Goal: Contribute content

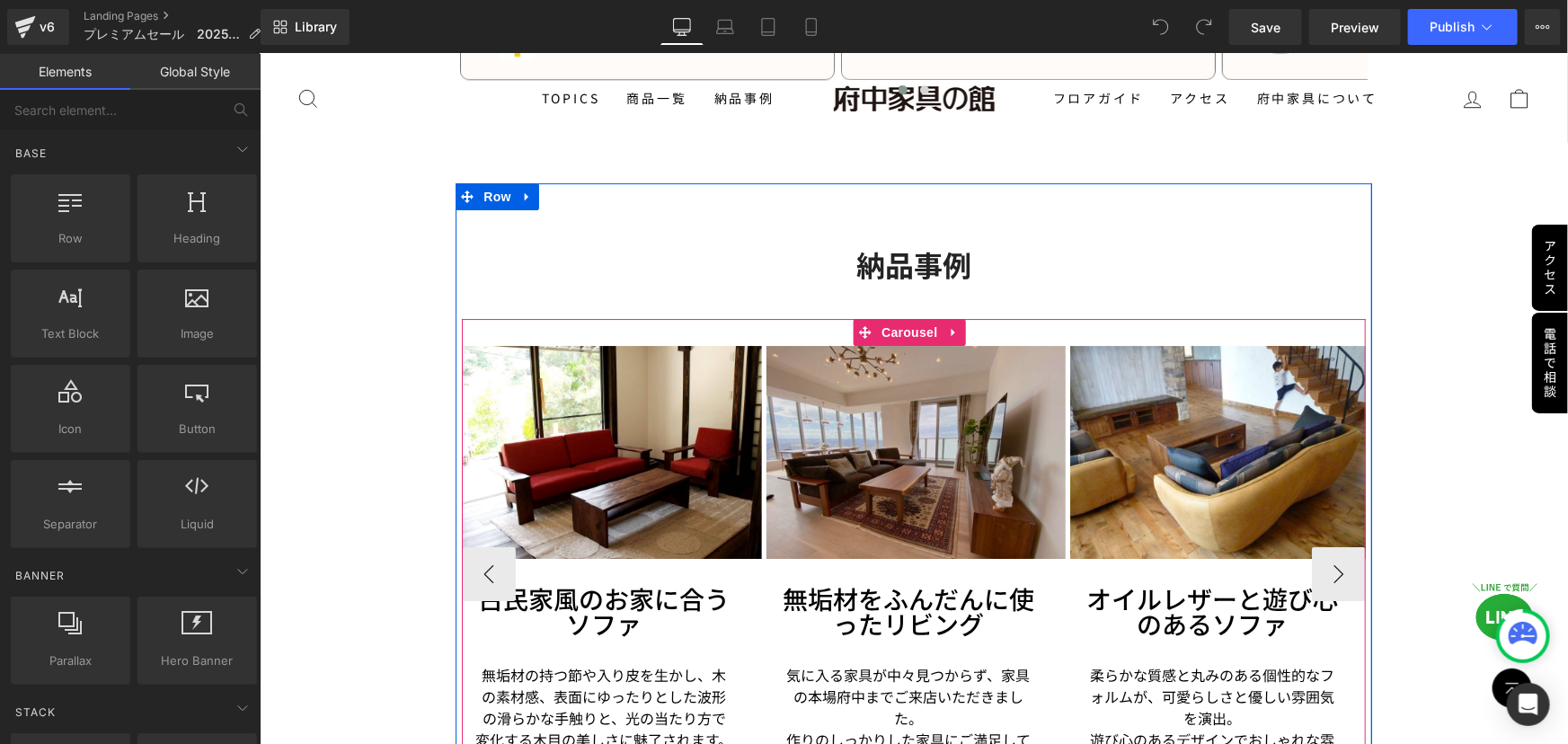
scroll to position [2917, 0]
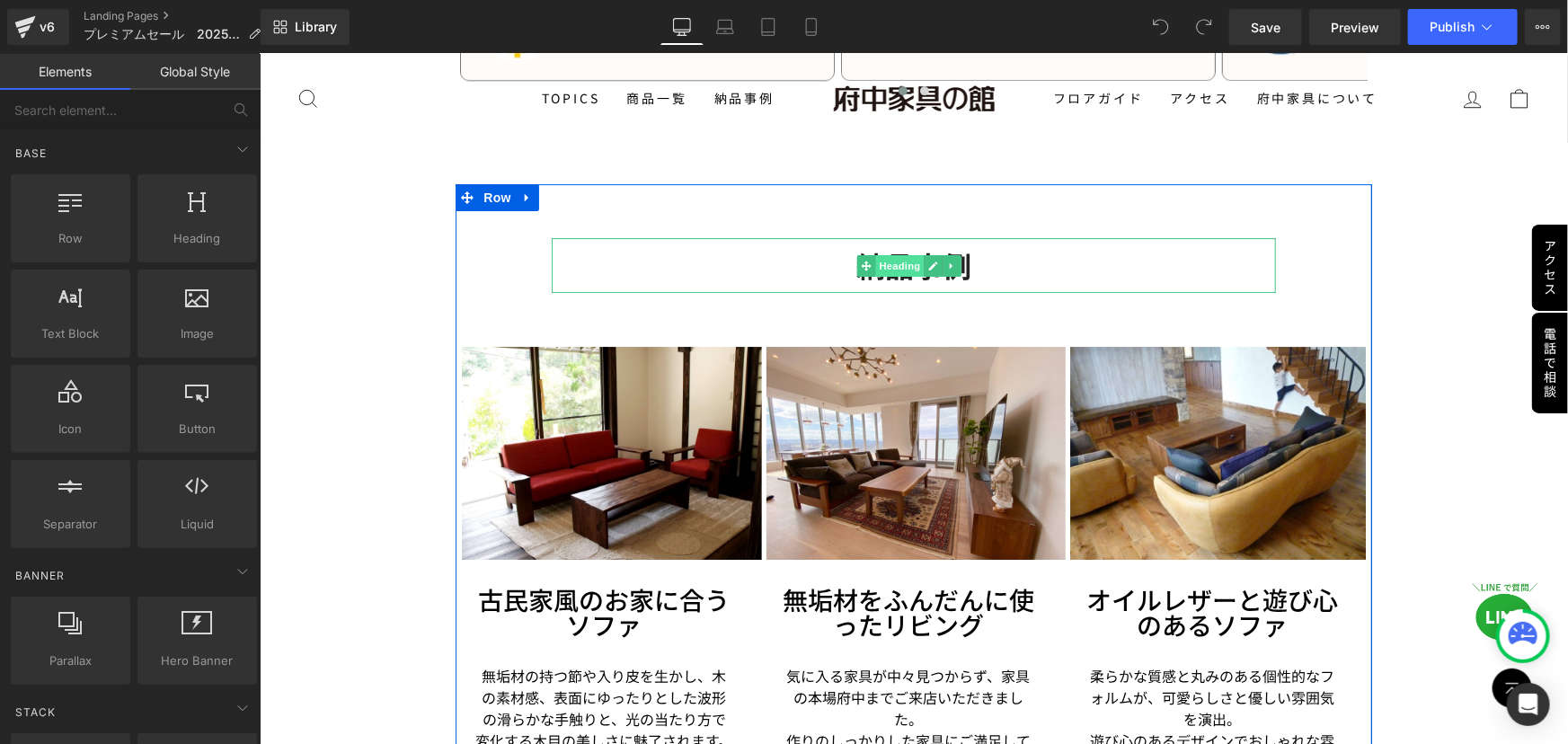
click at [886, 257] on span "Heading" at bounding box center [899, 265] width 49 height 21
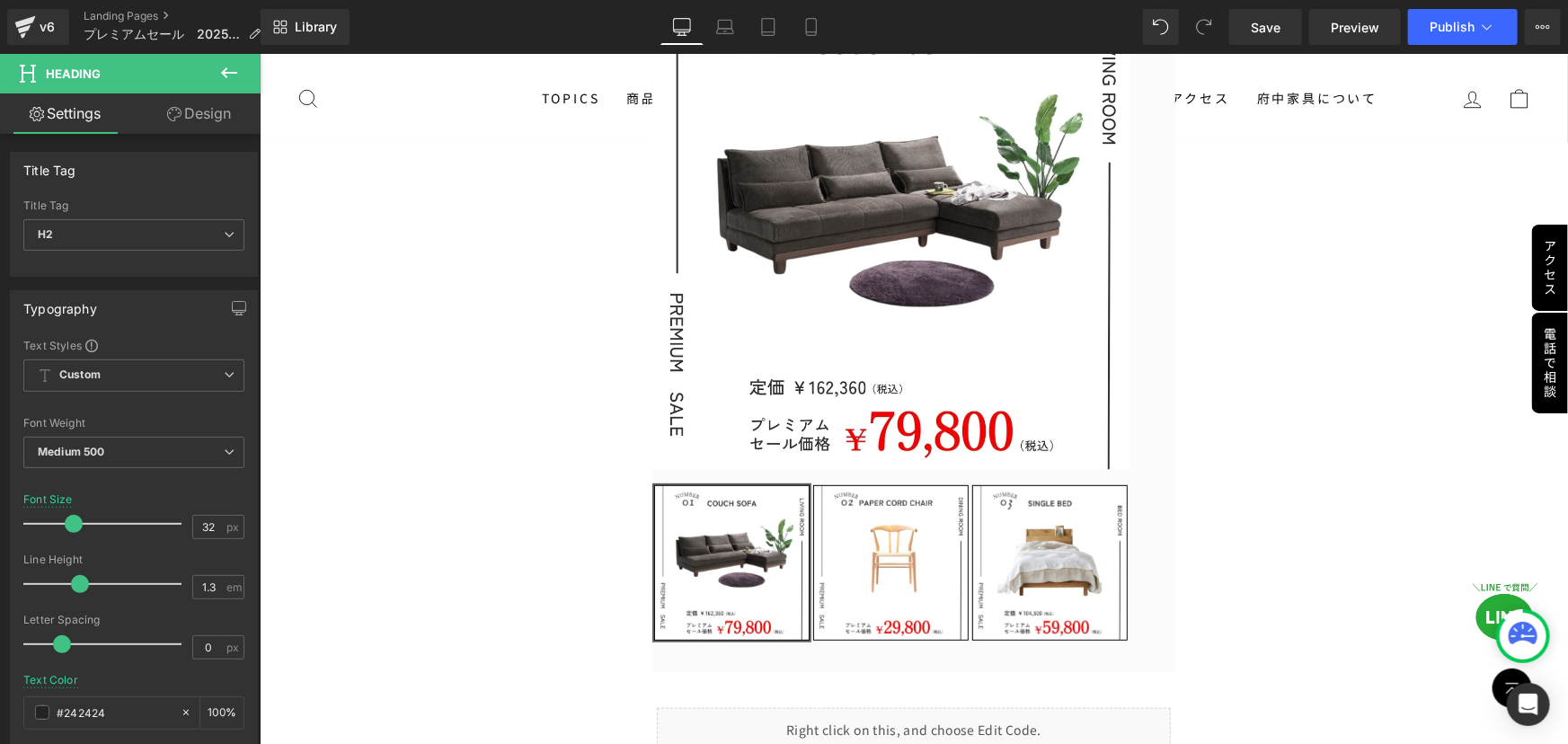
scroll to position [0, 0]
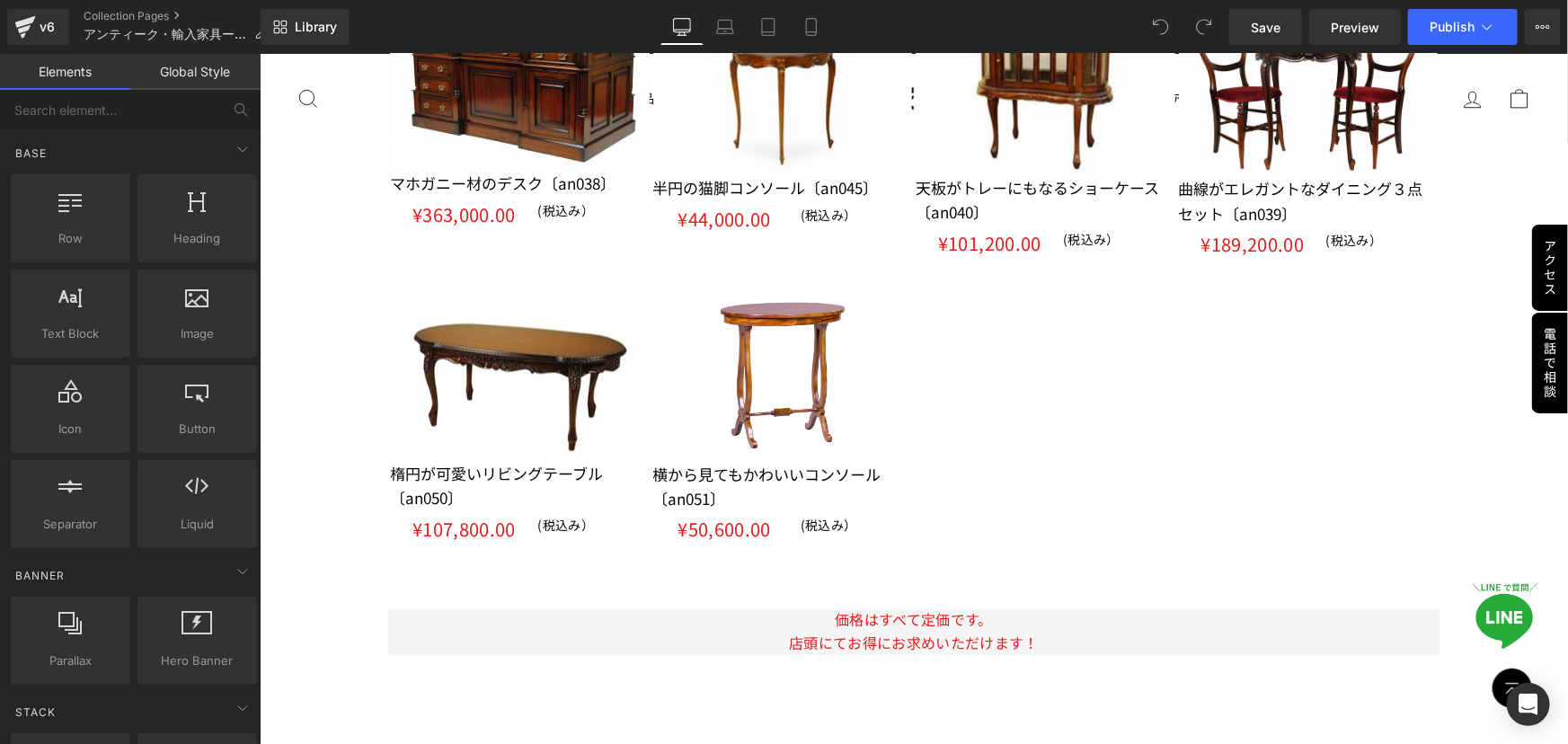
scroll to position [5292, 0]
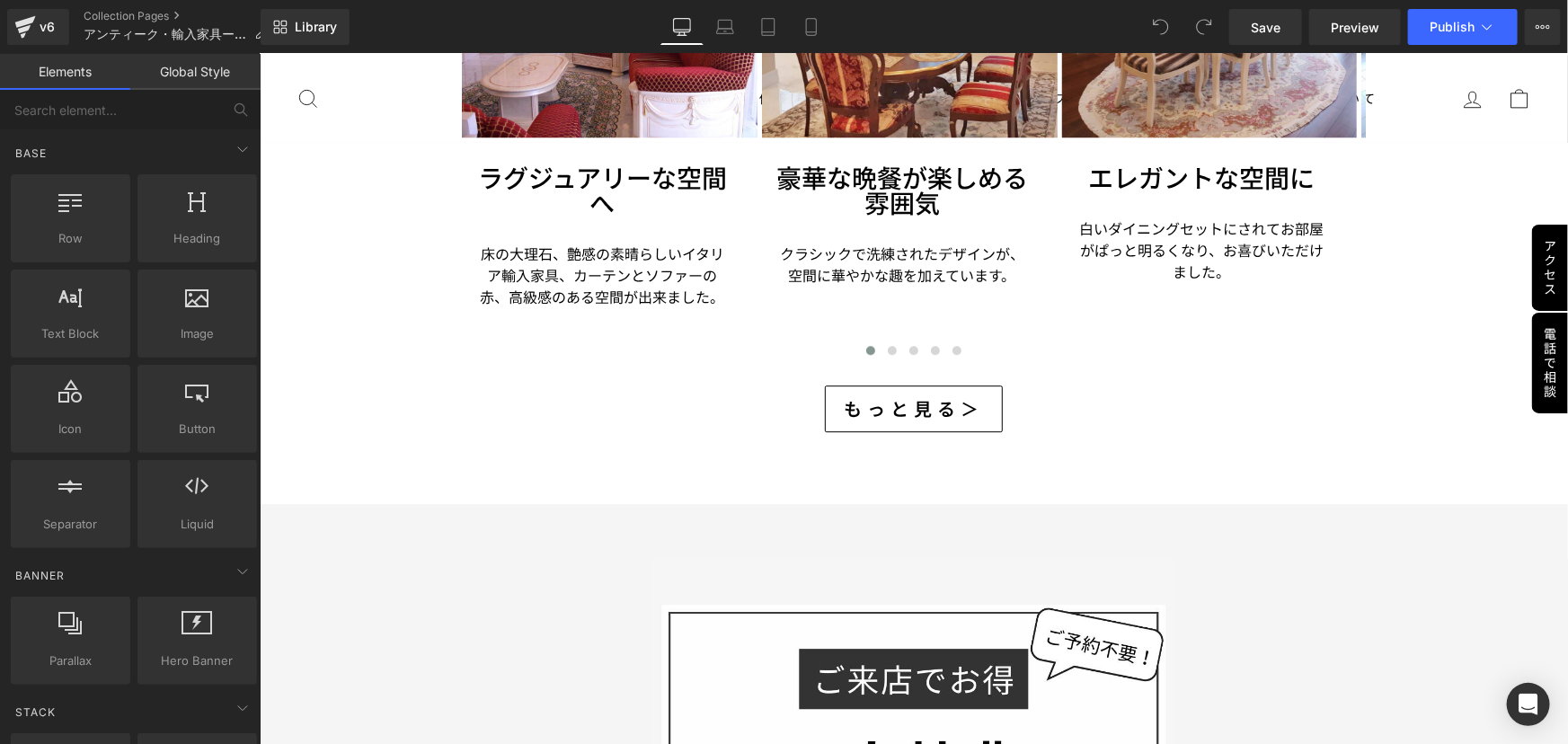
scroll to position [5946, 0]
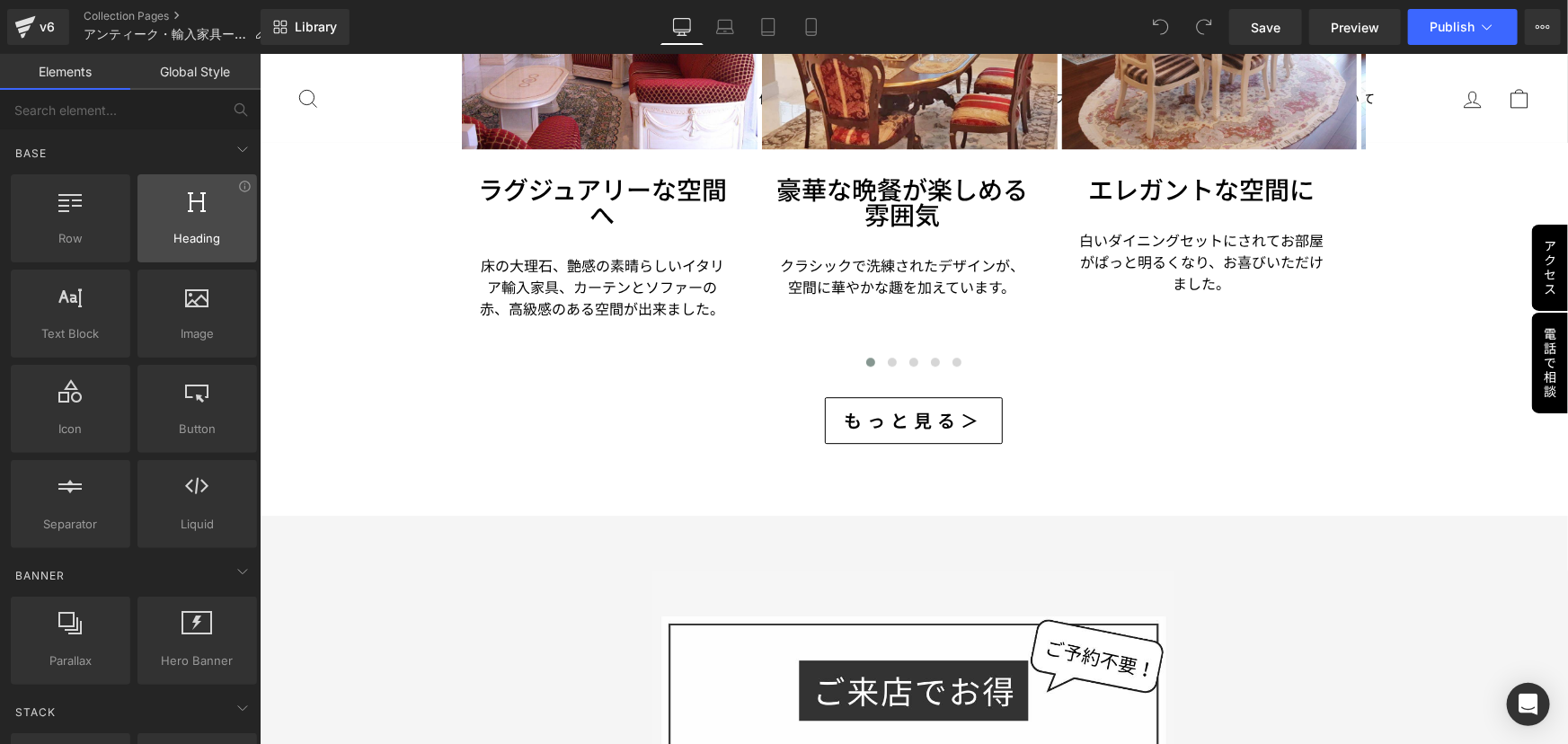
click at [179, 224] on div at bounding box center [197, 210] width 109 height 41
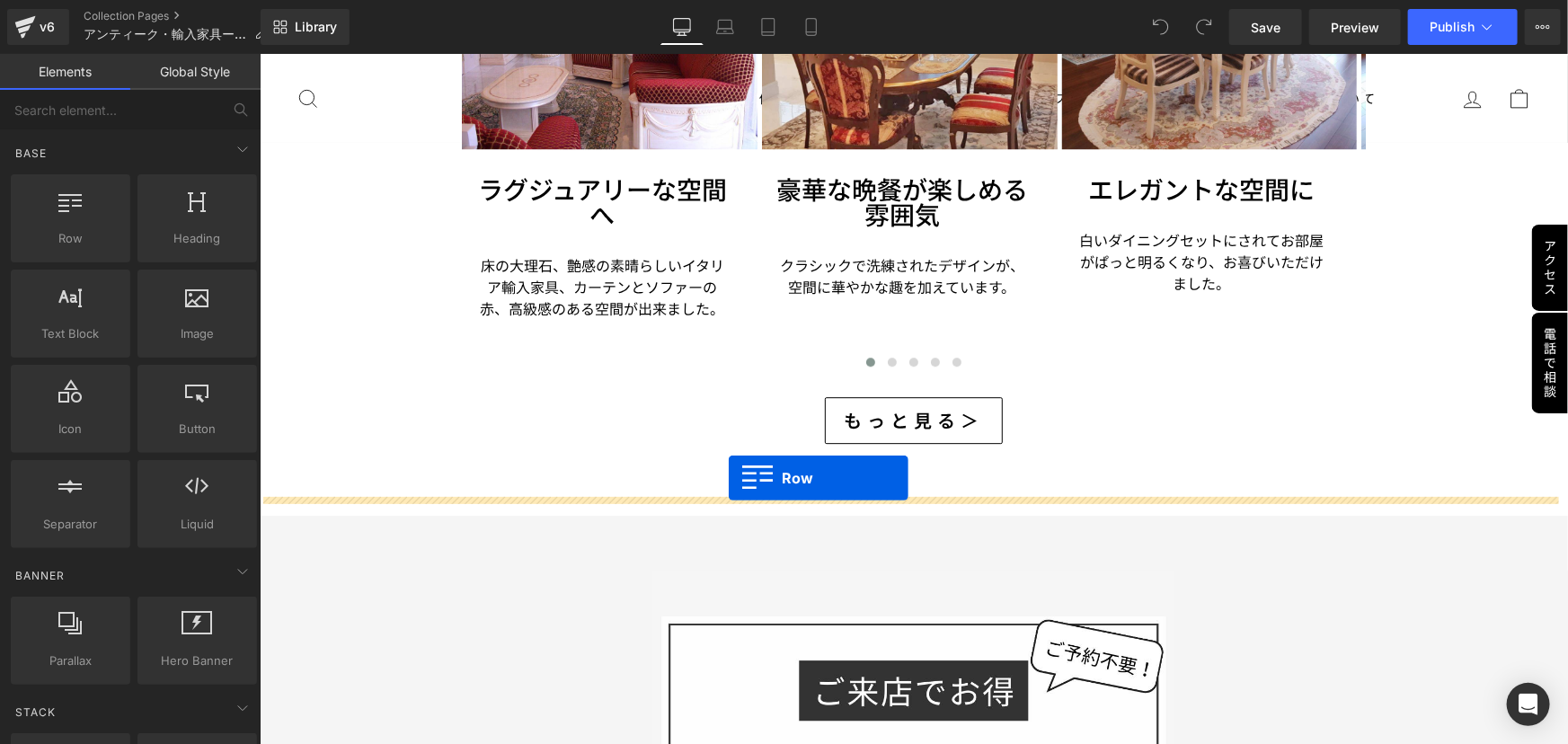
drag, startPoint x: 332, startPoint y: 268, endPoint x: 728, endPoint y: 477, distance: 447.8
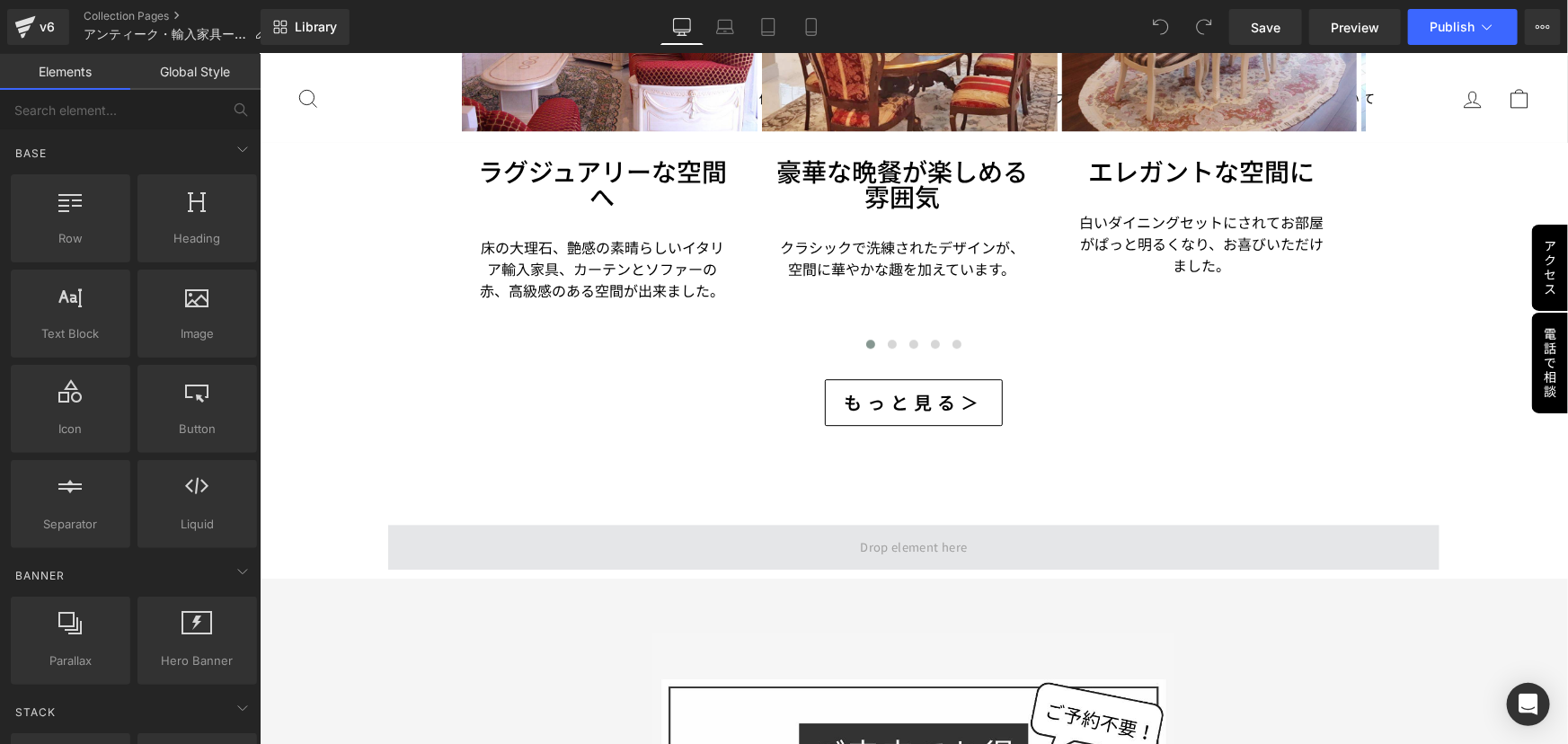
scroll to position [5929, 0]
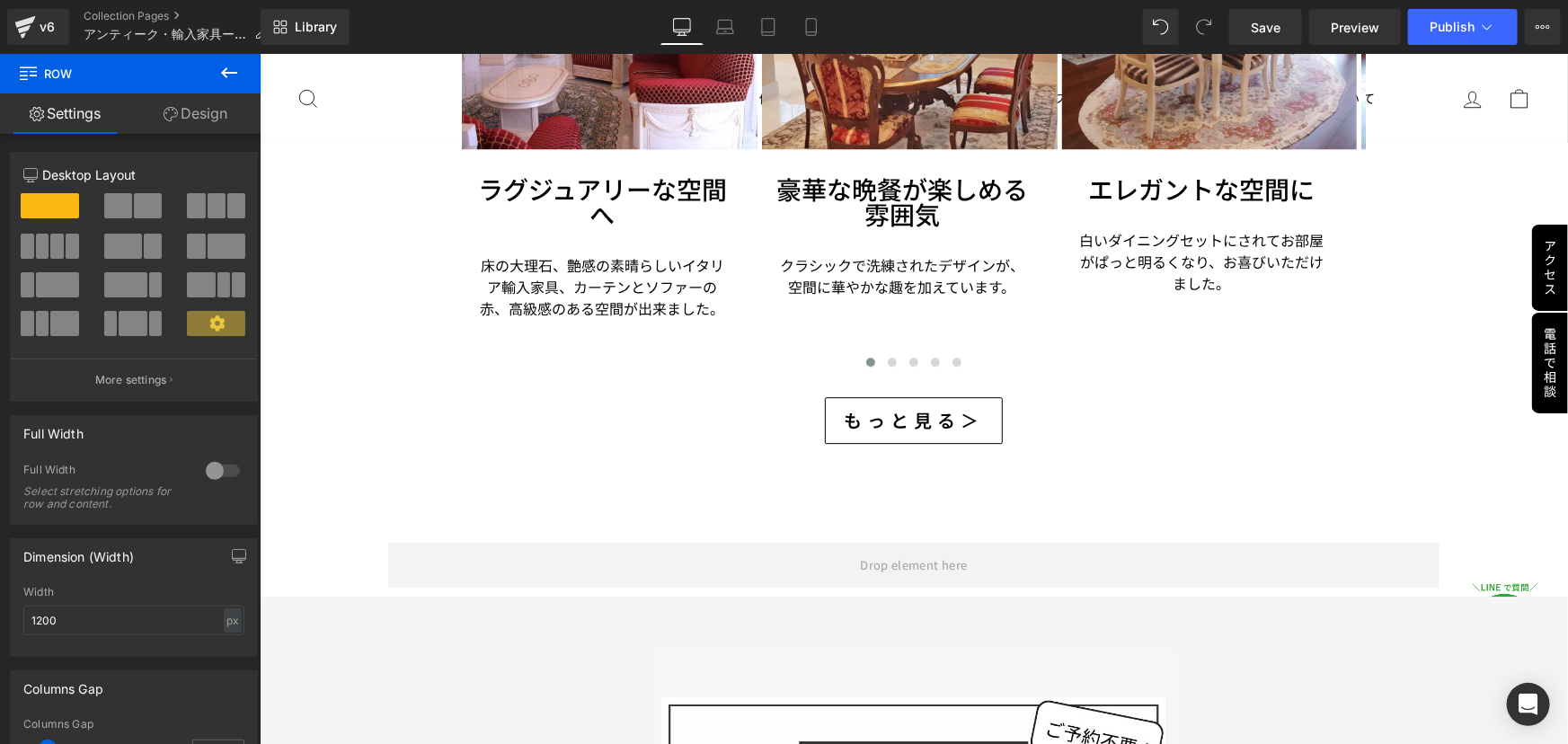
click at [226, 72] on icon at bounding box center [229, 72] width 16 height 11
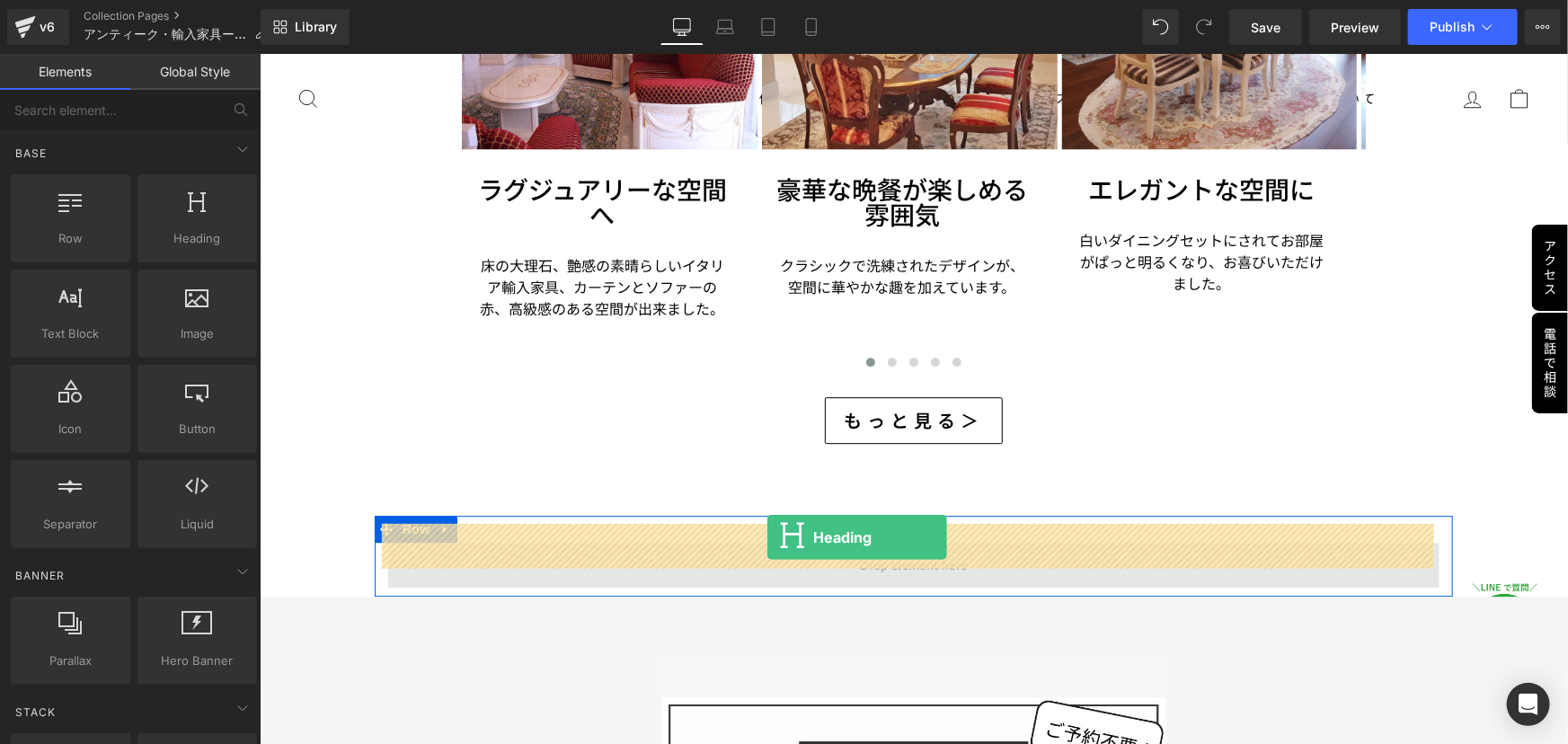
drag, startPoint x: 445, startPoint y: 257, endPoint x: 767, endPoint y: 536, distance: 426.1
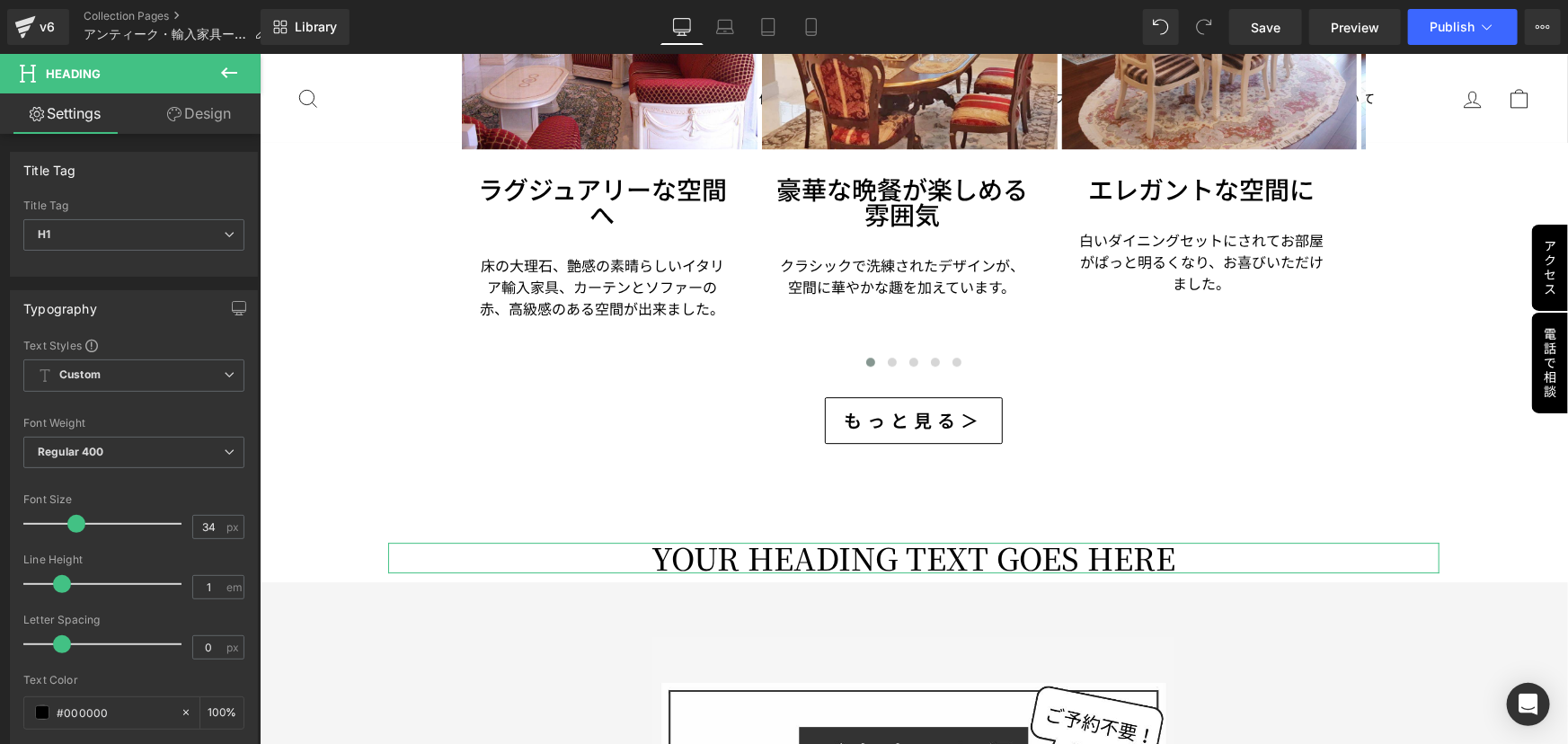
click at [214, 115] on link "Design" at bounding box center [199, 113] width 130 height 41
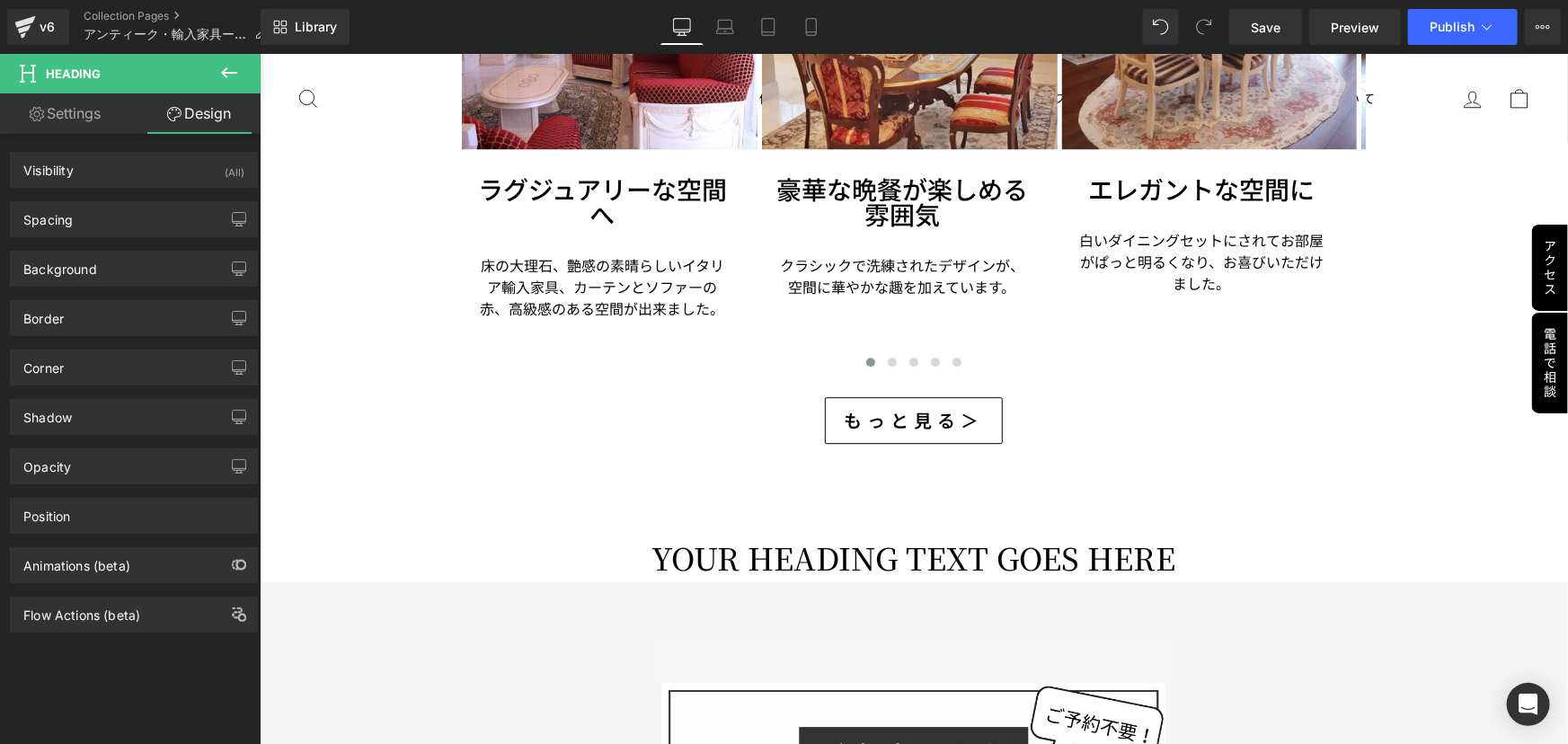
click at [212, 58] on button at bounding box center [229, 74] width 63 height 40
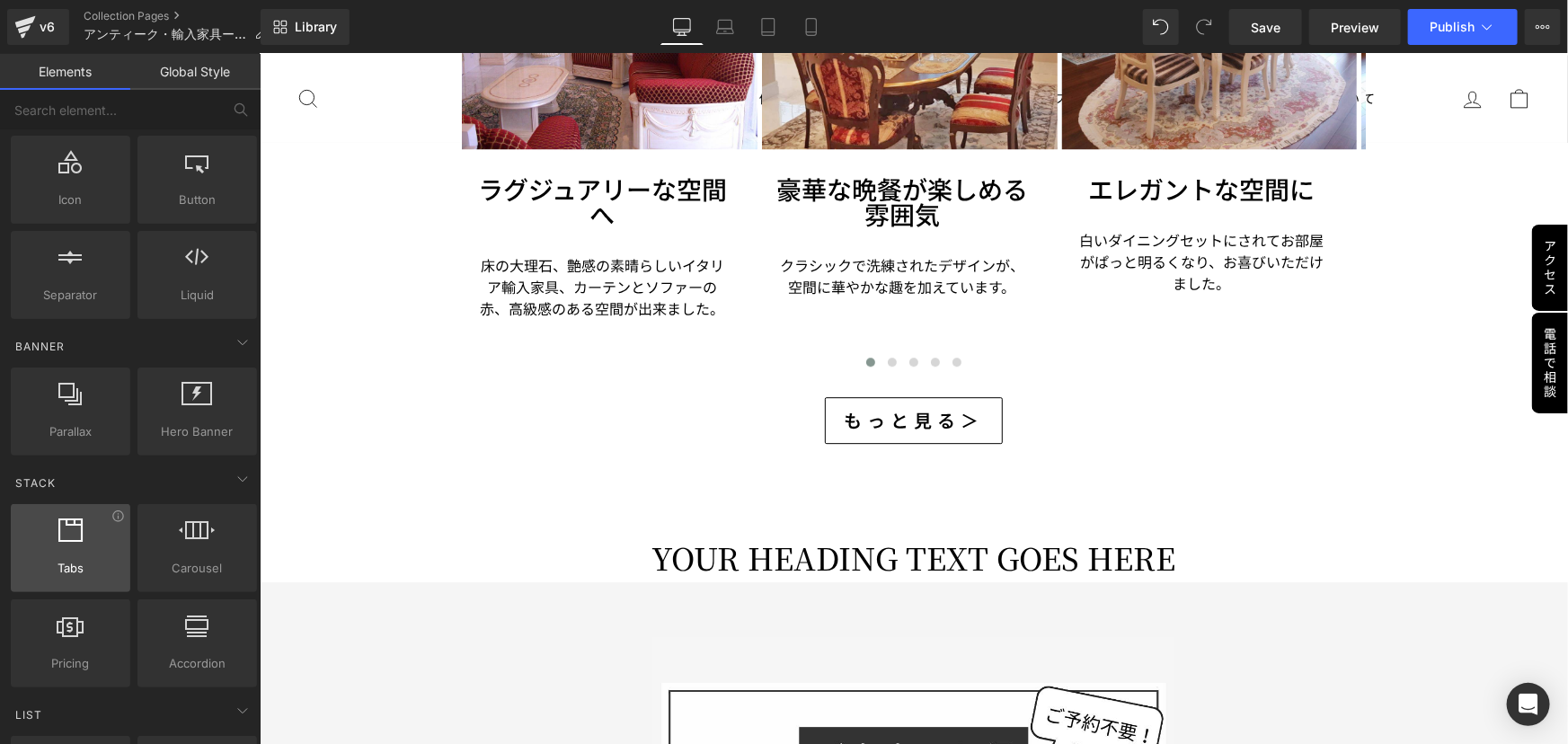
scroll to position [244, 0]
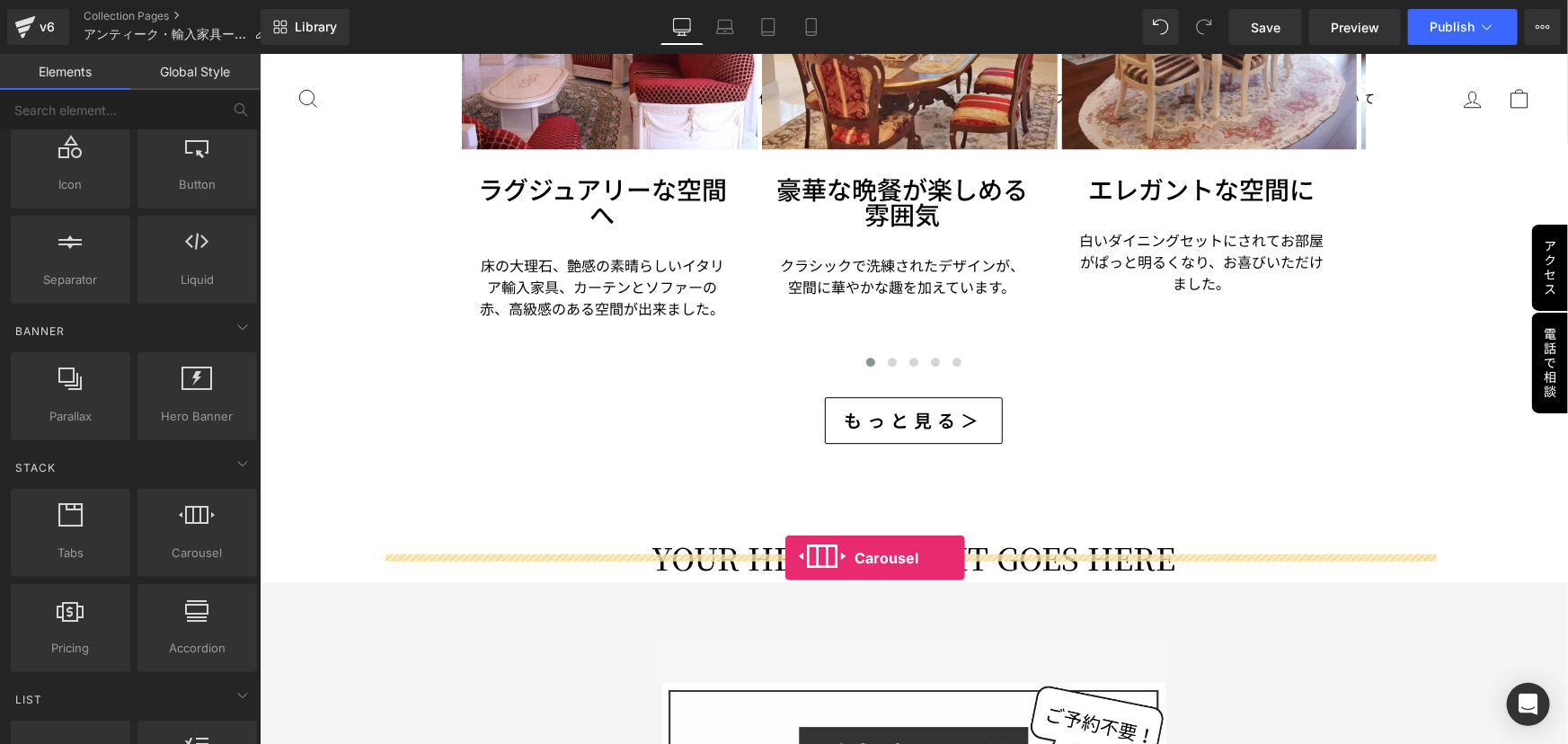
drag, startPoint x: 456, startPoint y: 597, endPoint x: 785, endPoint y: 557, distance: 331.4
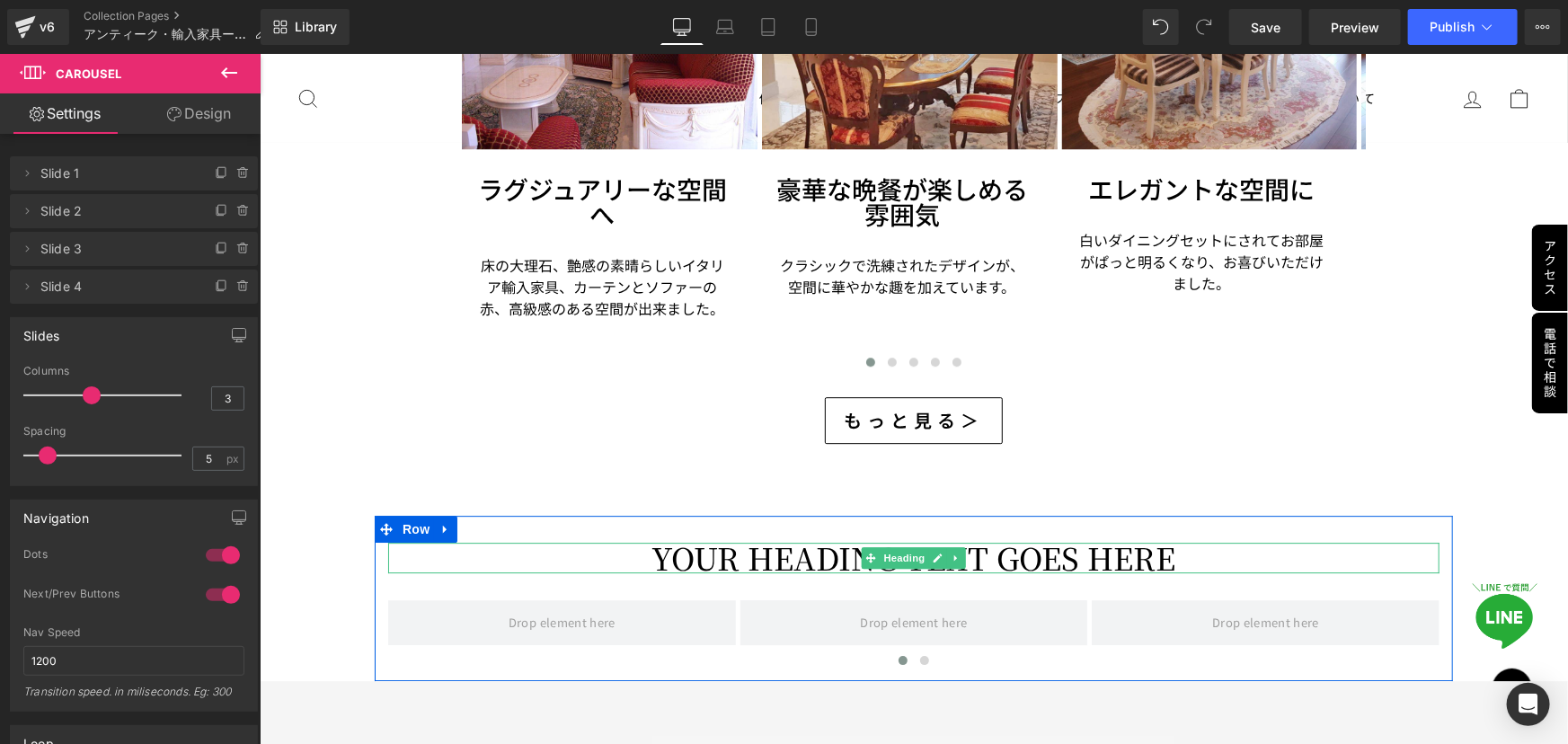
click at [823, 542] on h1 "Your heading text goes here" at bounding box center [913, 557] width 1052 height 30
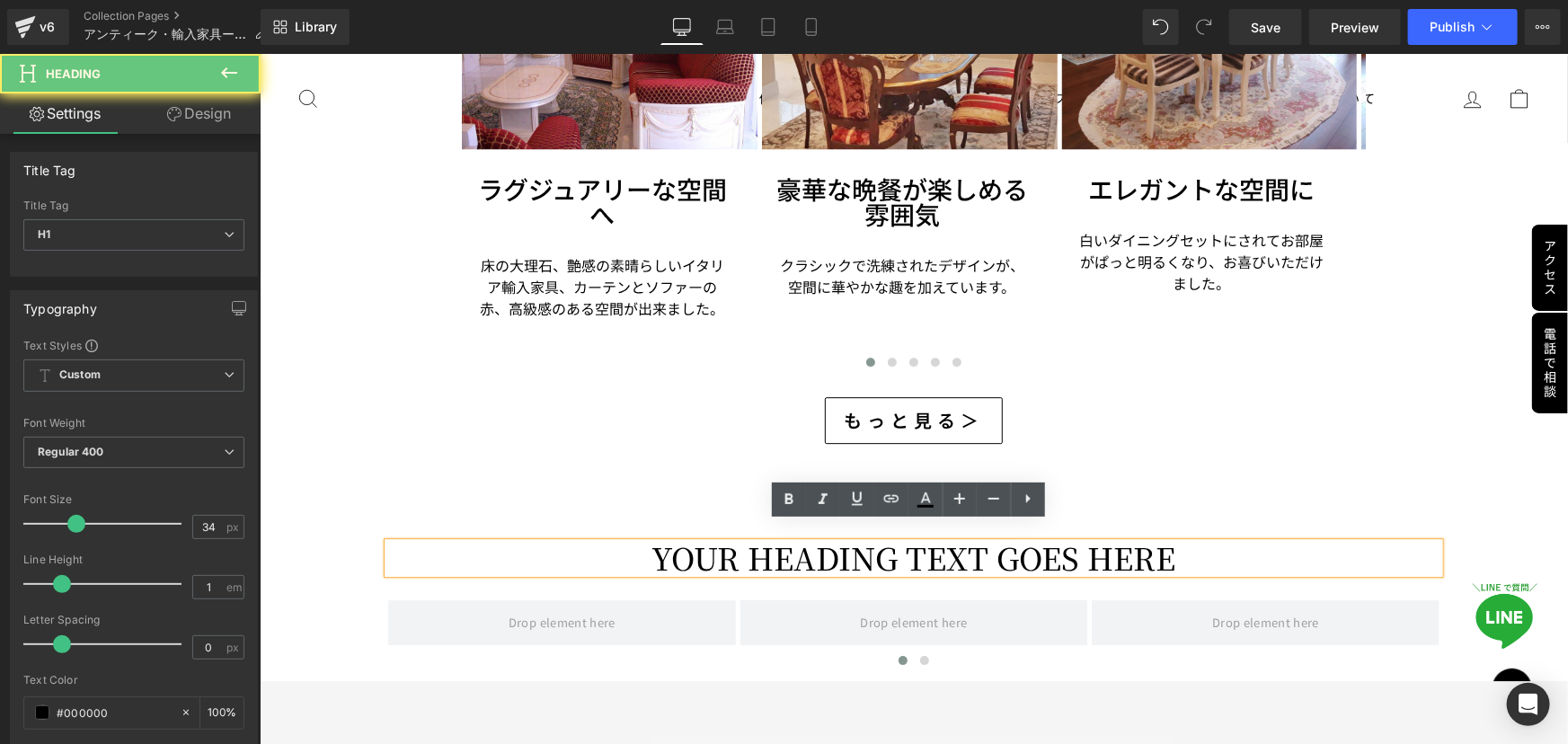
click at [670, 542] on h1 "Your heading text goes here" at bounding box center [913, 557] width 1052 height 30
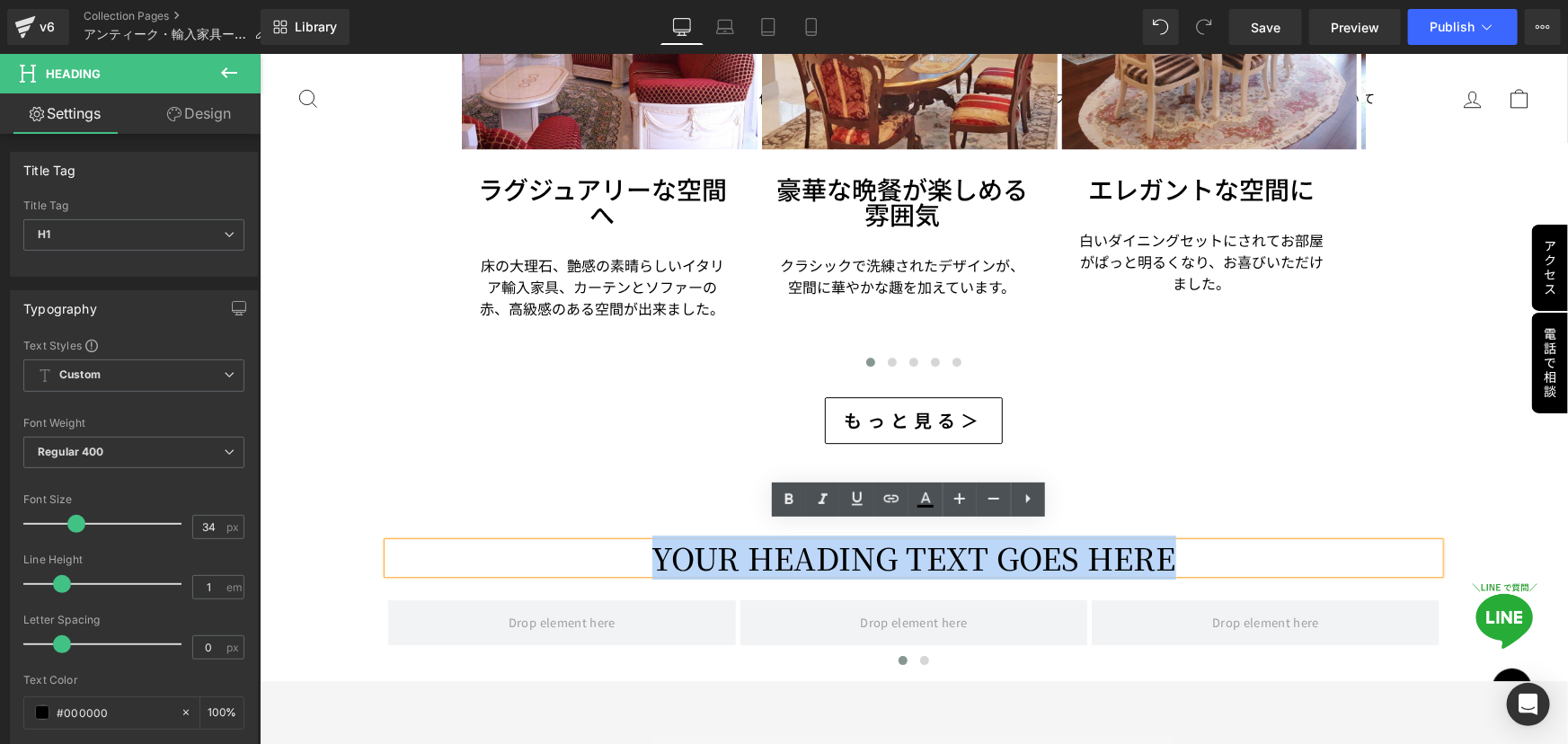
drag, startPoint x: 643, startPoint y: 534, endPoint x: 1161, endPoint y: 542, distance: 518.1
click at [1161, 542] on h1 "Your heading text goes here" at bounding box center [913, 557] width 1052 height 30
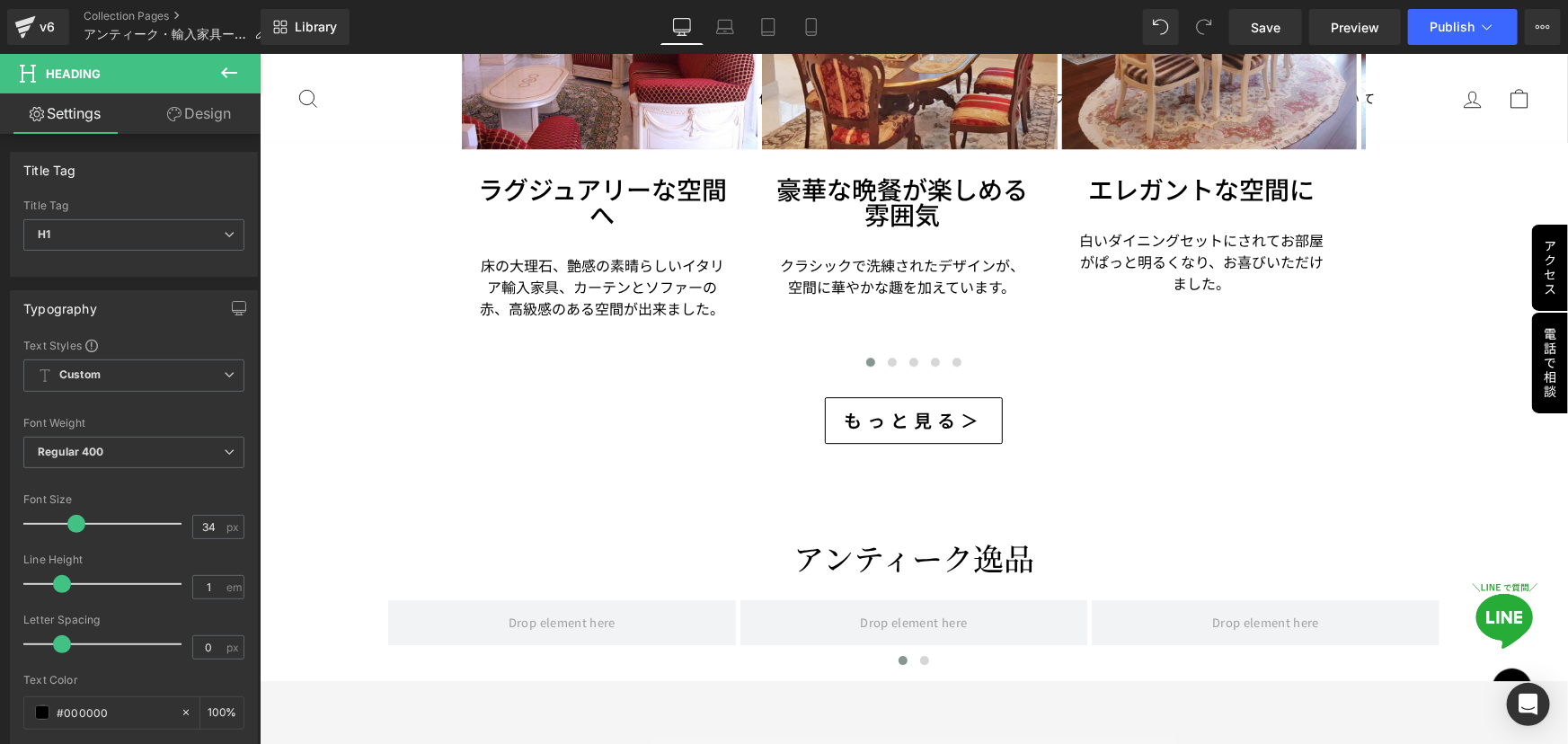
click at [232, 67] on icon at bounding box center [229, 73] width 21 height 21
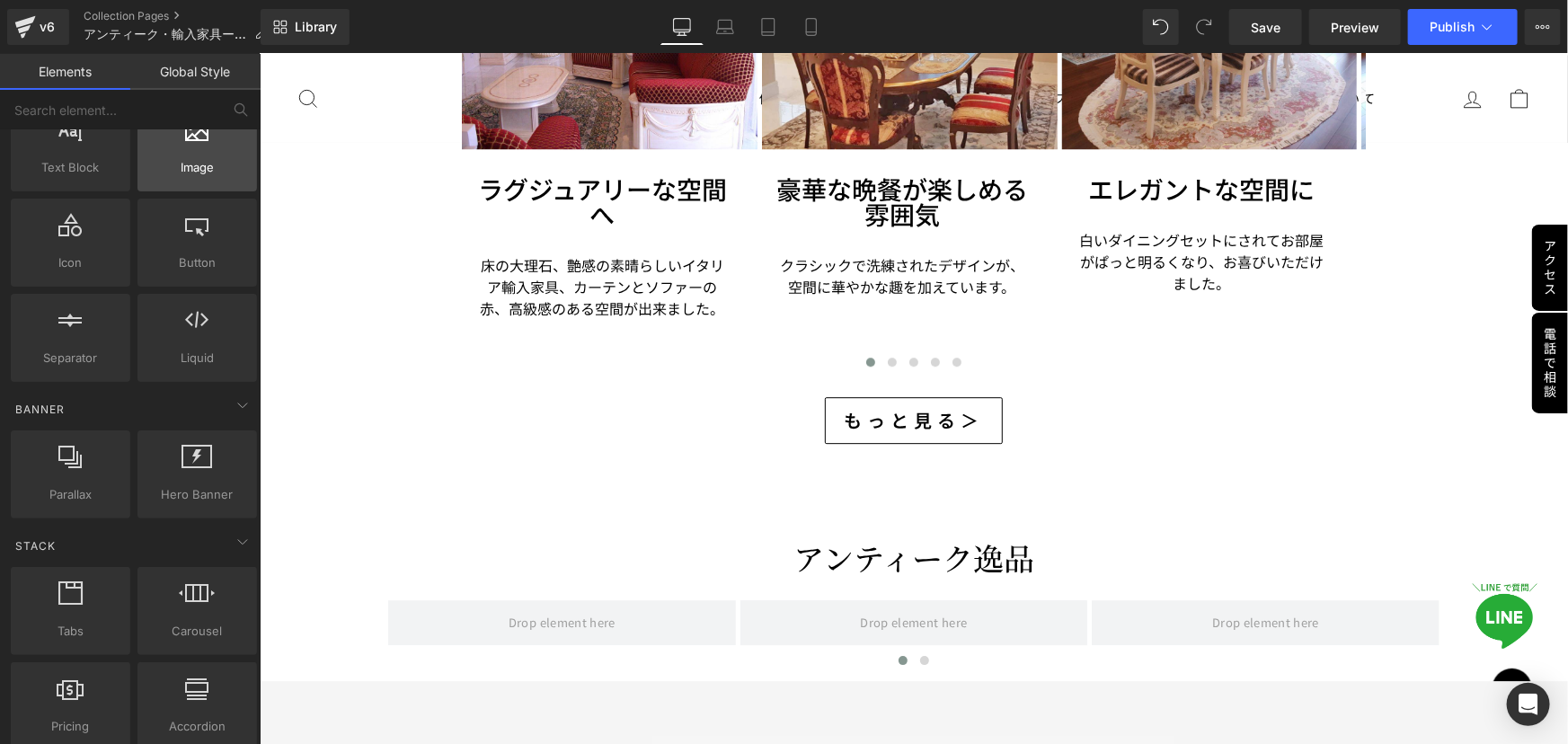
scroll to position [0, 0]
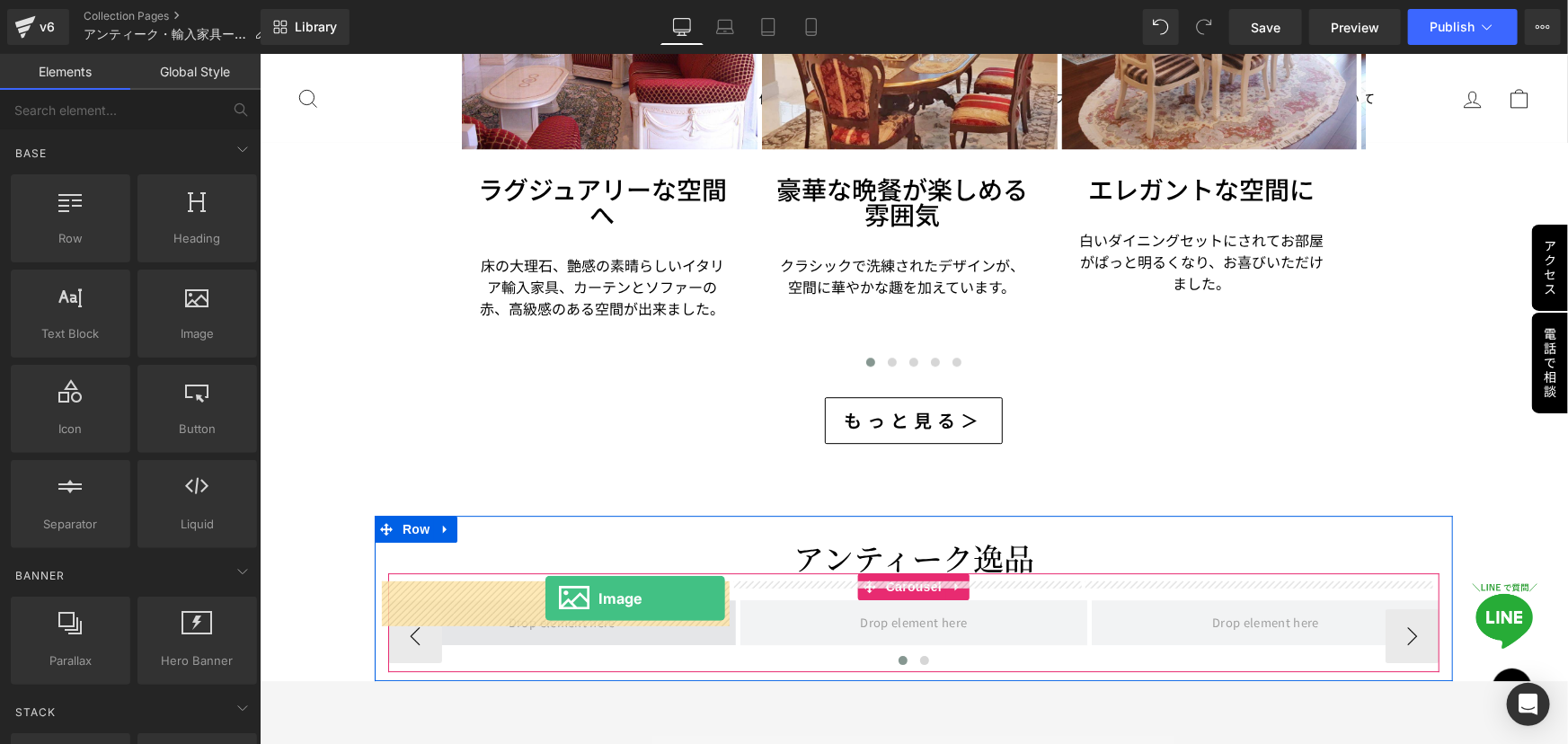
drag, startPoint x: 453, startPoint y: 361, endPoint x: 544, endPoint y: 598, distance: 253.9
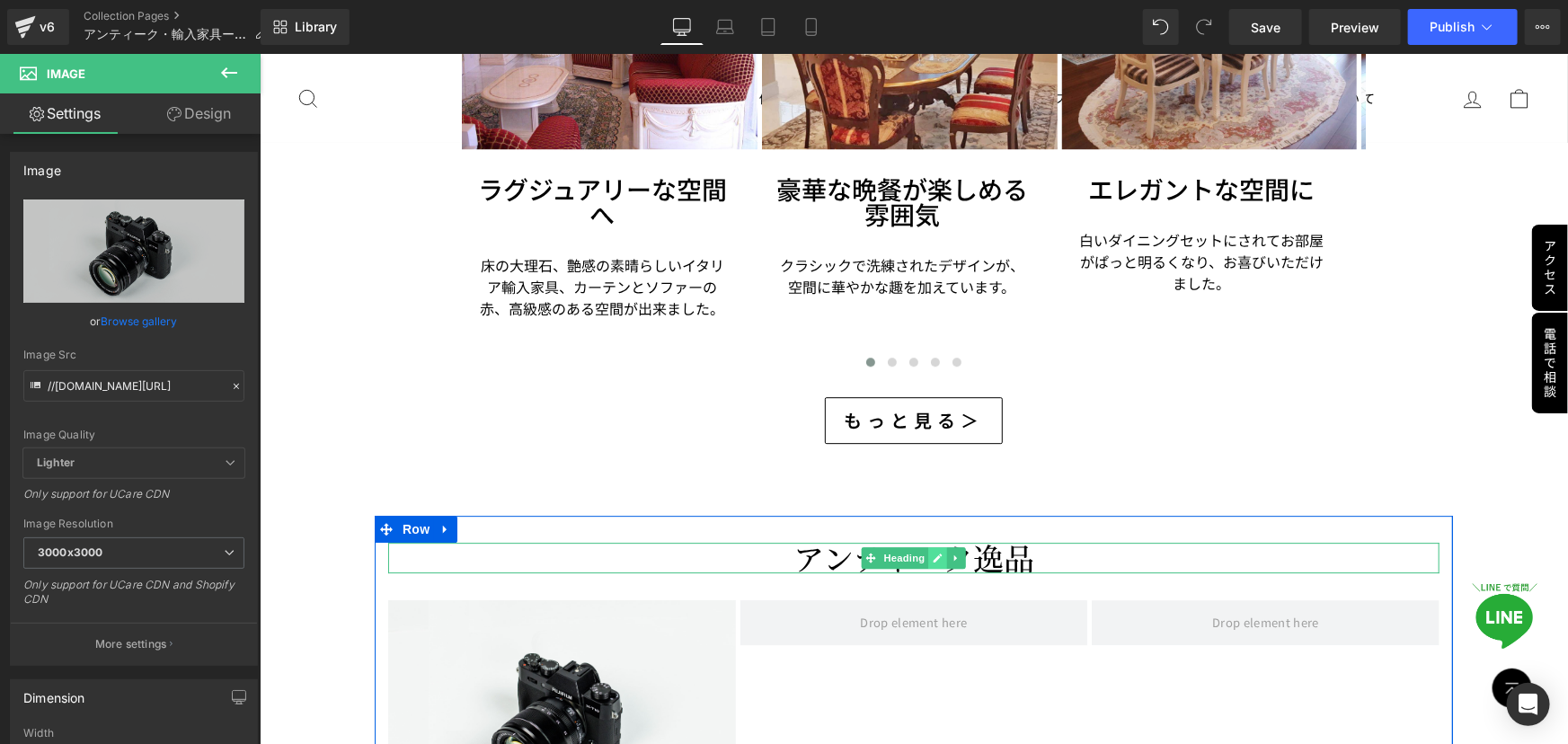
drag, startPoint x: 909, startPoint y: 542, endPoint x: 927, endPoint y: 535, distance: 19.3
click at [909, 546] on span "Heading" at bounding box center [904, 557] width 49 height 21
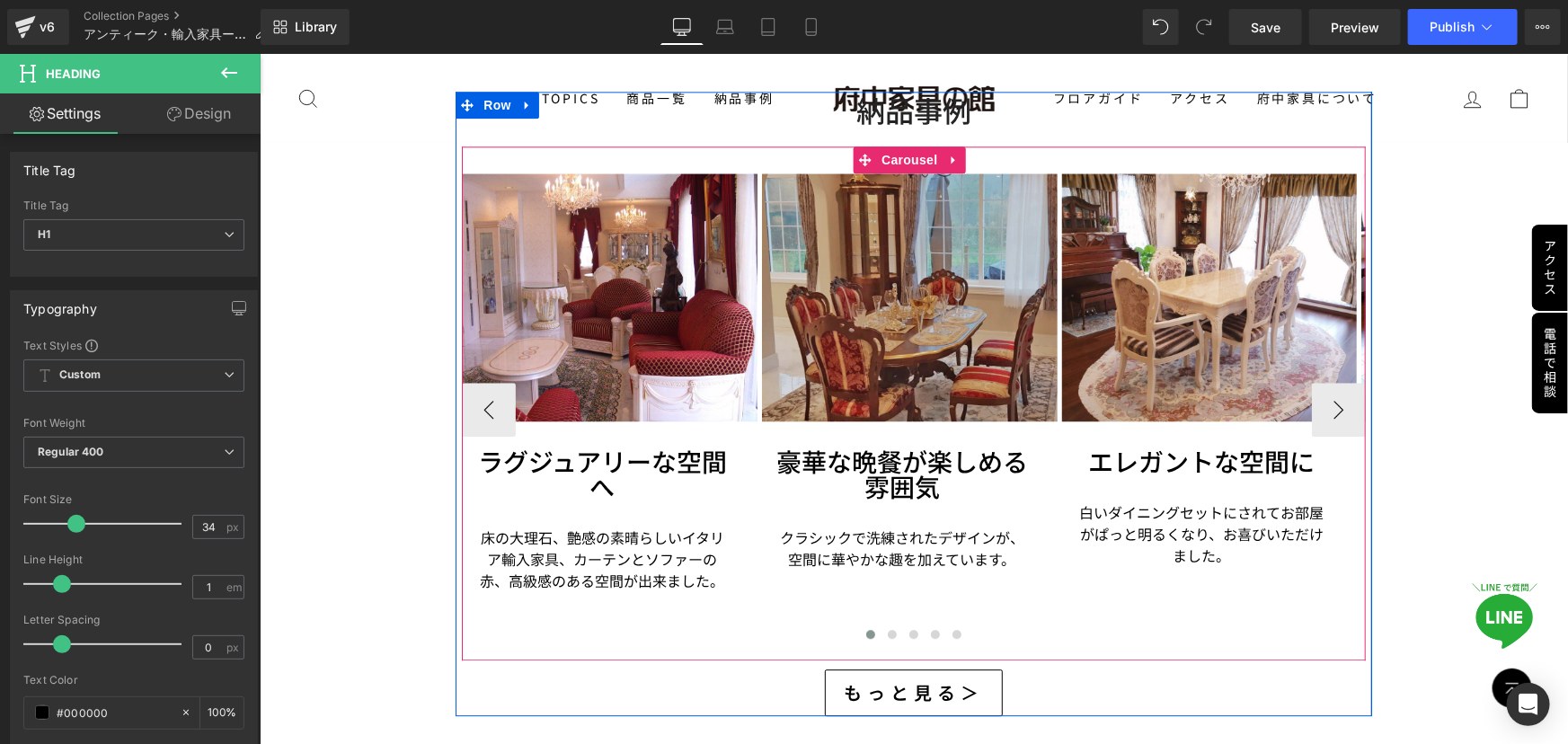
scroll to position [5519, 0]
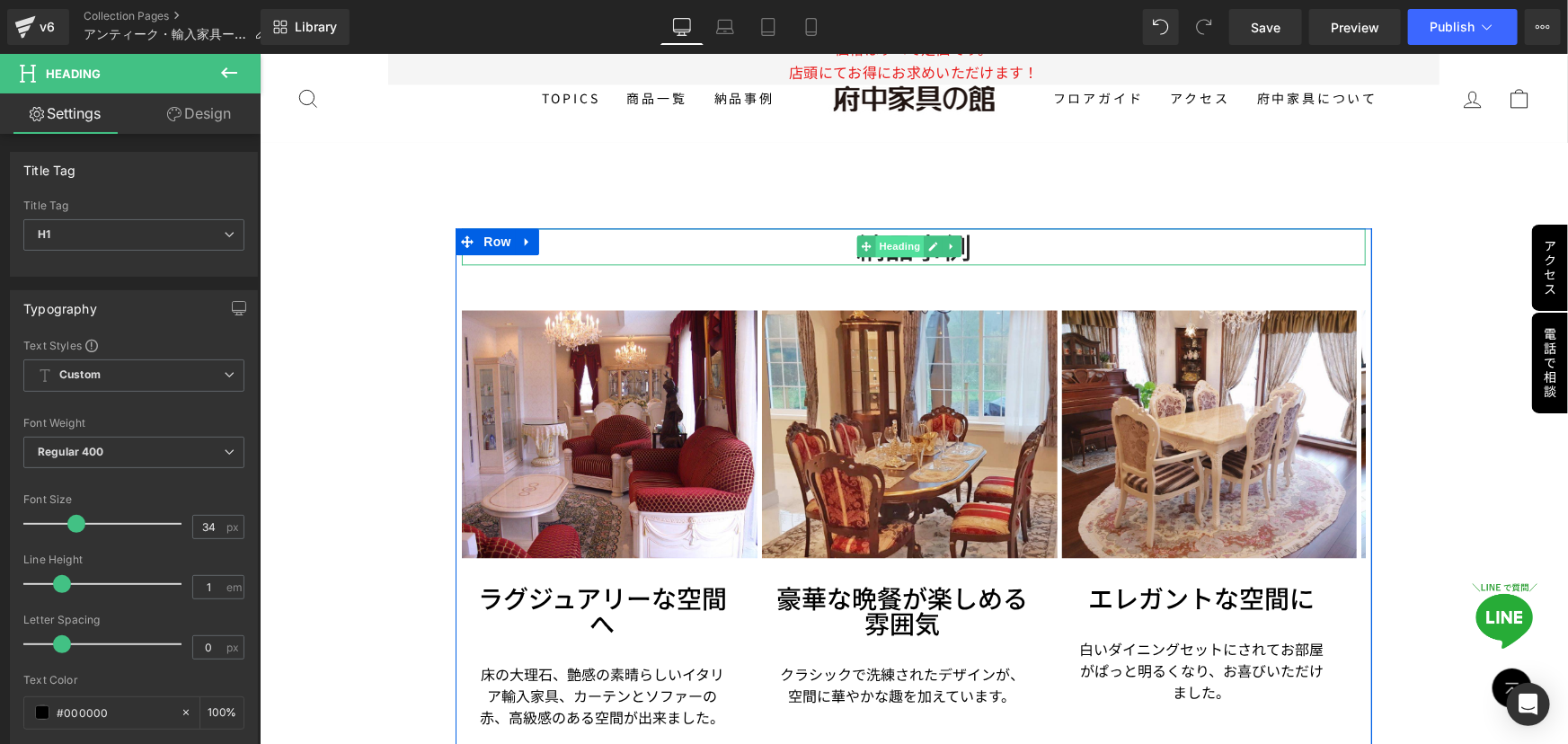
click at [896, 235] on span "Heading" at bounding box center [899, 245] width 49 height 21
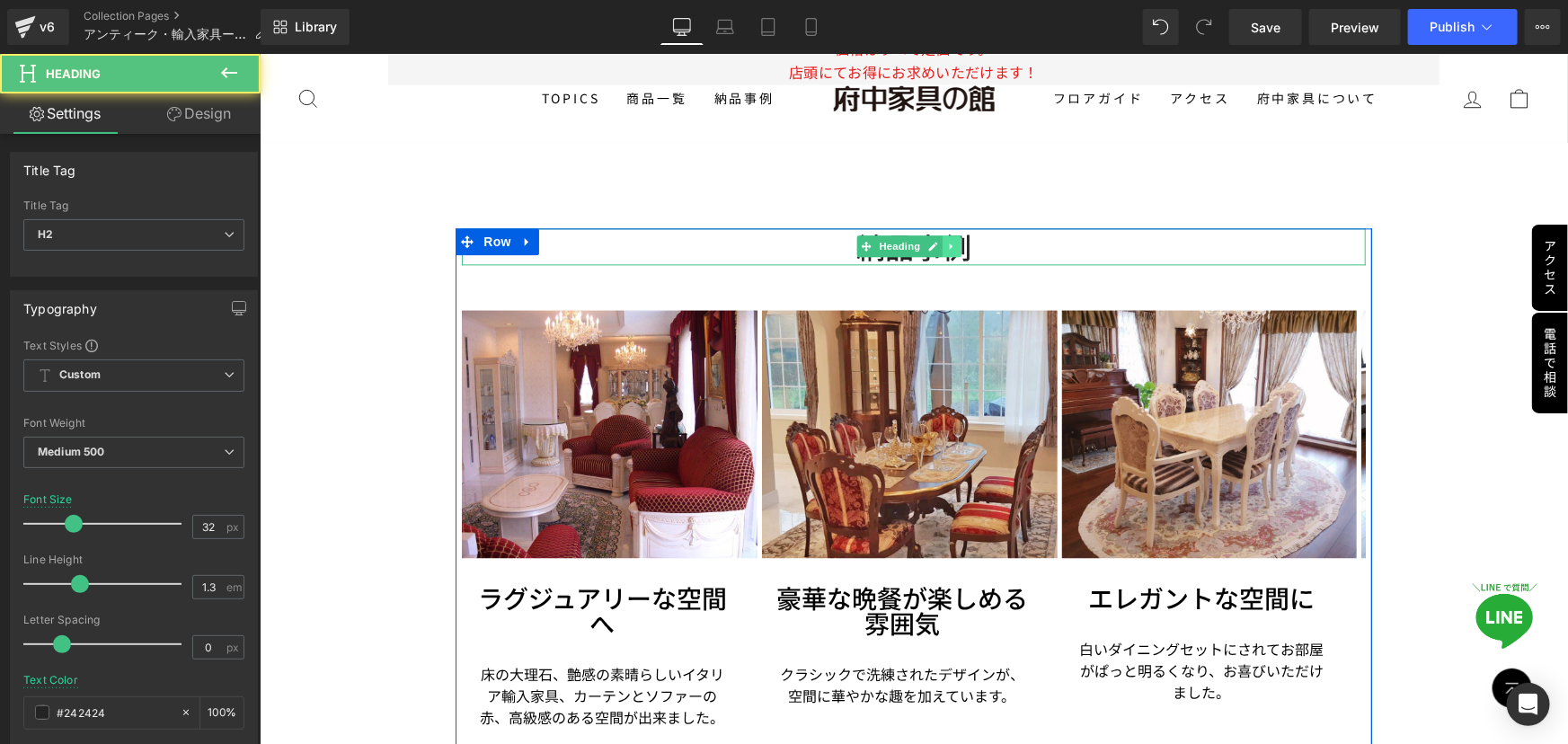
click at [946, 240] on icon at bounding box center [951, 244] width 10 height 11
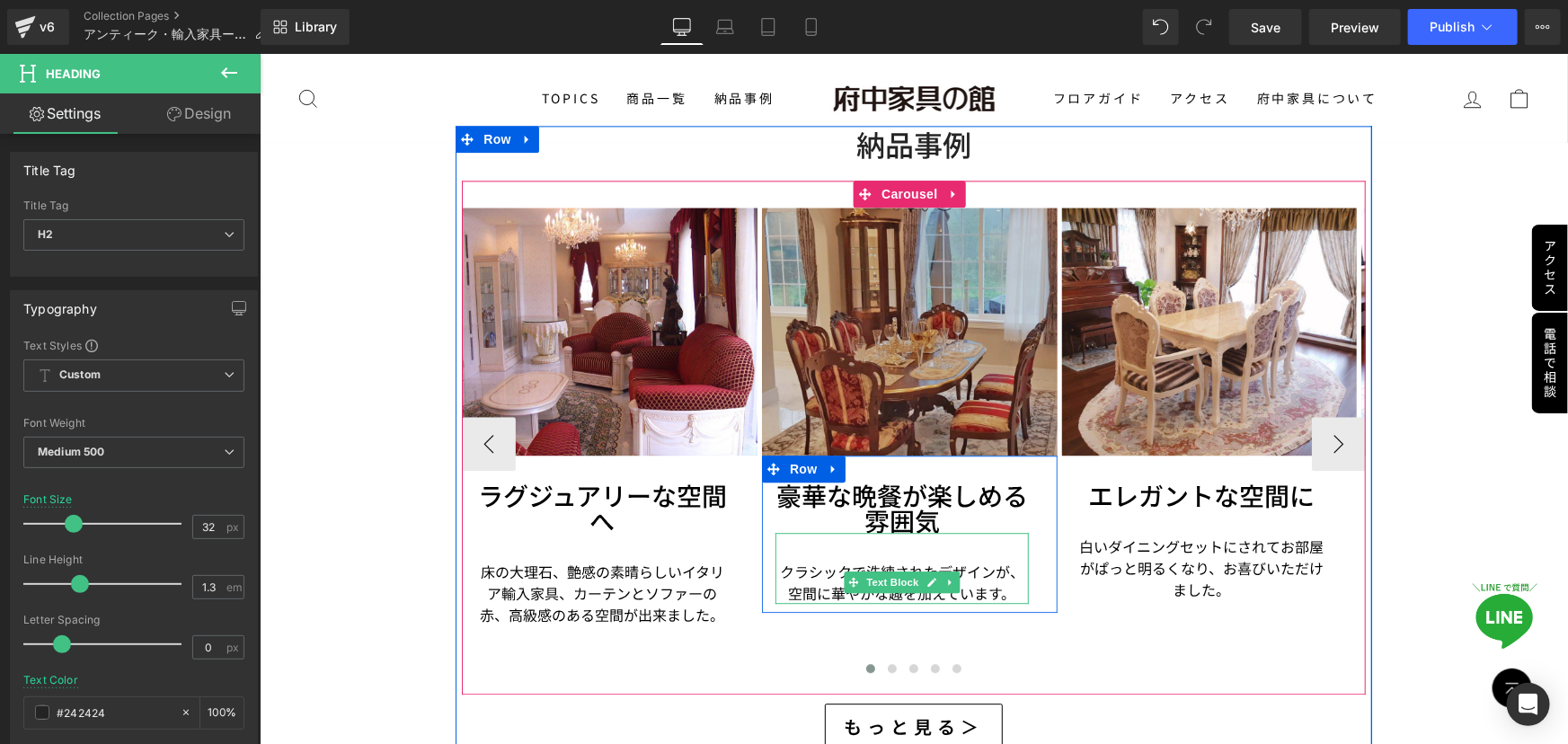
scroll to position [5601, 0]
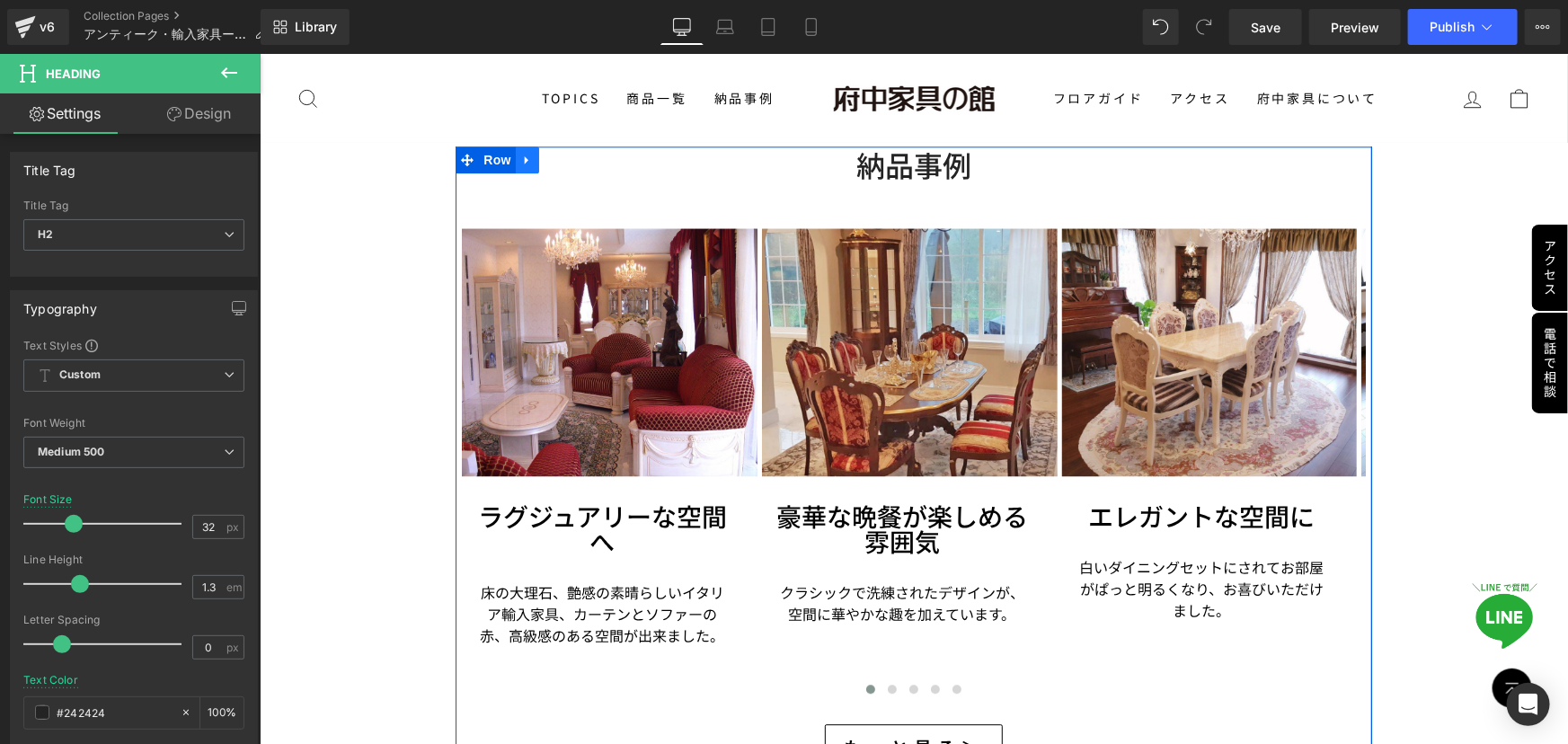
click at [529, 152] on icon at bounding box center [526, 159] width 13 height 14
click at [554, 152] on icon at bounding box center [549, 158] width 13 height 13
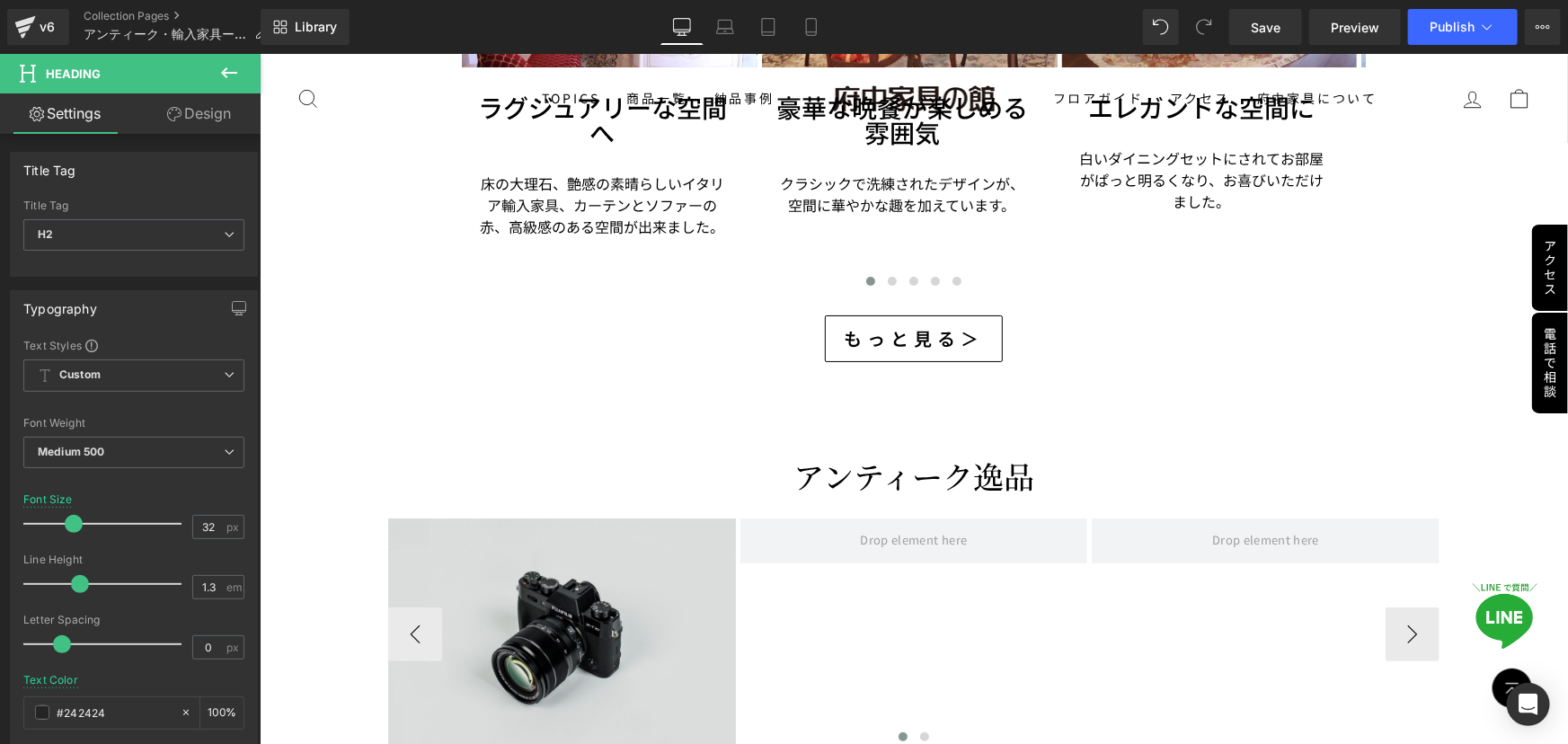
scroll to position [6780, 0]
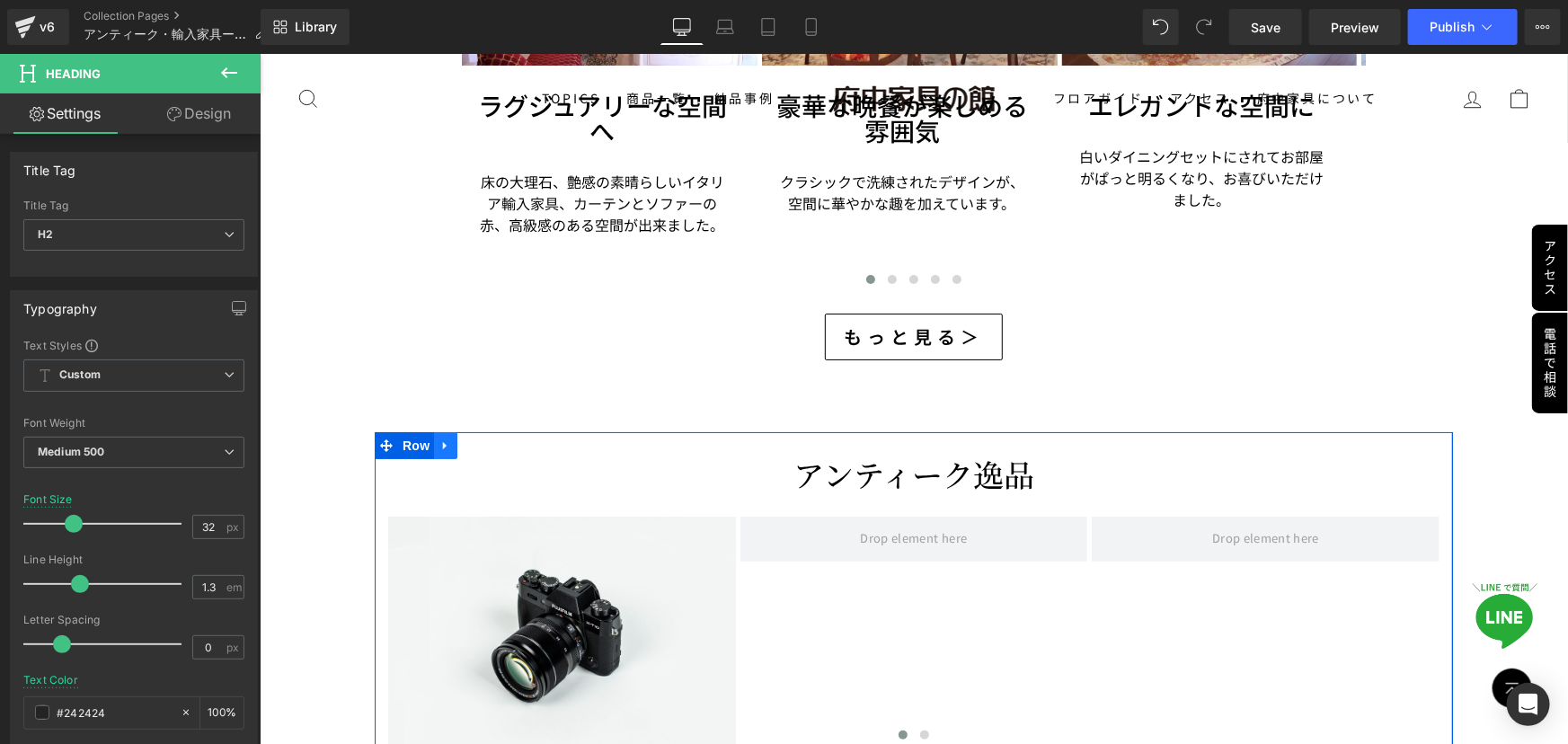
click at [442, 438] on icon at bounding box center [444, 445] width 13 height 14
click at [488, 438] on icon at bounding box center [491, 444] width 13 height 13
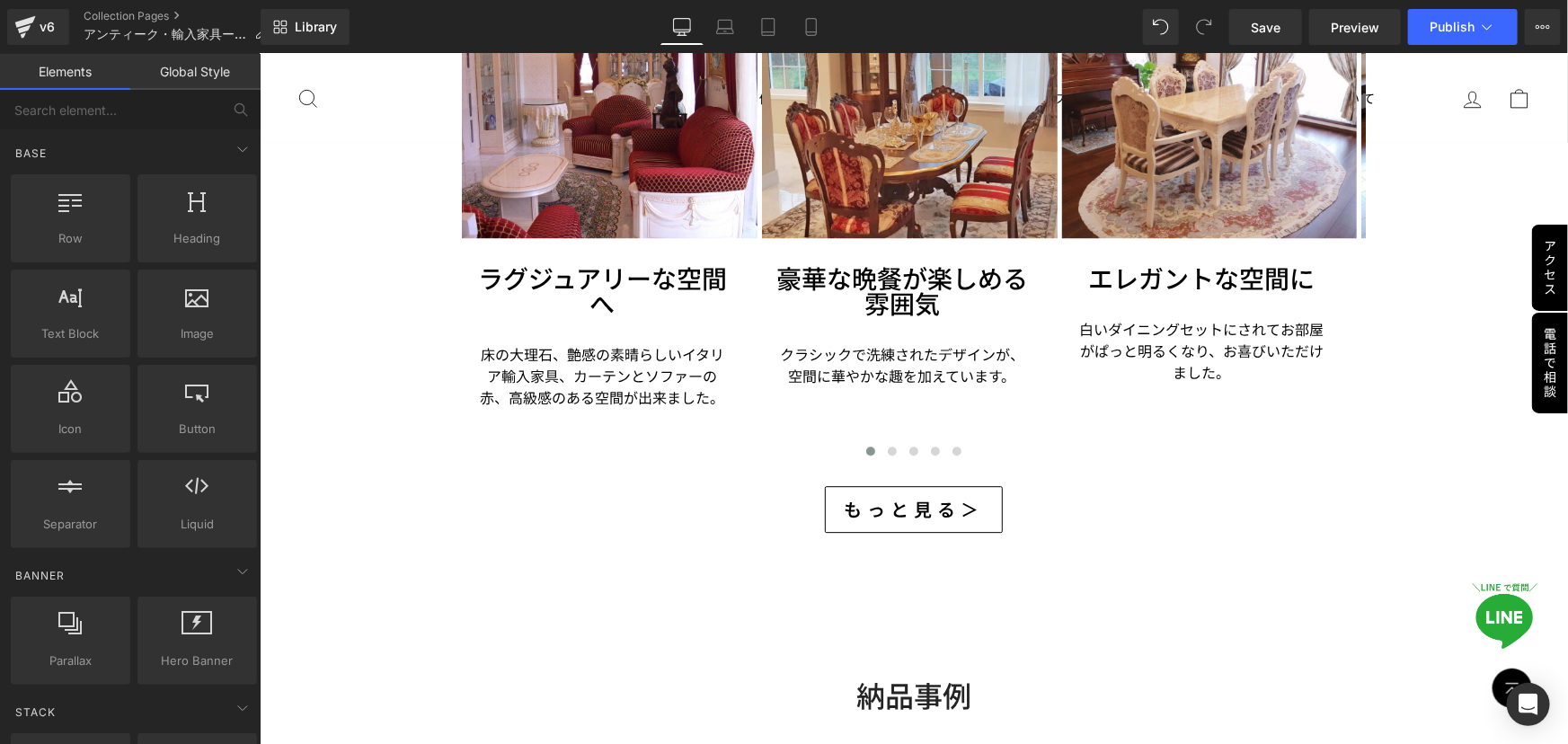
scroll to position [5964, 0]
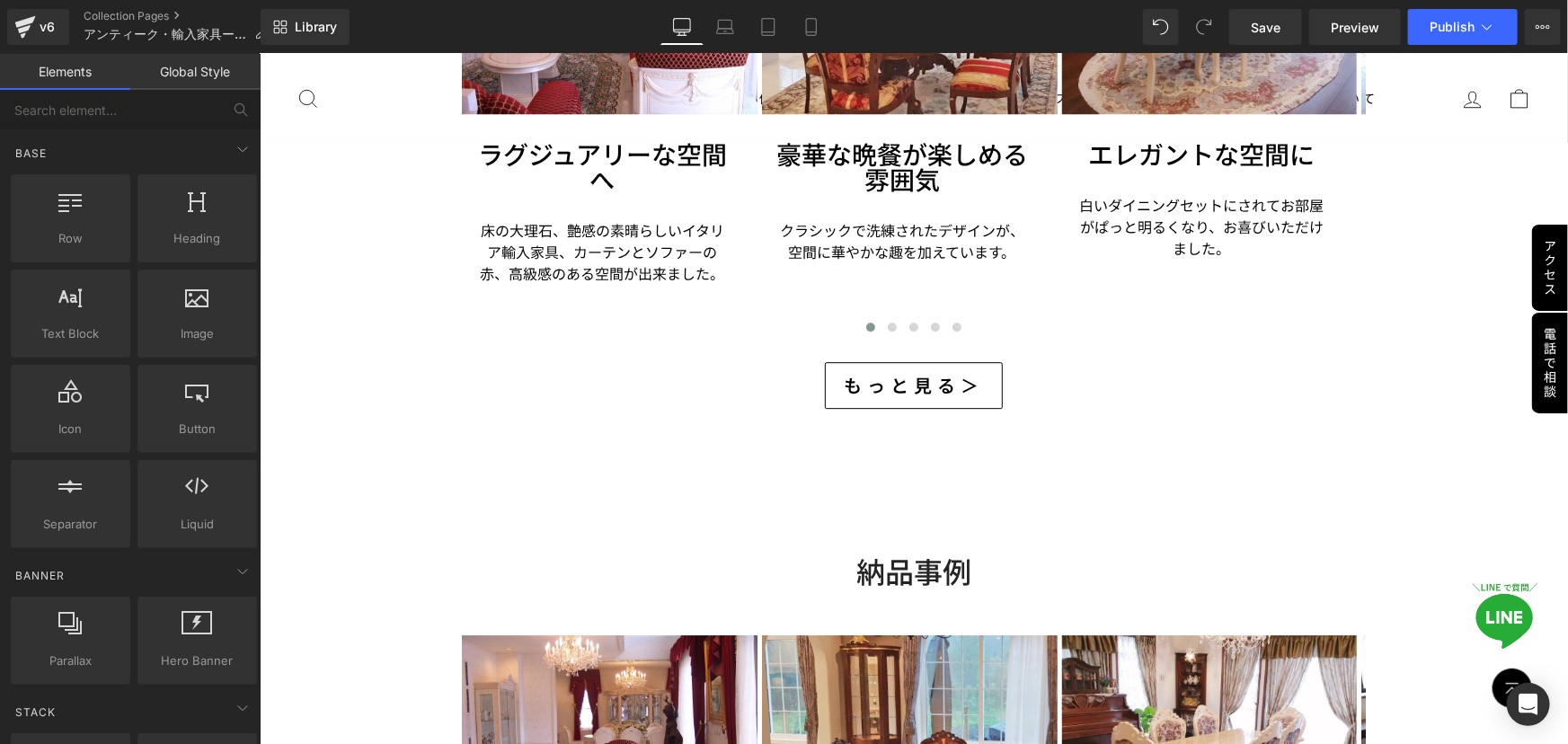
click at [884, 552] on div "納品事例 Heading" at bounding box center [912, 570] width 903 height 38
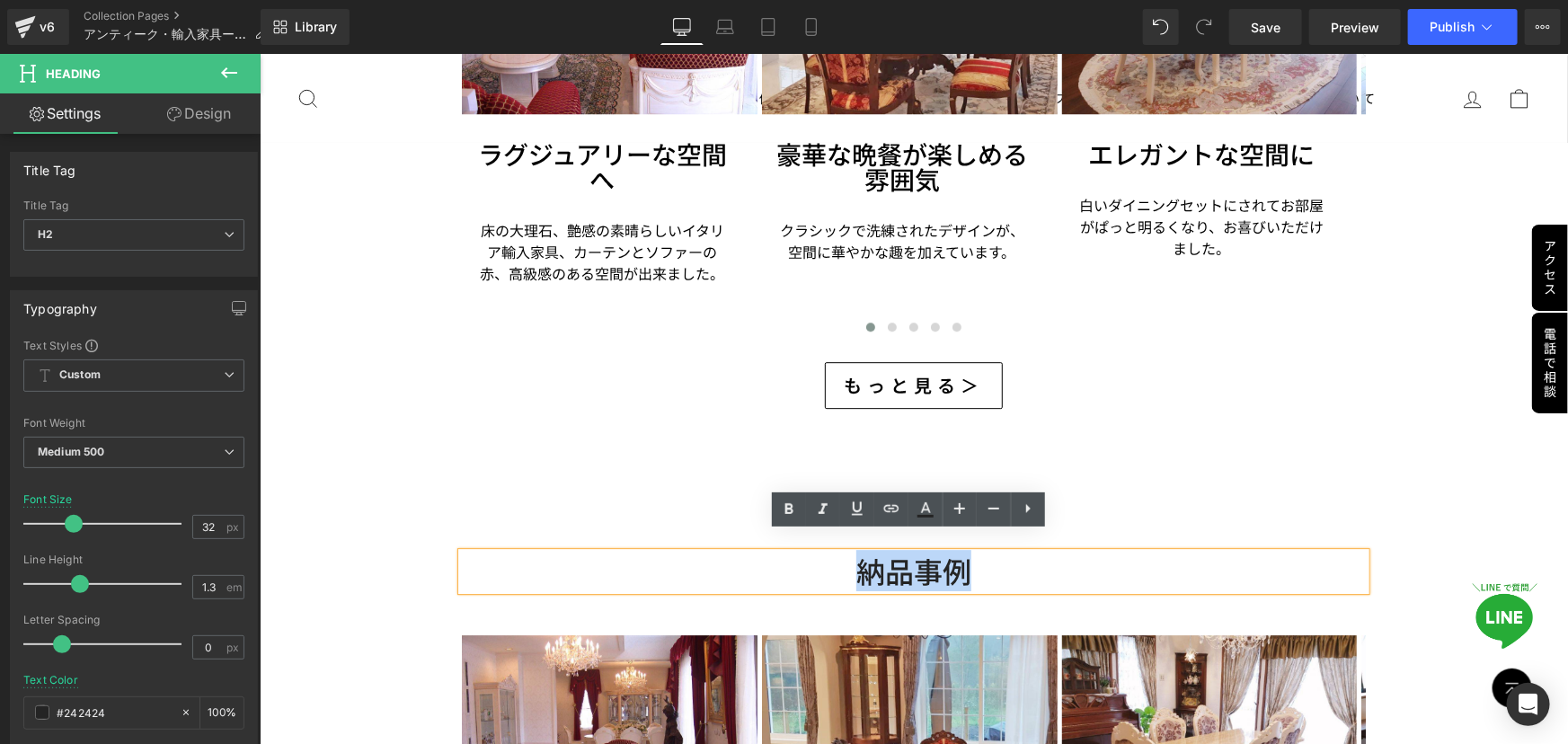
drag, startPoint x: 855, startPoint y: 551, endPoint x: 962, endPoint y: 553, distance: 107.0
click at [962, 553] on h2 "納品事例" at bounding box center [912, 570] width 903 height 38
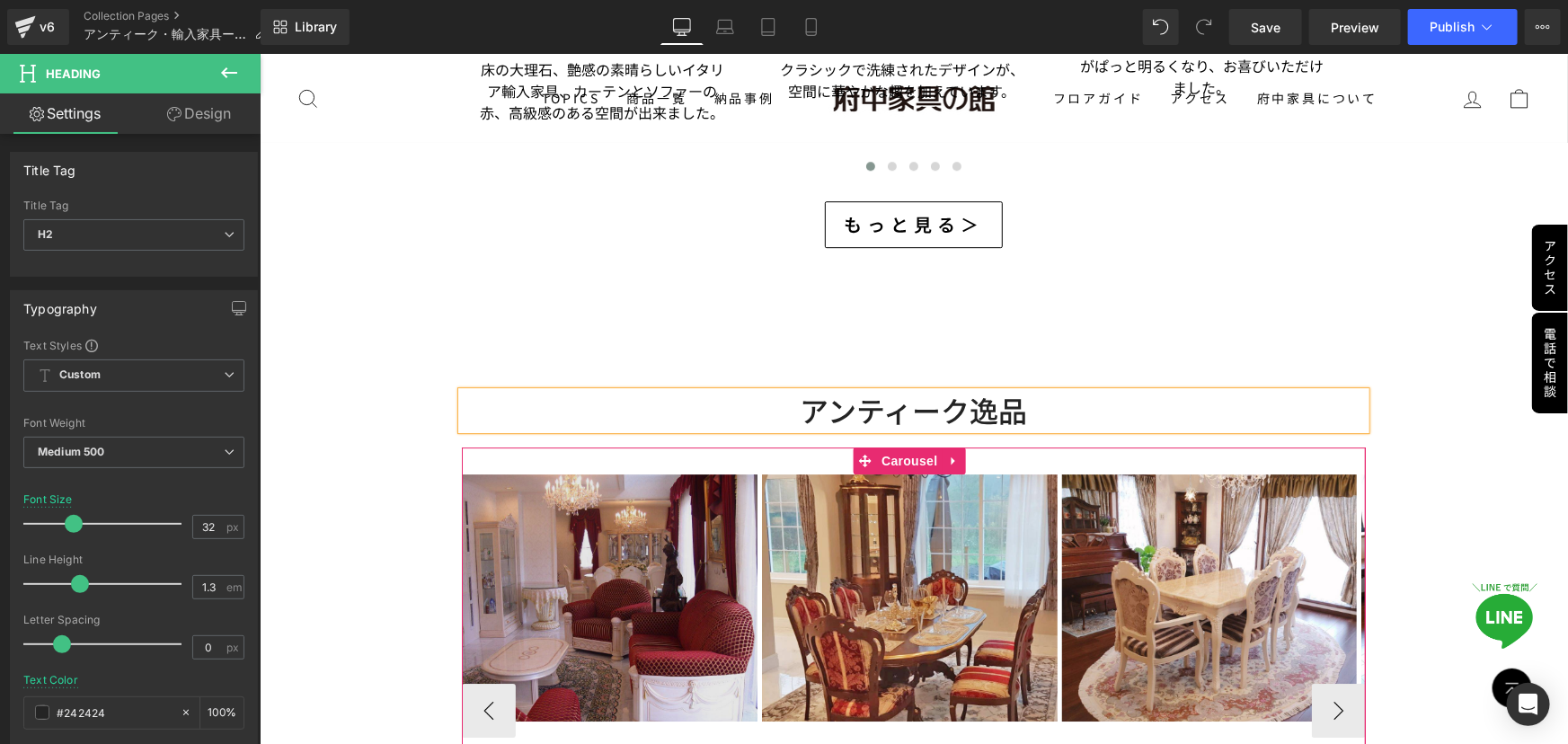
scroll to position [6127, 0]
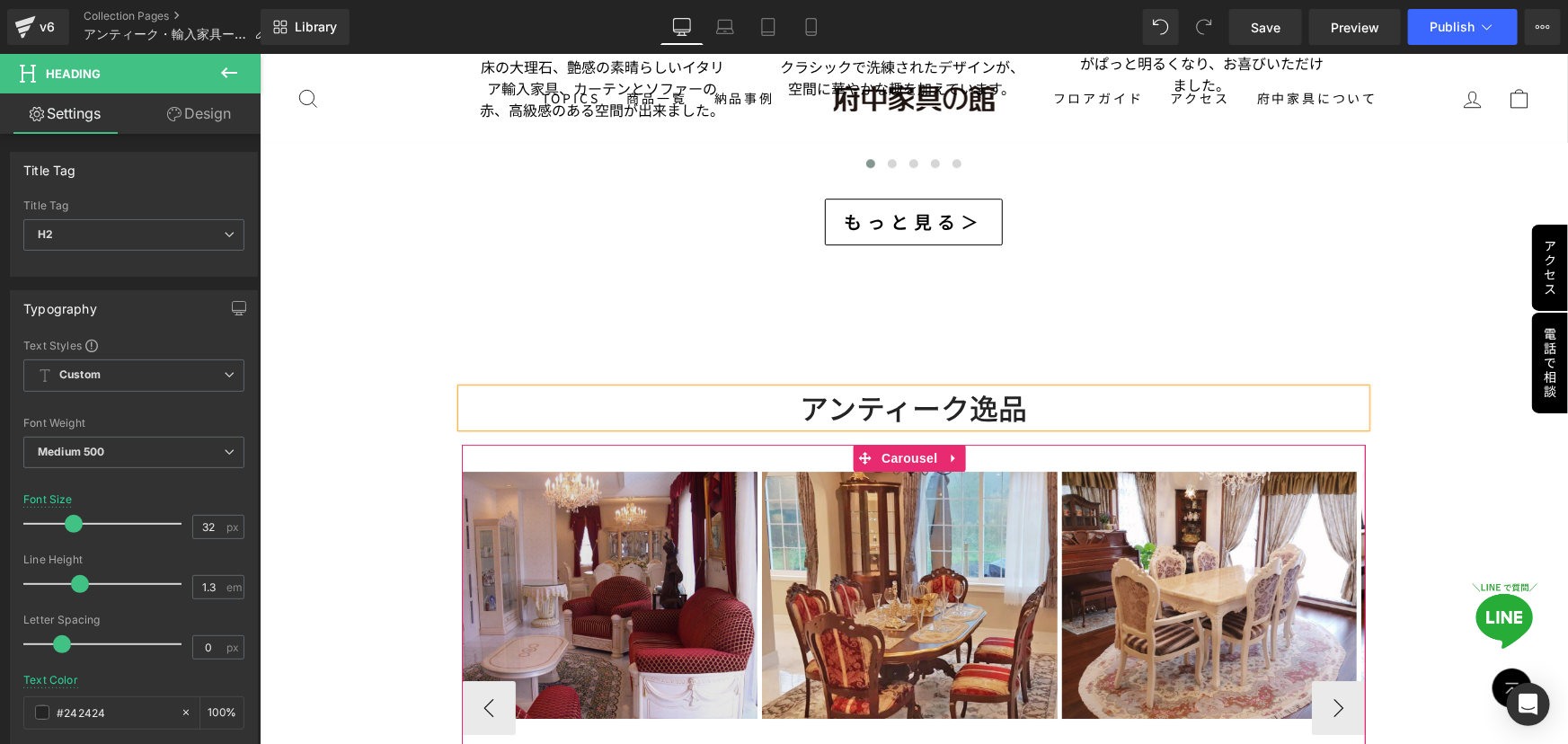
click at [642, 592] on img at bounding box center [608, 595] width 296 height 248
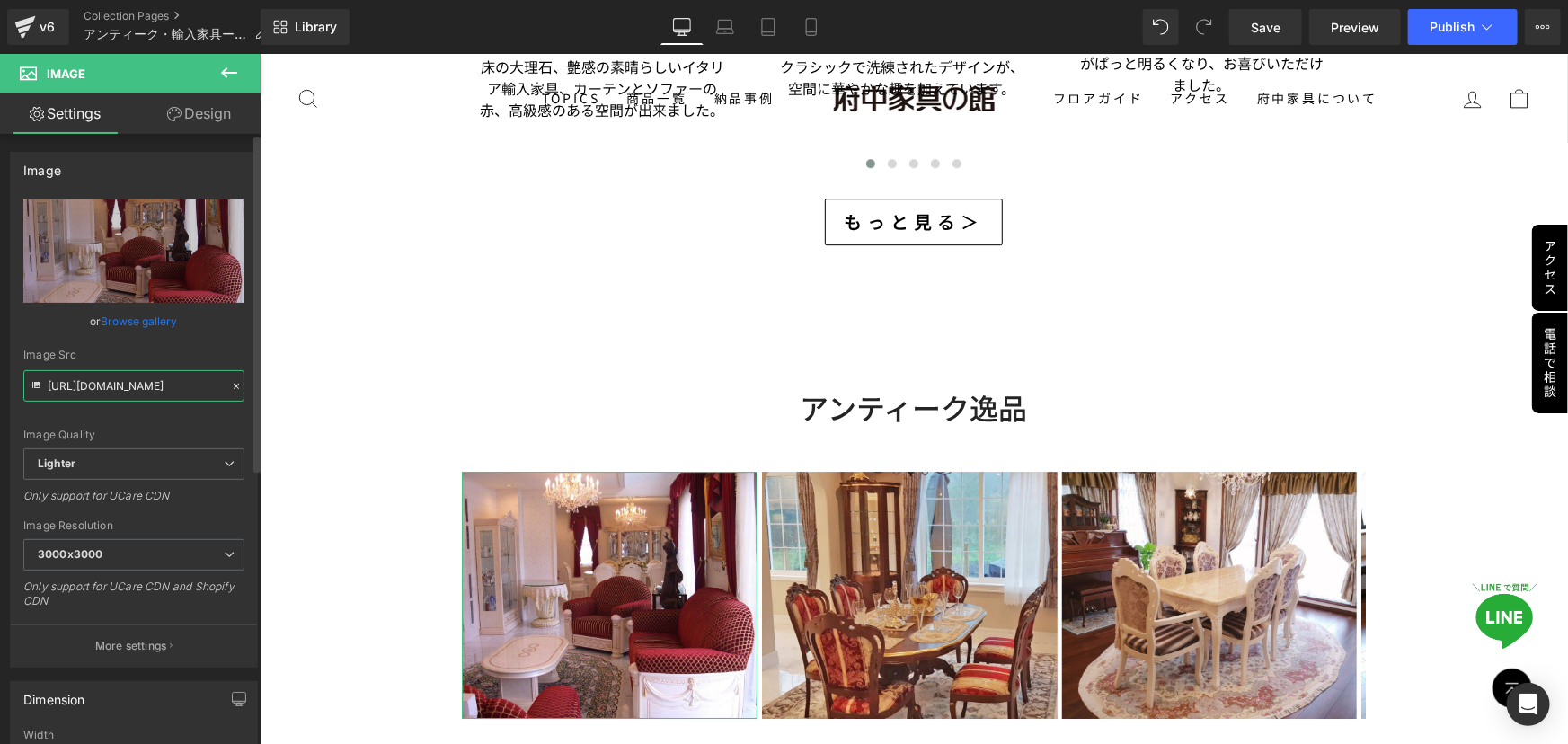
click at [140, 385] on input "[URL][DOMAIN_NAME]" at bounding box center [134, 386] width 221 height 31
click at [141, 384] on input "[URL][DOMAIN_NAME]" at bounding box center [134, 386] width 221 height 31
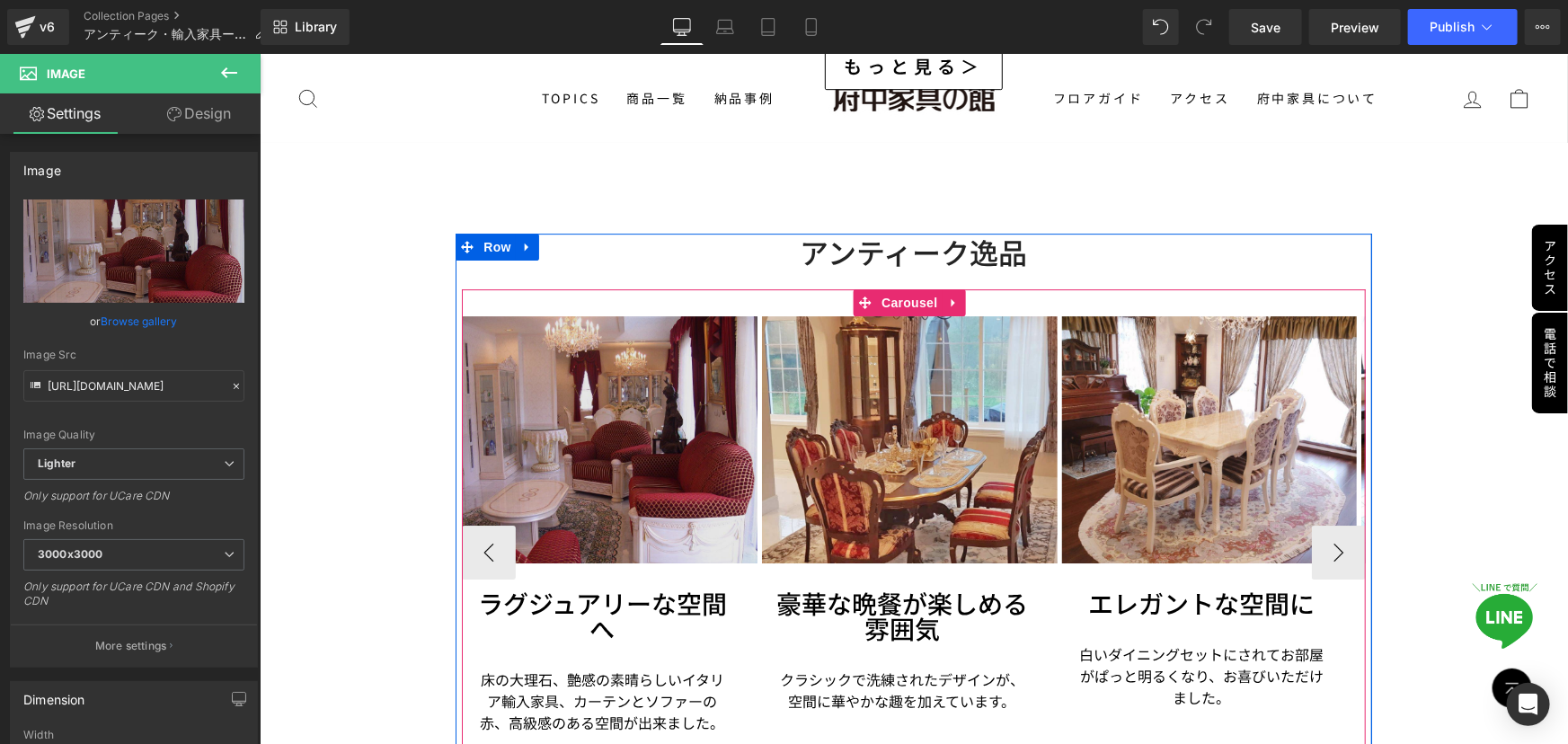
scroll to position [6290, 0]
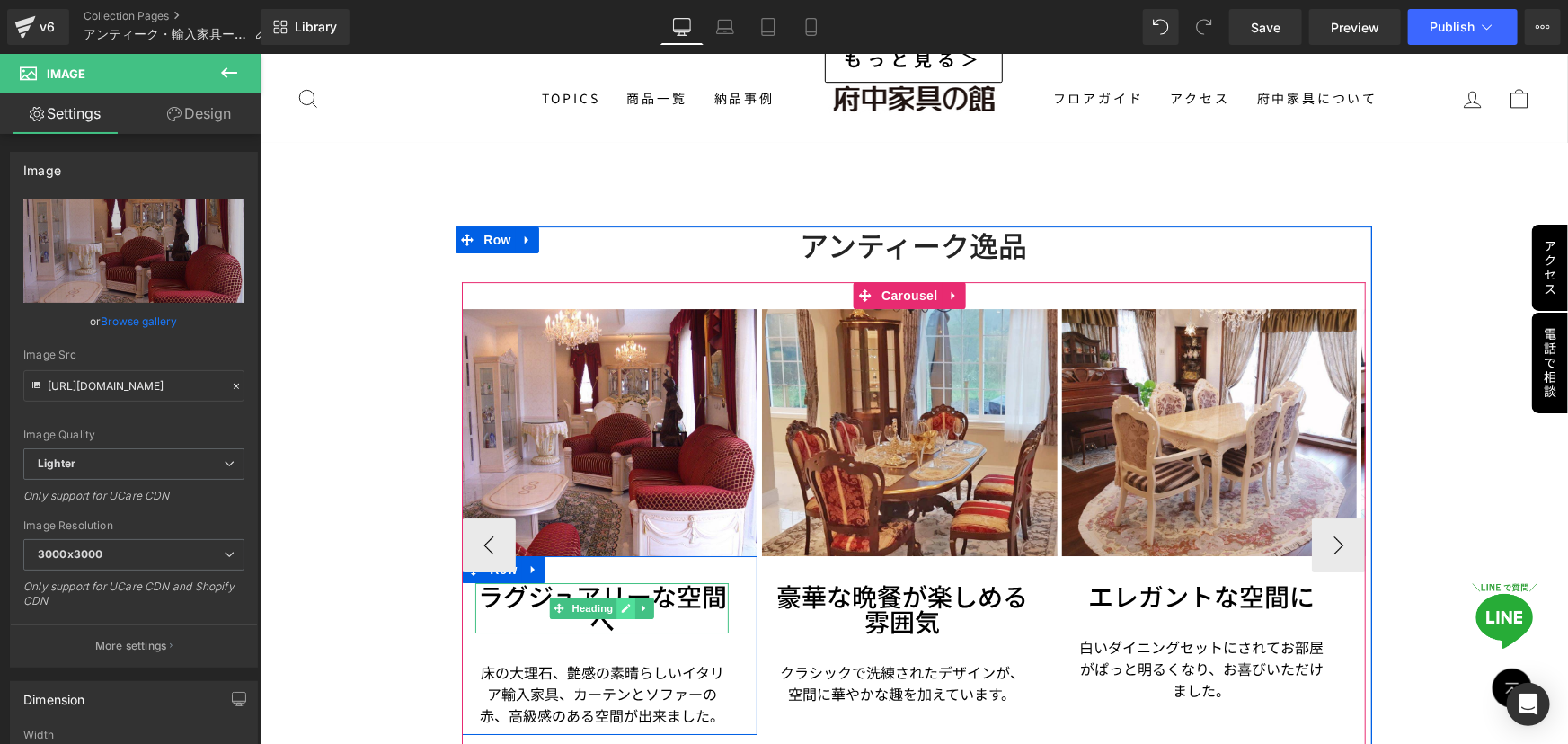
click at [629, 602] on icon at bounding box center [626, 607] width 10 height 11
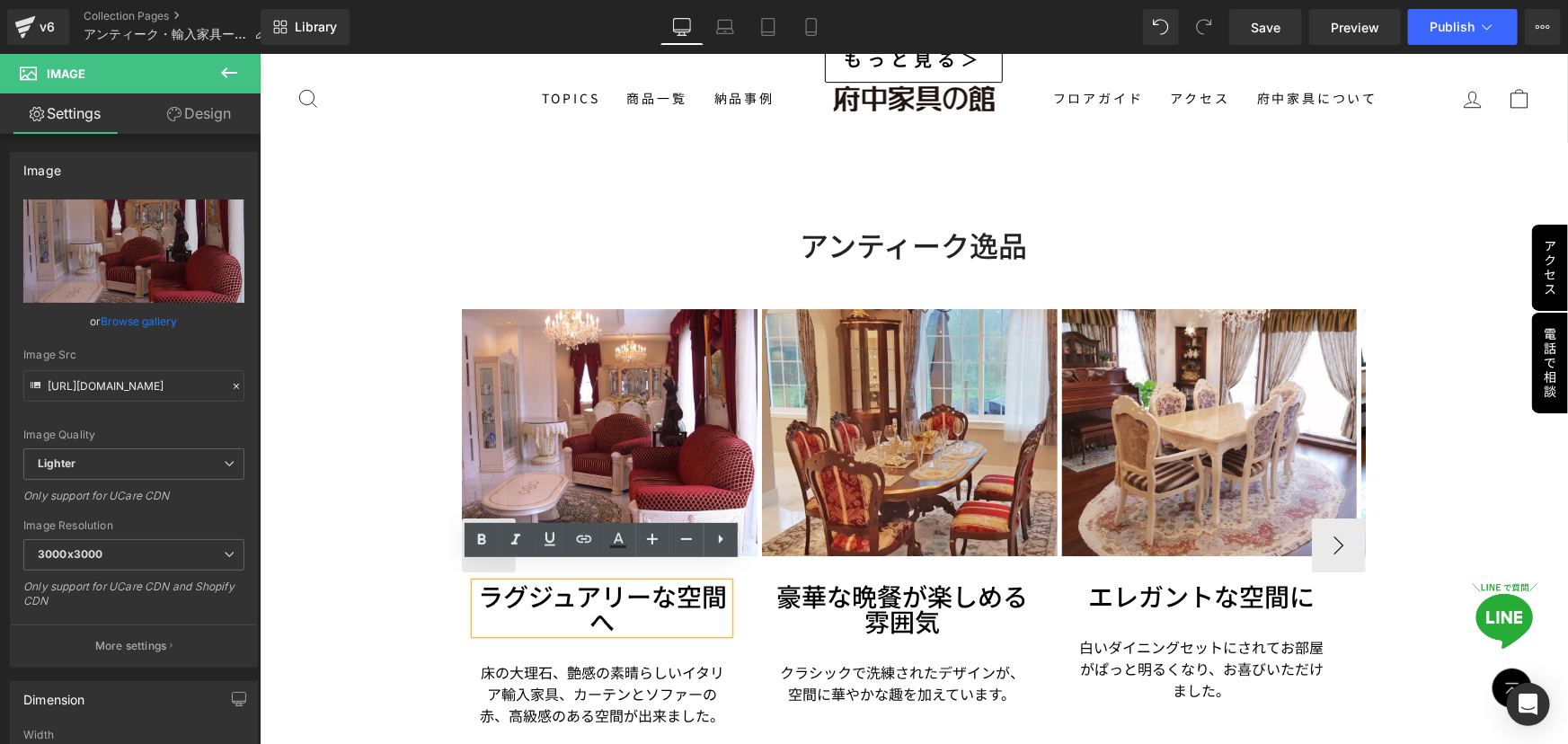
click at [586, 584] on h3 "ラグジュアリーな空間へ" at bounding box center [601, 607] width 253 height 50
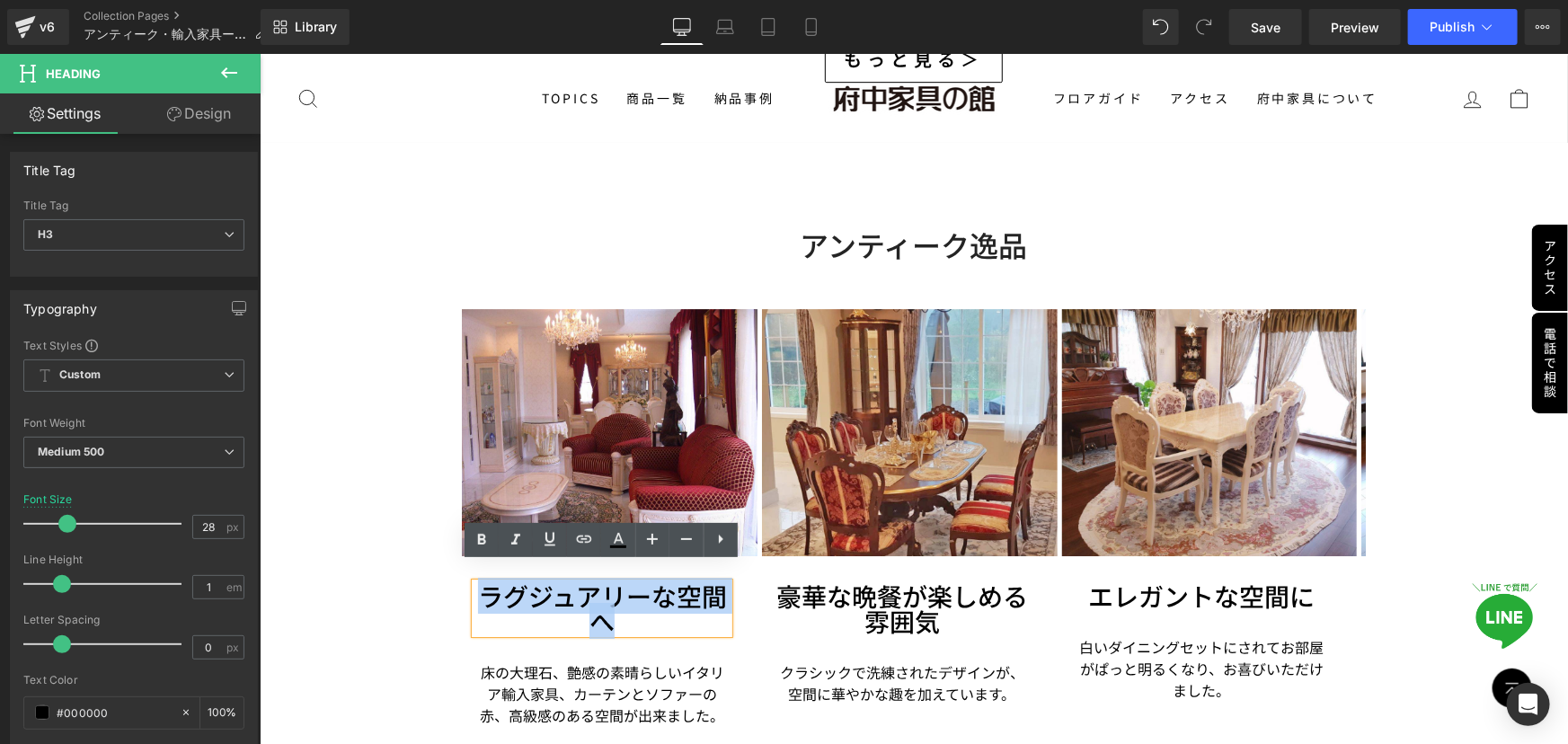
drag, startPoint x: 603, startPoint y: 595, endPoint x: 443, endPoint y: 579, distance: 160.8
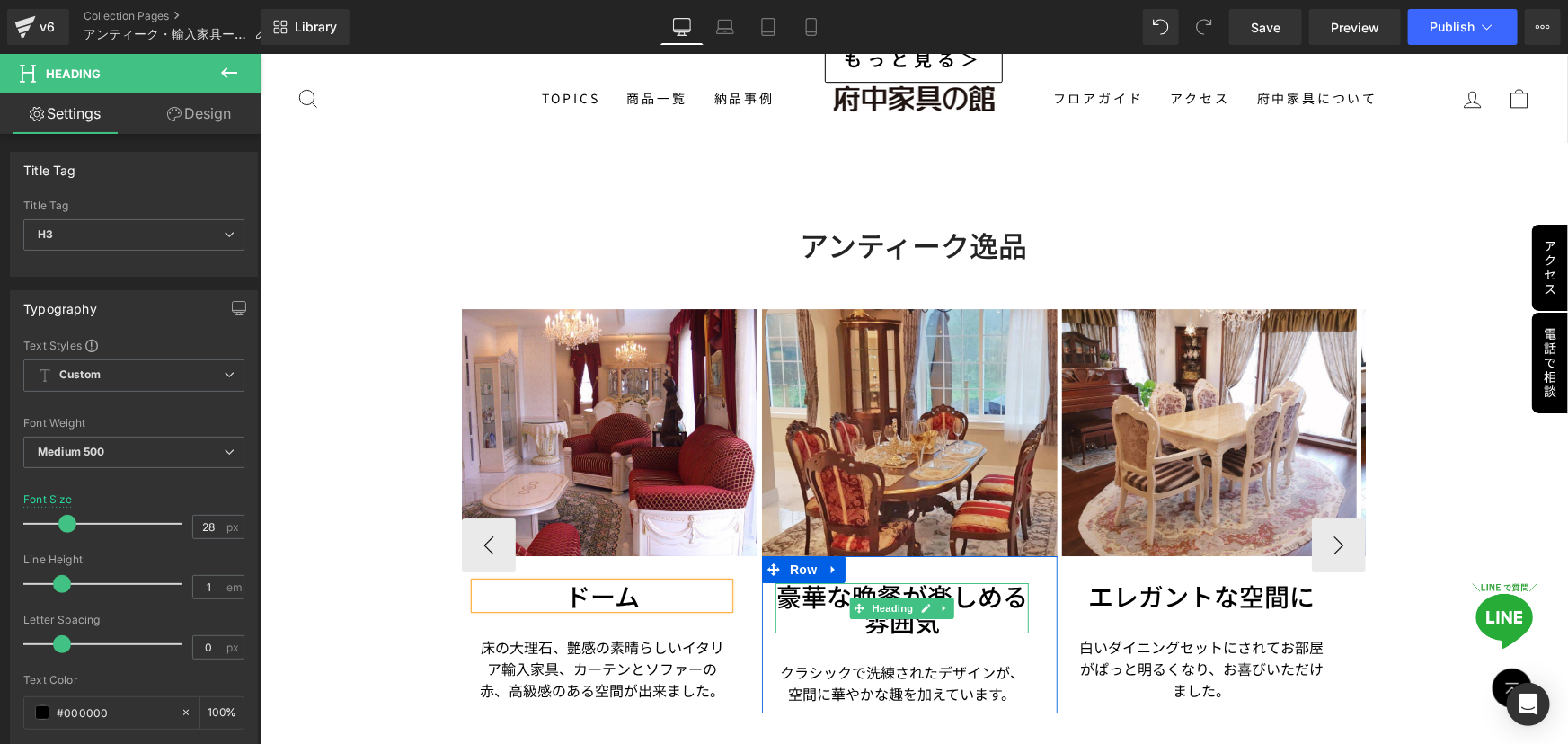
click at [830, 582] on h3 "豪華な晩餐が楽しめる雰囲気" at bounding box center [900, 607] width 253 height 50
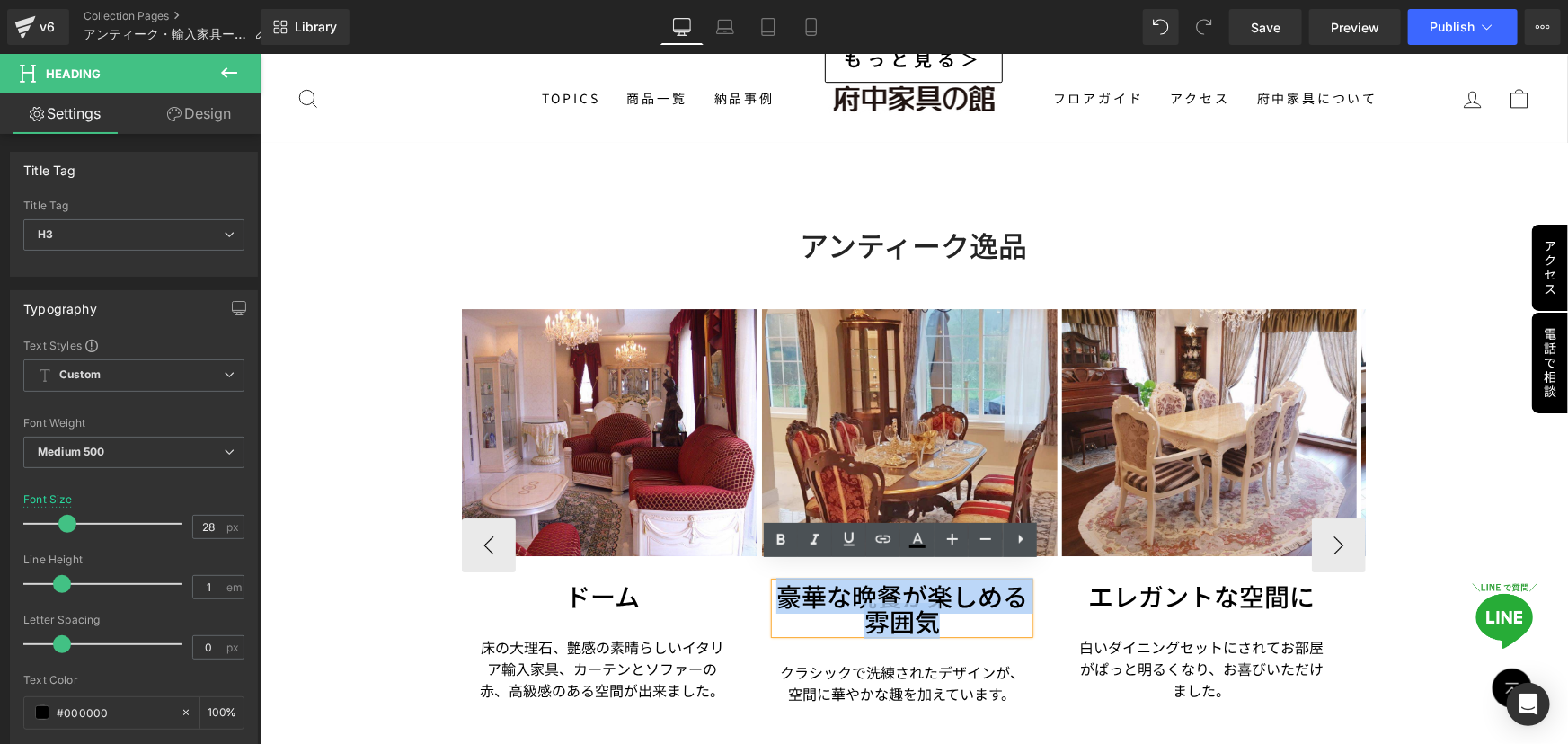
drag, startPoint x: 783, startPoint y: 579, endPoint x: 951, endPoint y: 610, distance: 170.8
click at [951, 610] on h3 "豪華な晩餐が楽しめる雰囲気" at bounding box center [900, 607] width 253 height 50
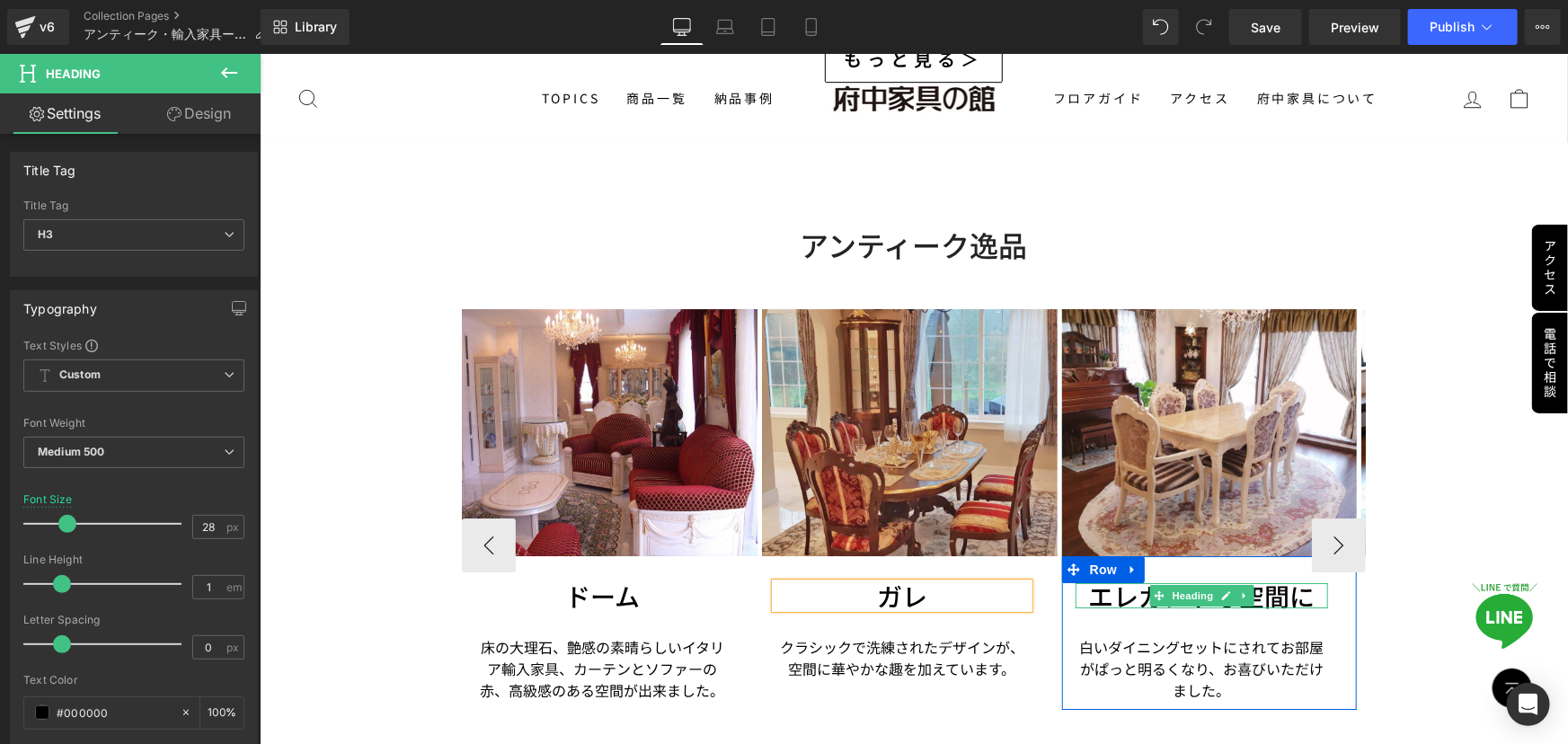
click at [1099, 582] on h3 "エレガントな空間に" at bounding box center [1201, 595] width 253 height 25
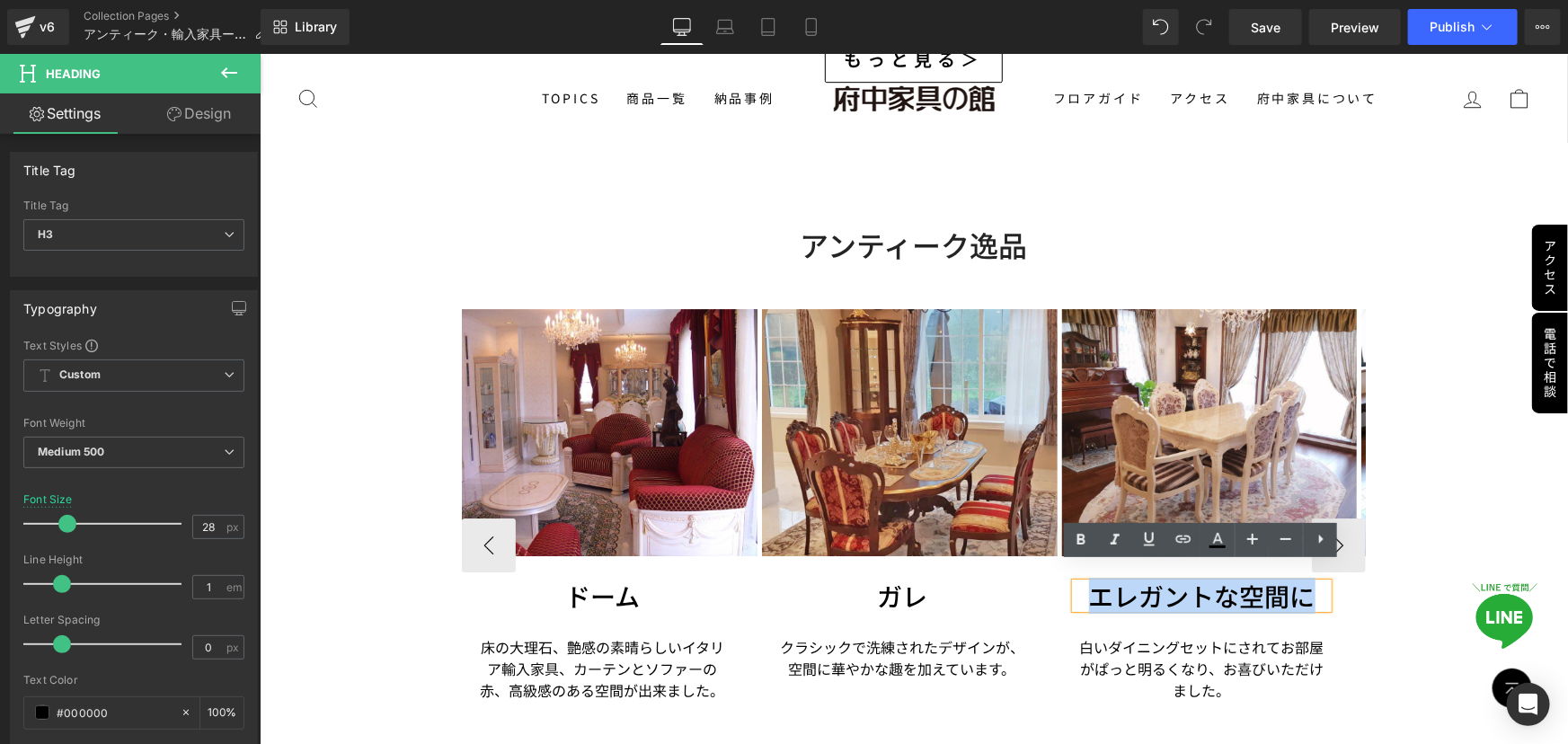
drag, startPoint x: 1087, startPoint y: 577, endPoint x: 1350, endPoint y: 577, distance: 263.0
click at [1350, 577] on div "エレガントな空間に Heading 白いダイニングセットにされてお部屋がぱっと明るくなり、お喜びいただけました。 Text Block Row" at bounding box center [1209, 631] width 296 height 153
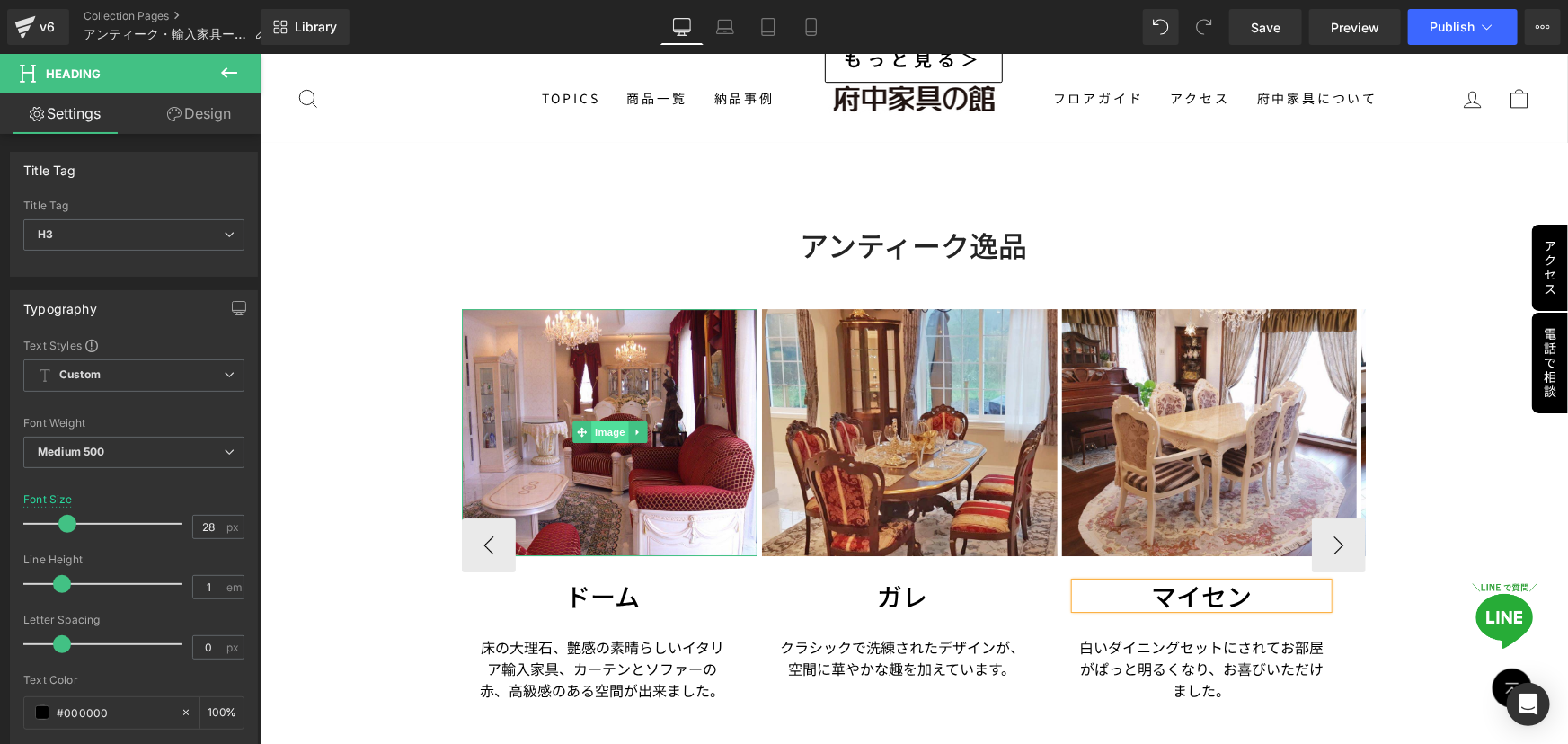
click at [604, 420] on span "Image" at bounding box center [609, 431] width 38 height 21
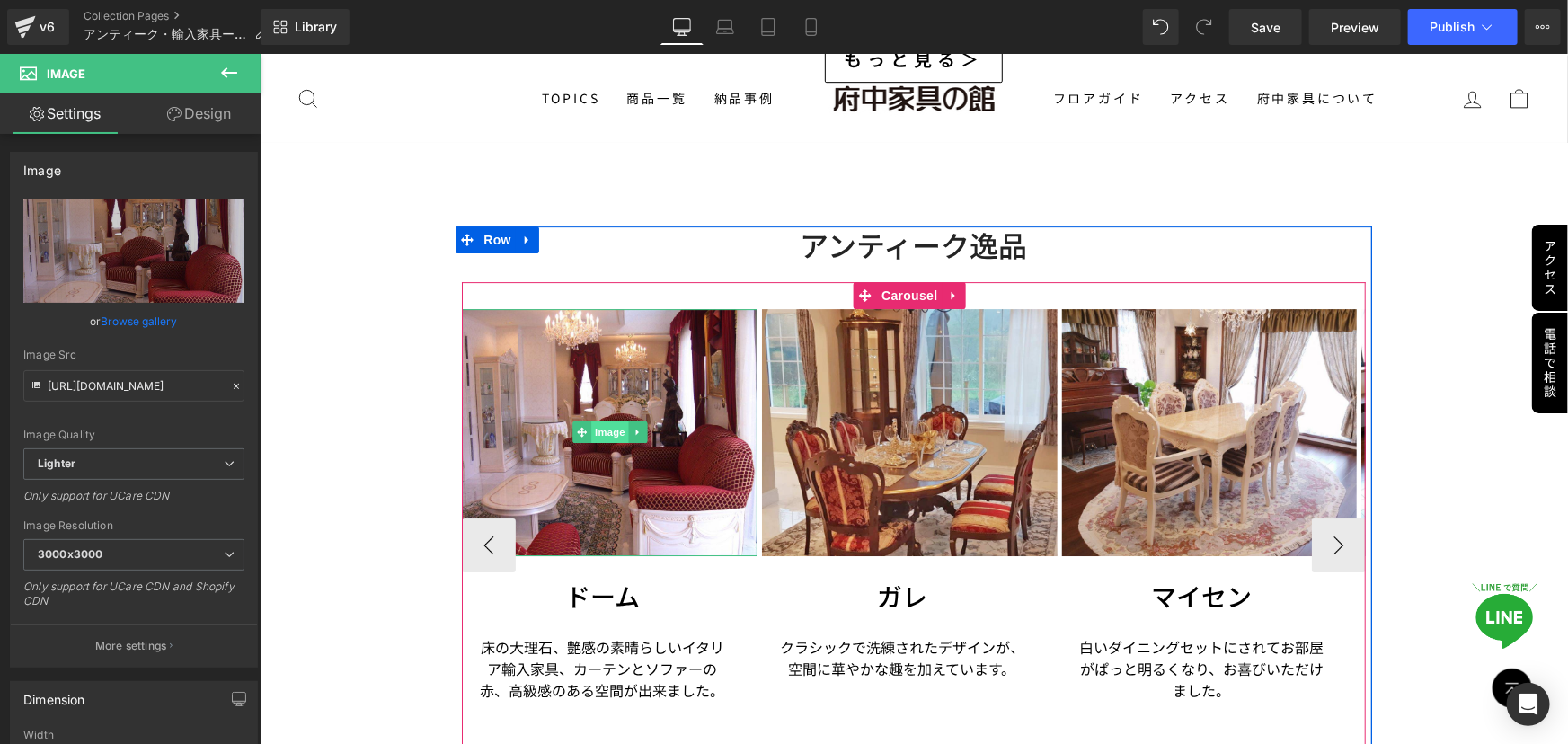
click at [609, 420] on span "Image" at bounding box center [609, 431] width 38 height 21
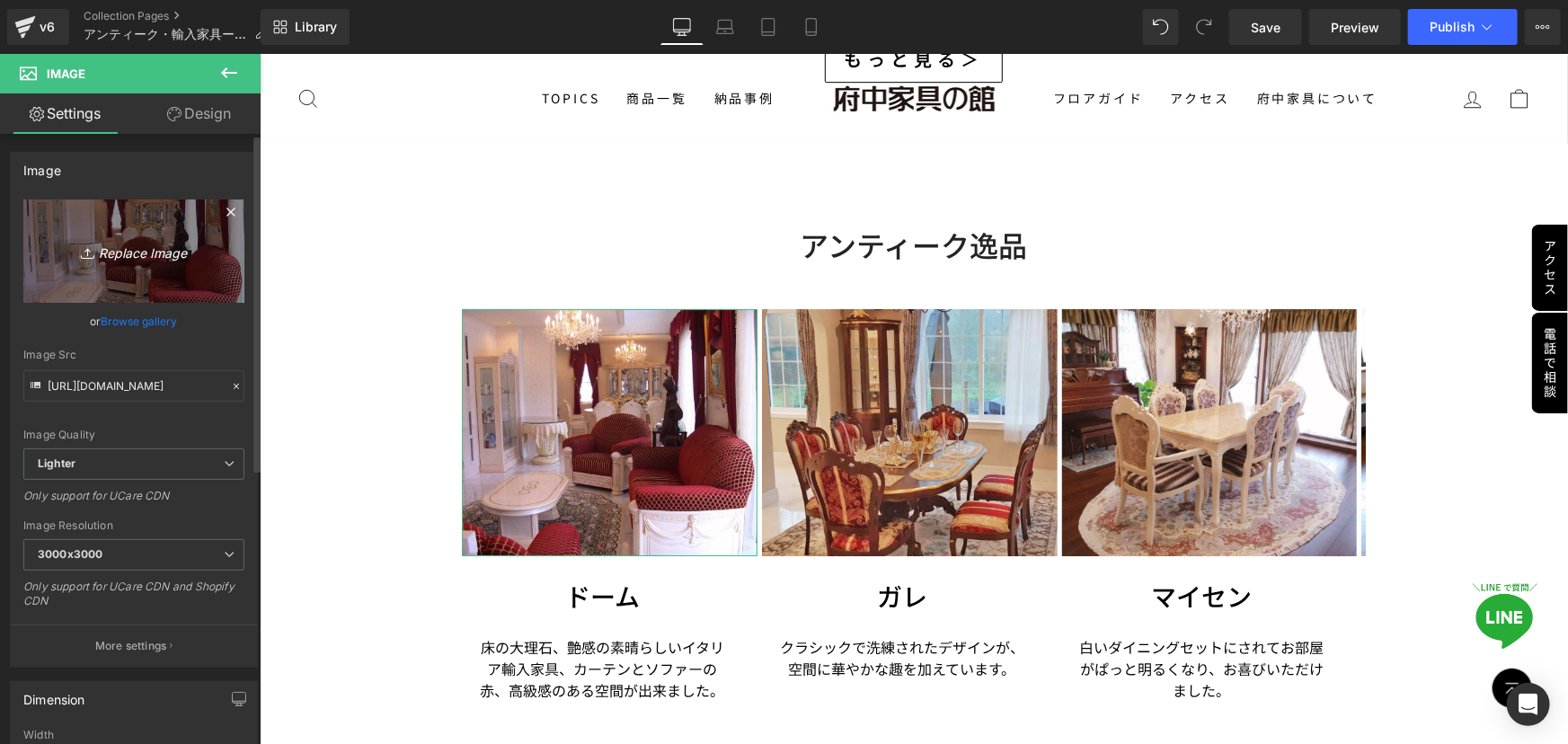
click at [126, 269] on link "Replace Image" at bounding box center [134, 251] width 221 height 104
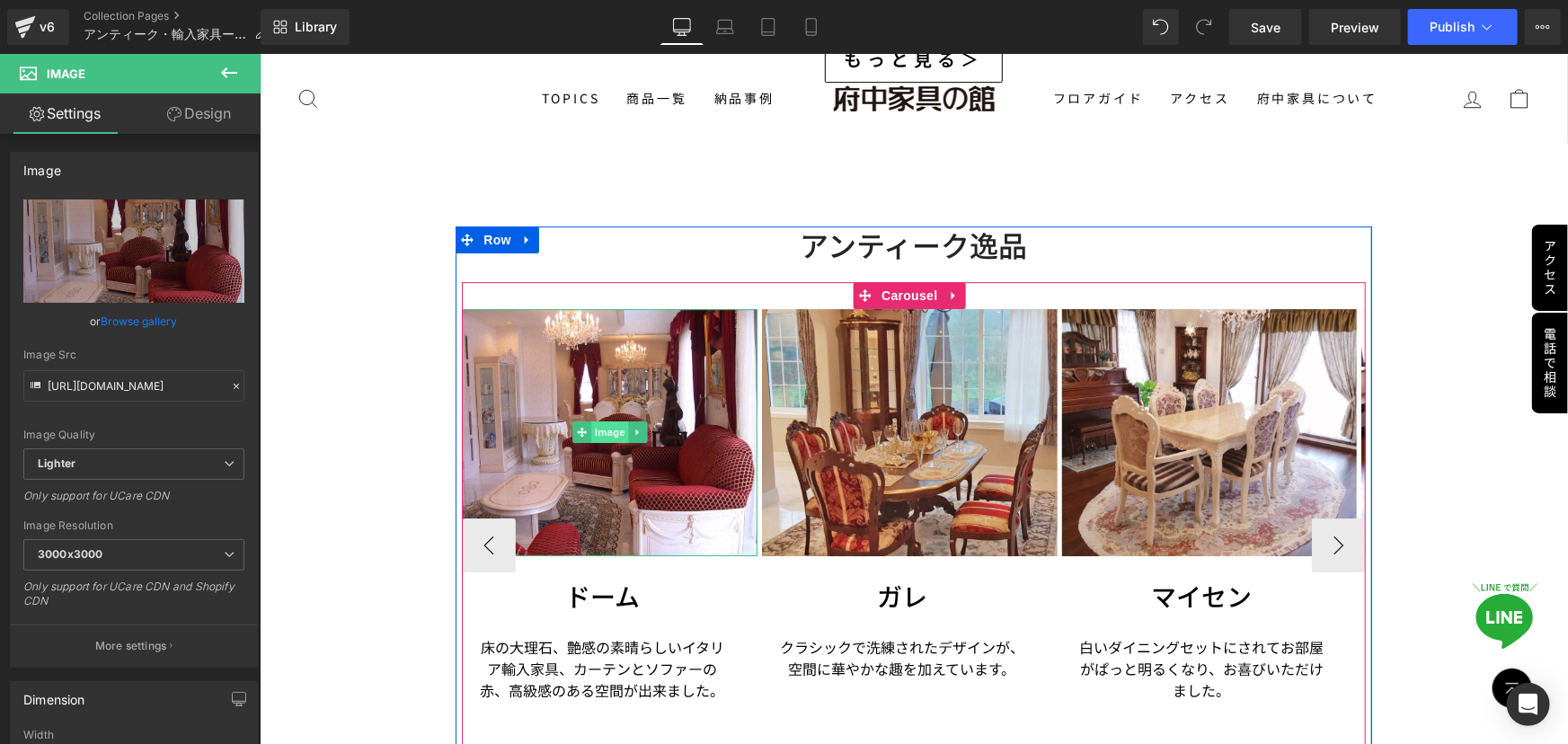
click at [598, 420] on span "Image" at bounding box center [609, 431] width 38 height 21
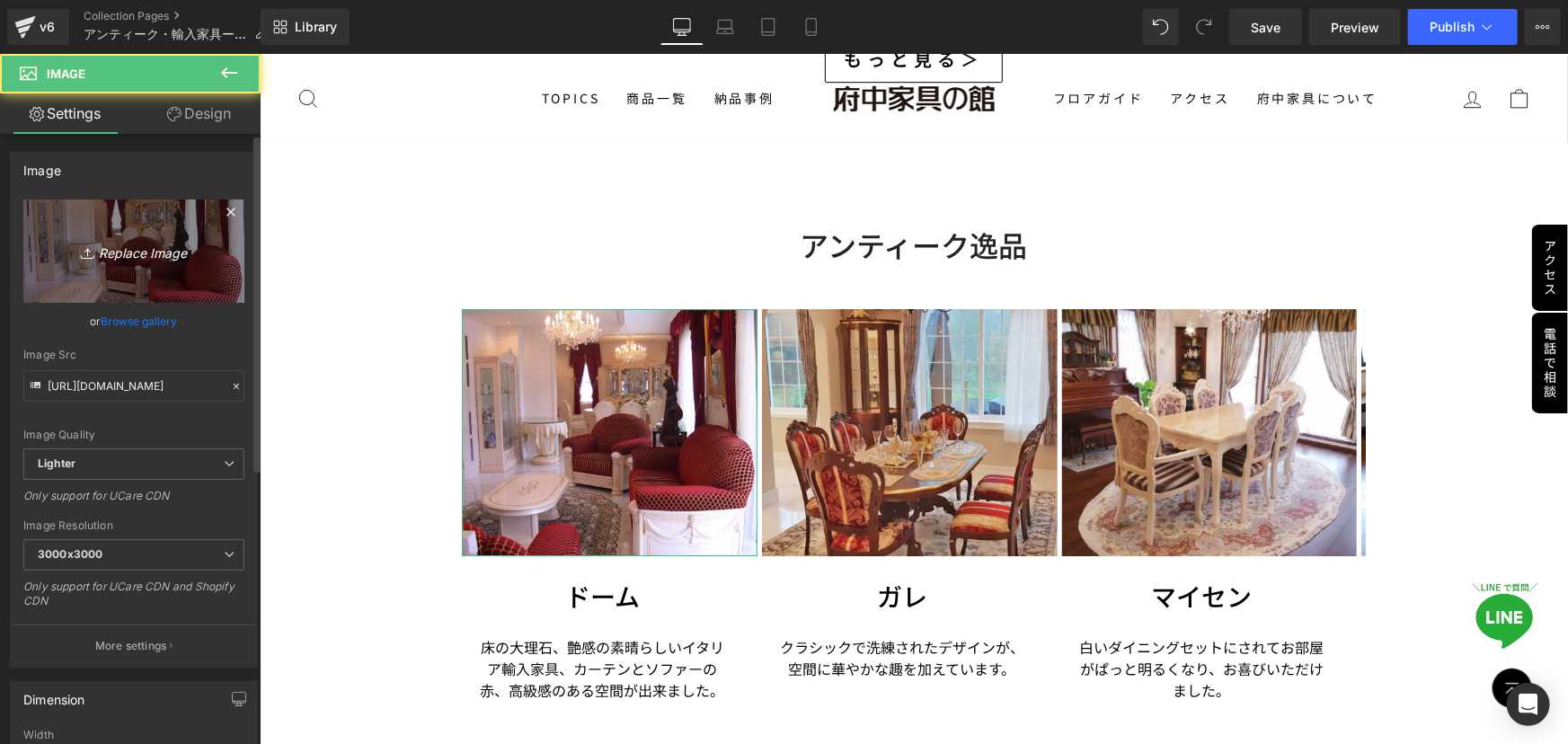
click at [161, 264] on link "Replace Image" at bounding box center [134, 251] width 221 height 104
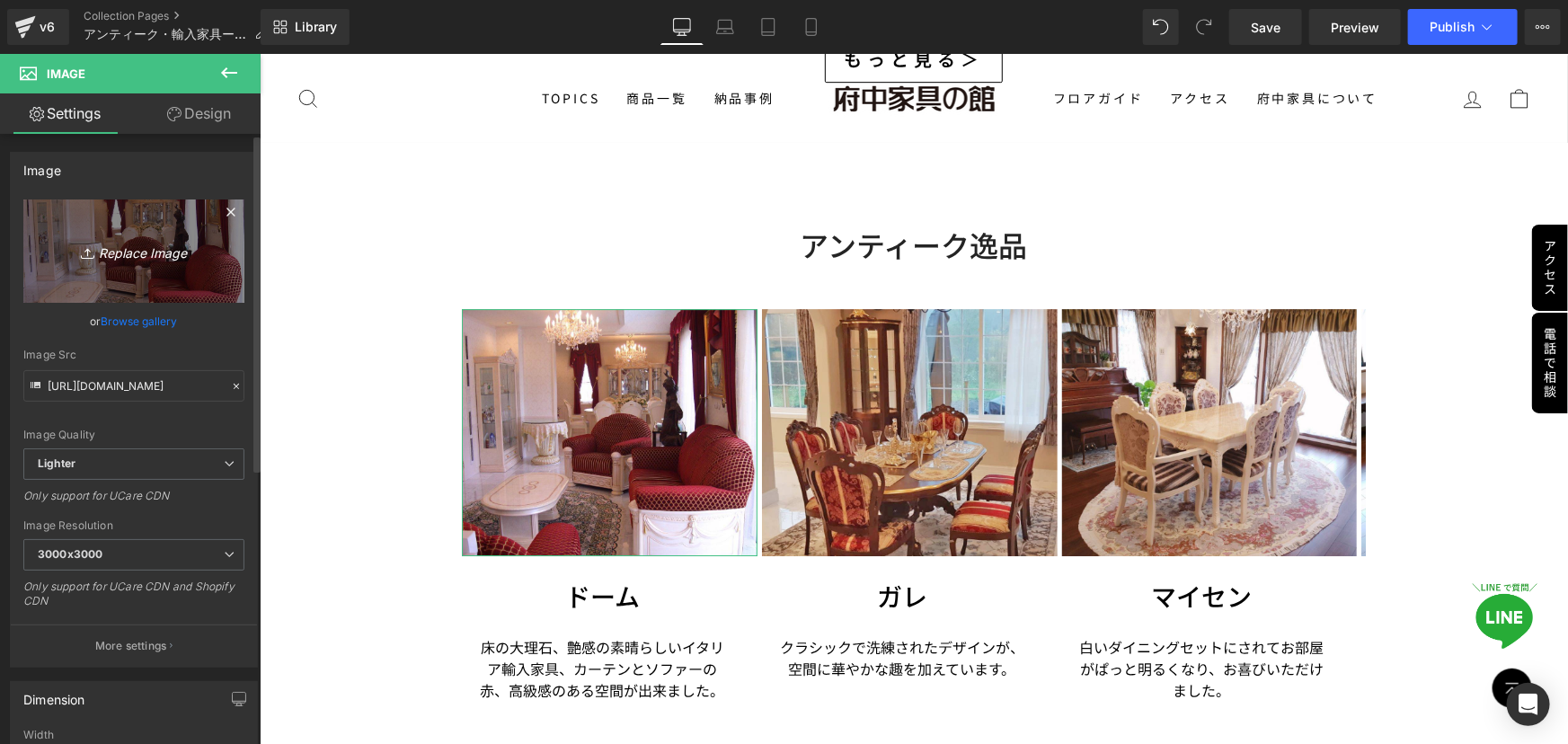
type input "C:\fakepath\ドーム (13).jpg"
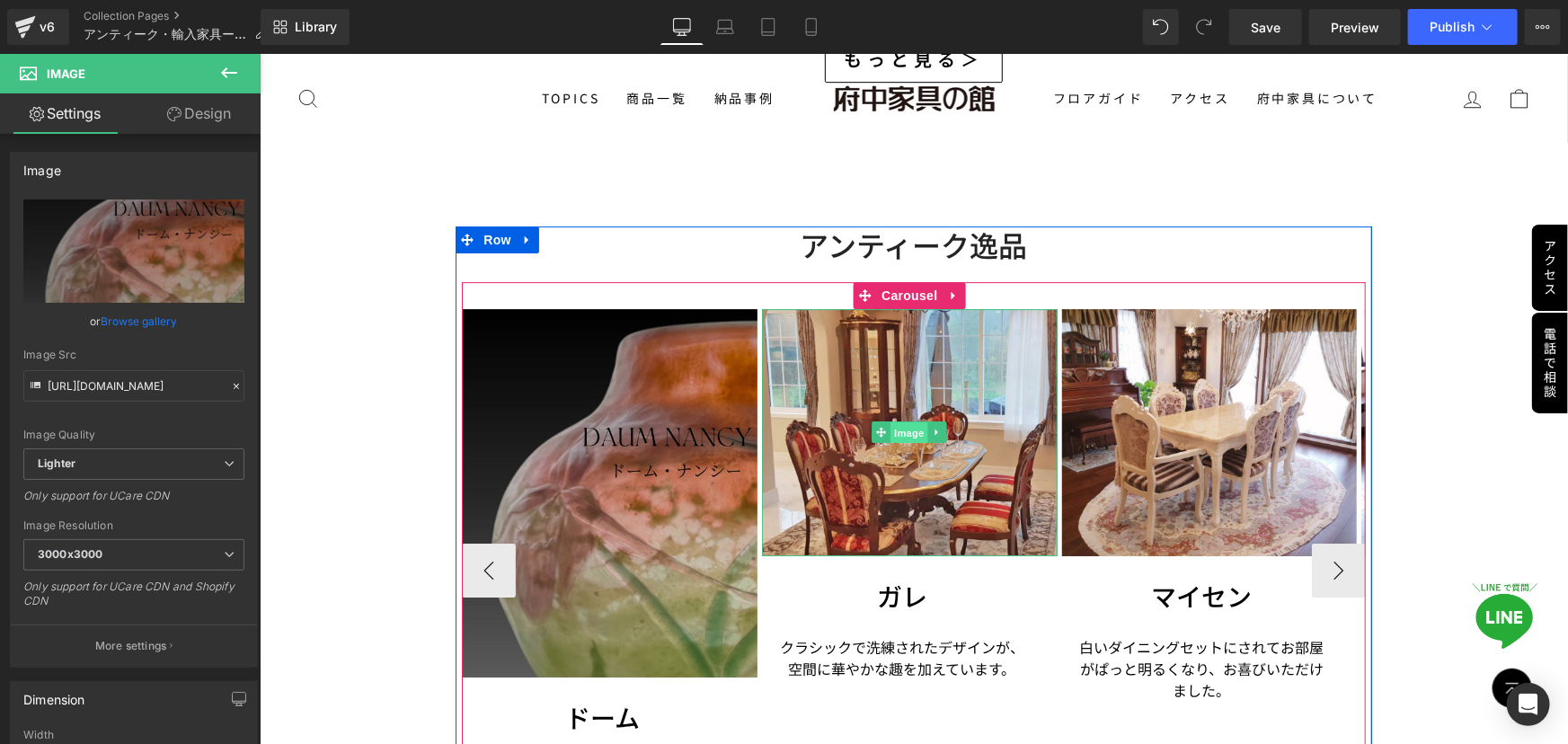
click at [907, 421] on span "Image" at bounding box center [909, 432] width 38 height 21
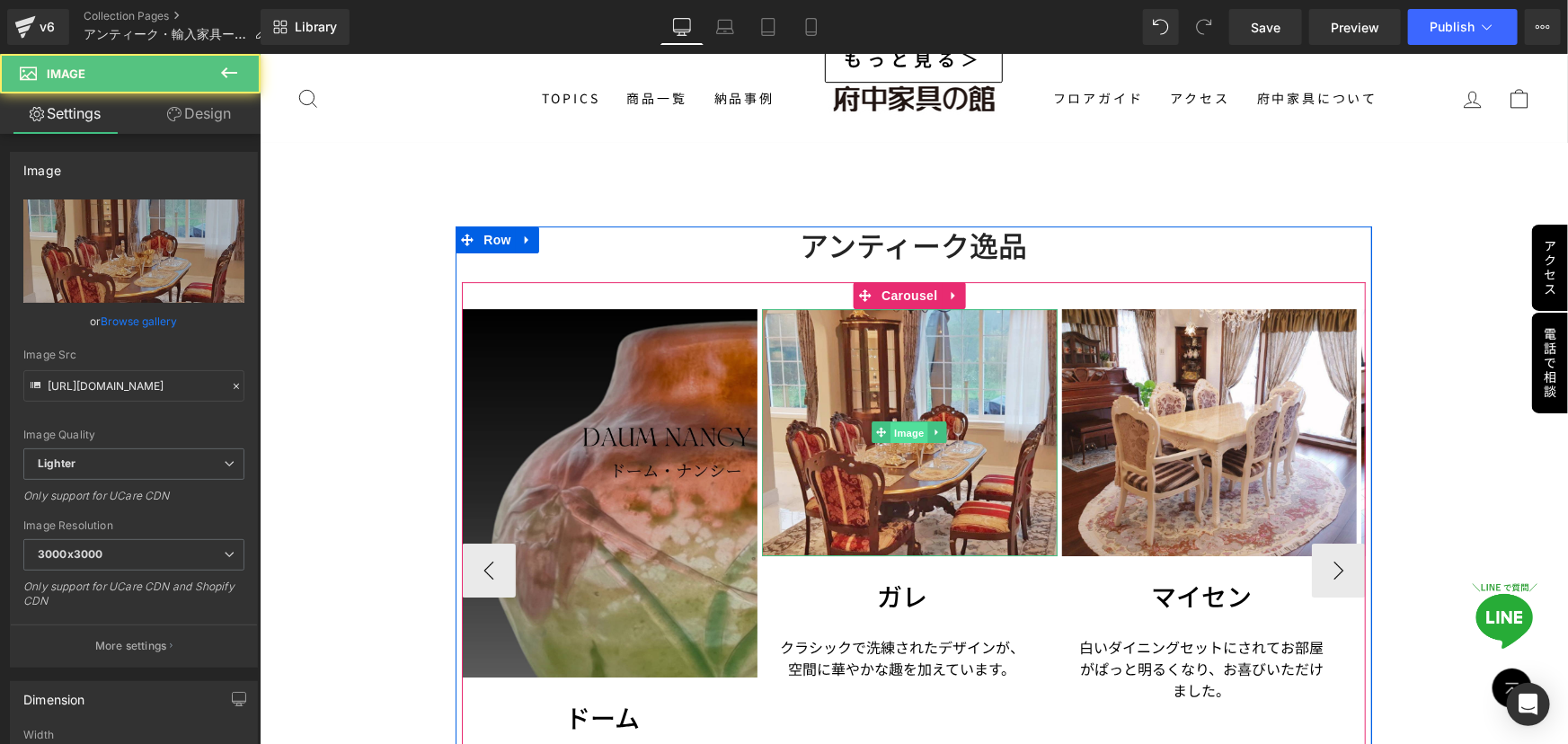
click at [907, 421] on span "Image" at bounding box center [909, 432] width 38 height 21
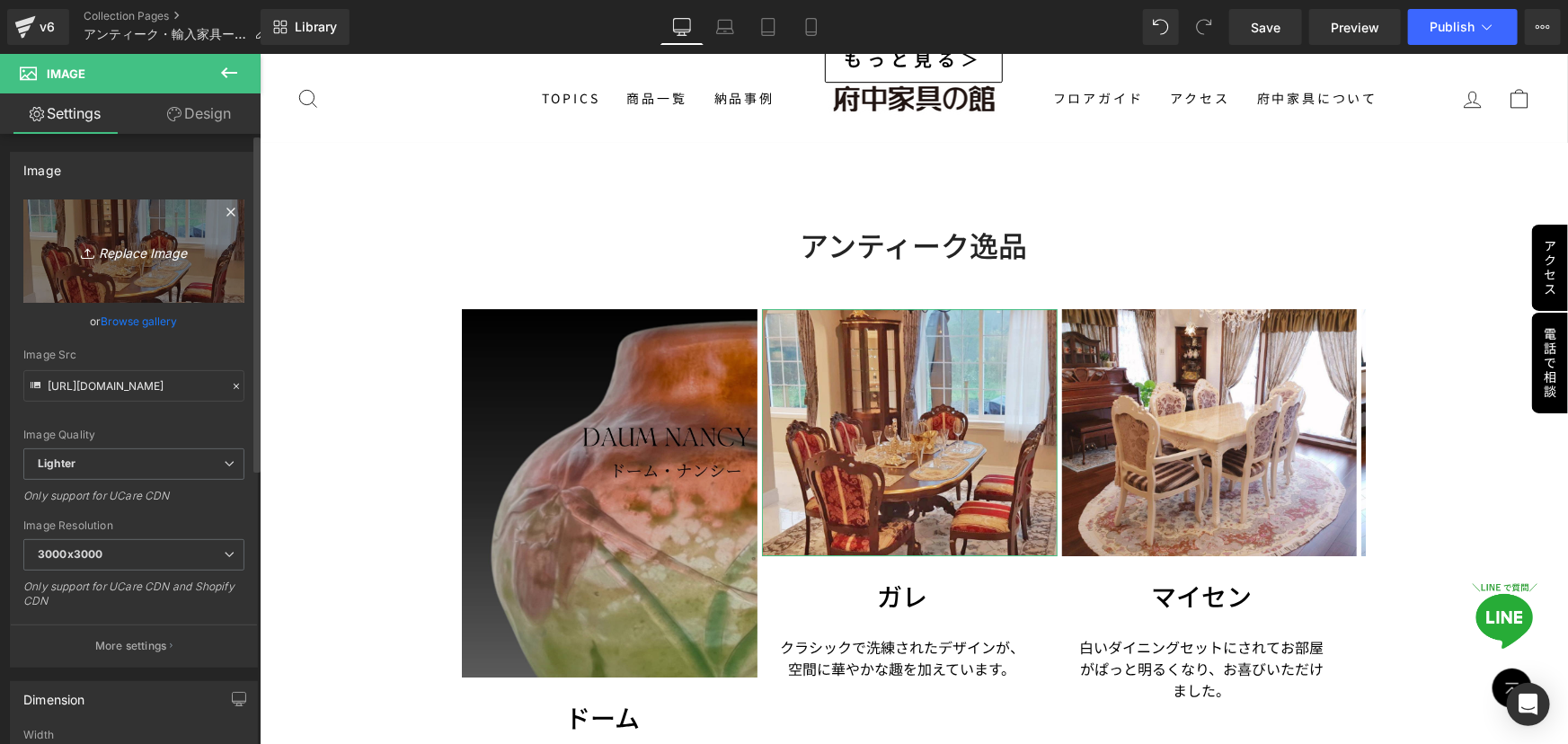
click at [135, 249] on icon "Replace Image" at bounding box center [134, 250] width 144 height 22
type input "C:\fakepath\ガレ.jpg"
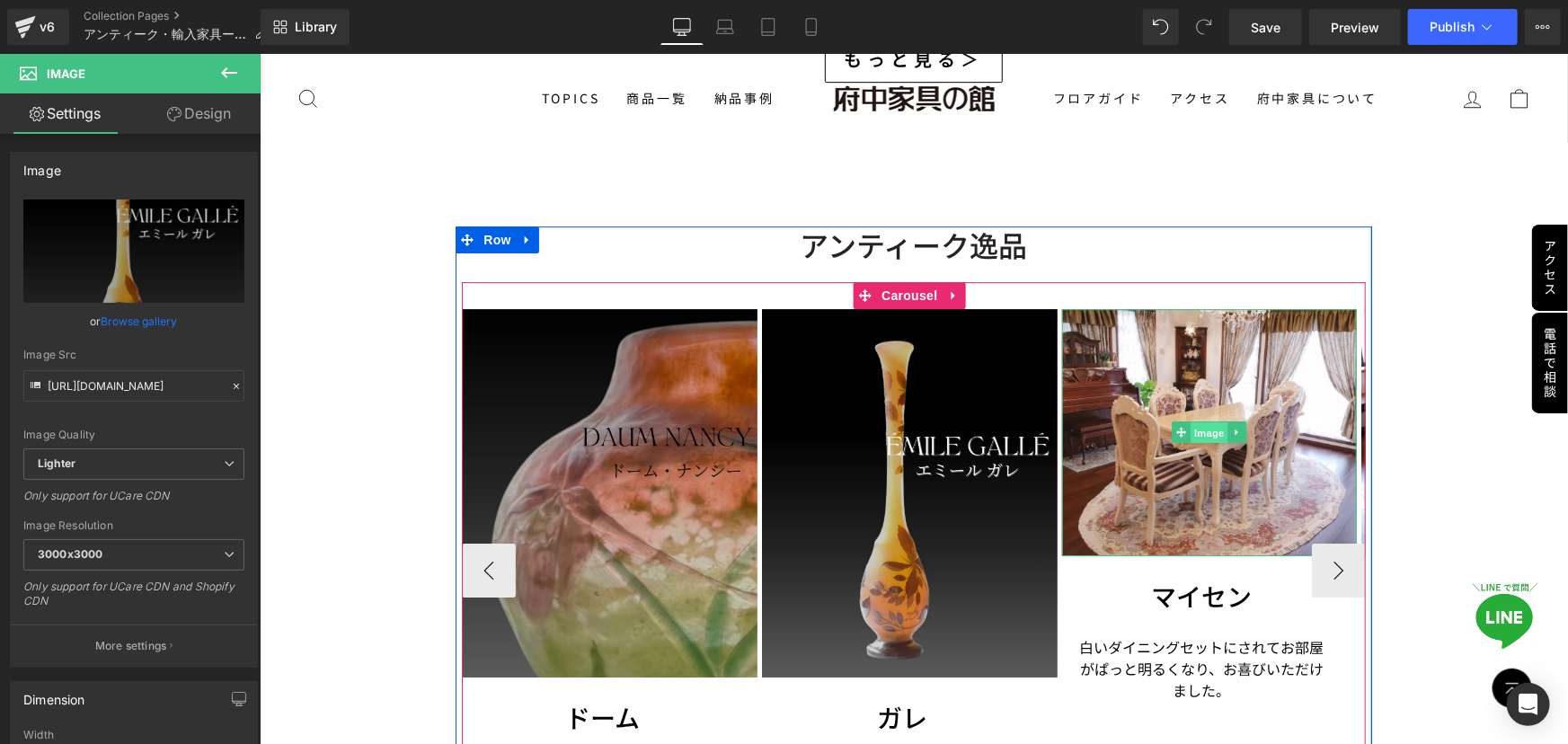
click at [1194, 421] on span "Image" at bounding box center [1208, 432] width 38 height 21
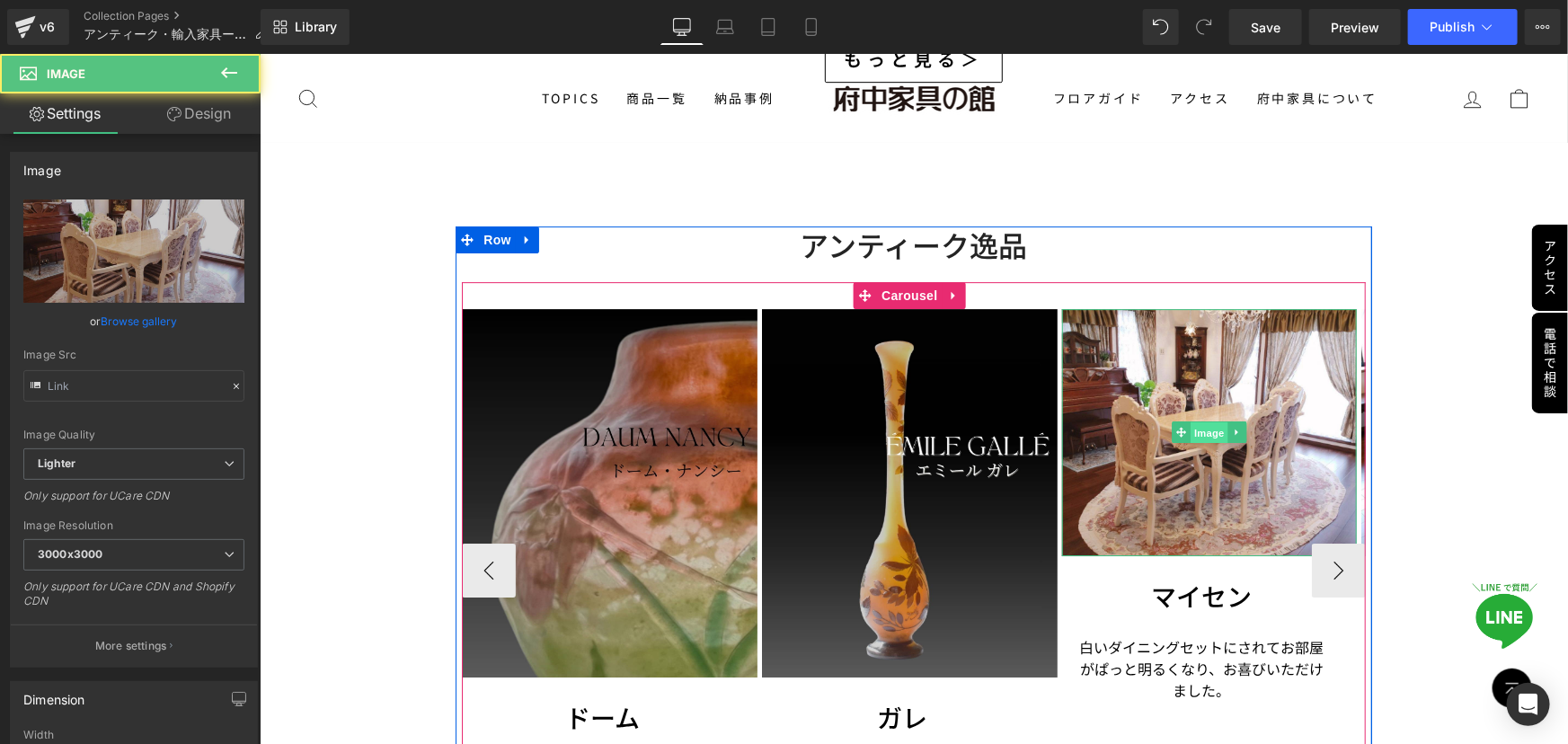
click at [1194, 421] on span "Image" at bounding box center [1208, 432] width 38 height 21
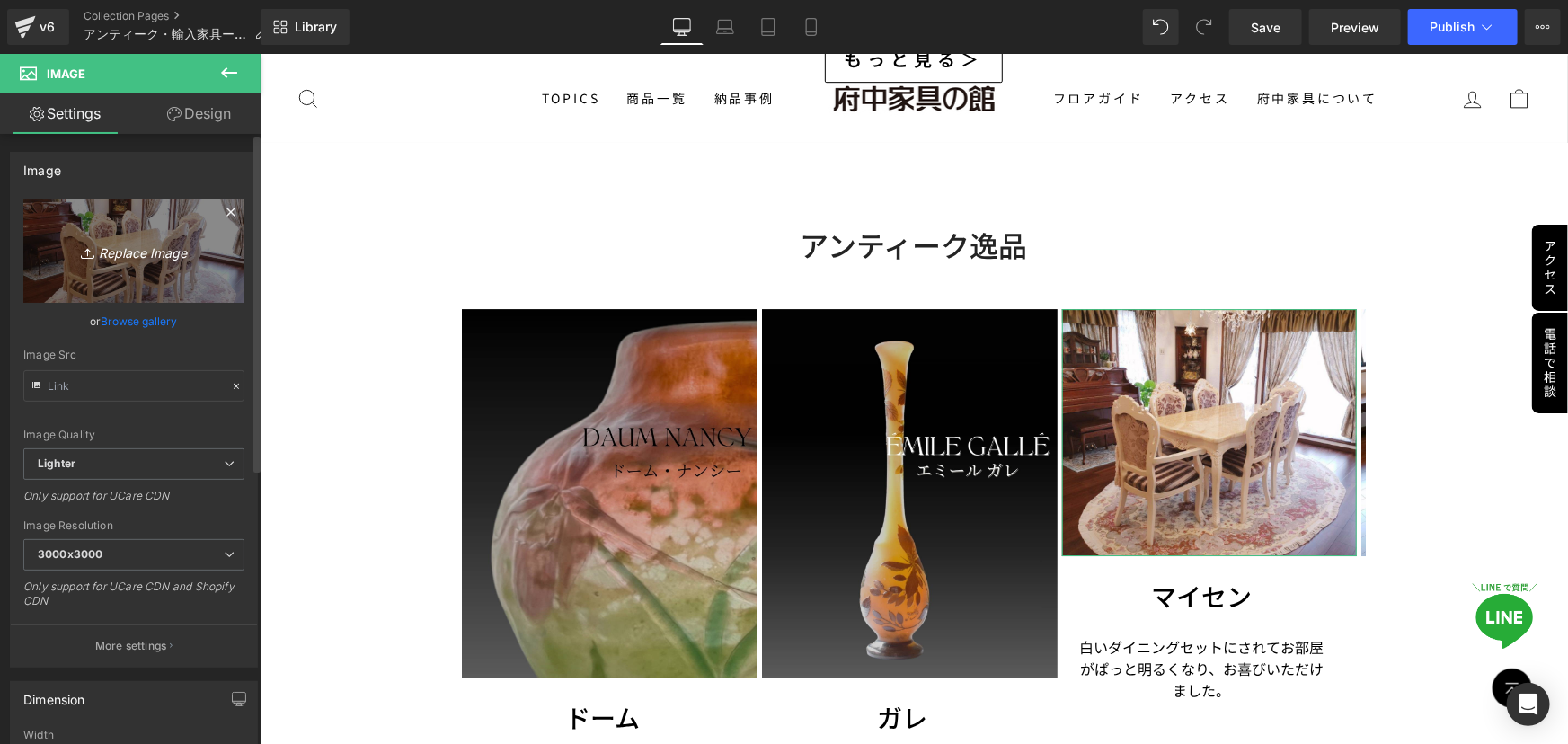
click at [139, 238] on link "Replace Image" at bounding box center [134, 251] width 221 height 104
type input "C:\fakepath\マイセン.jpg"
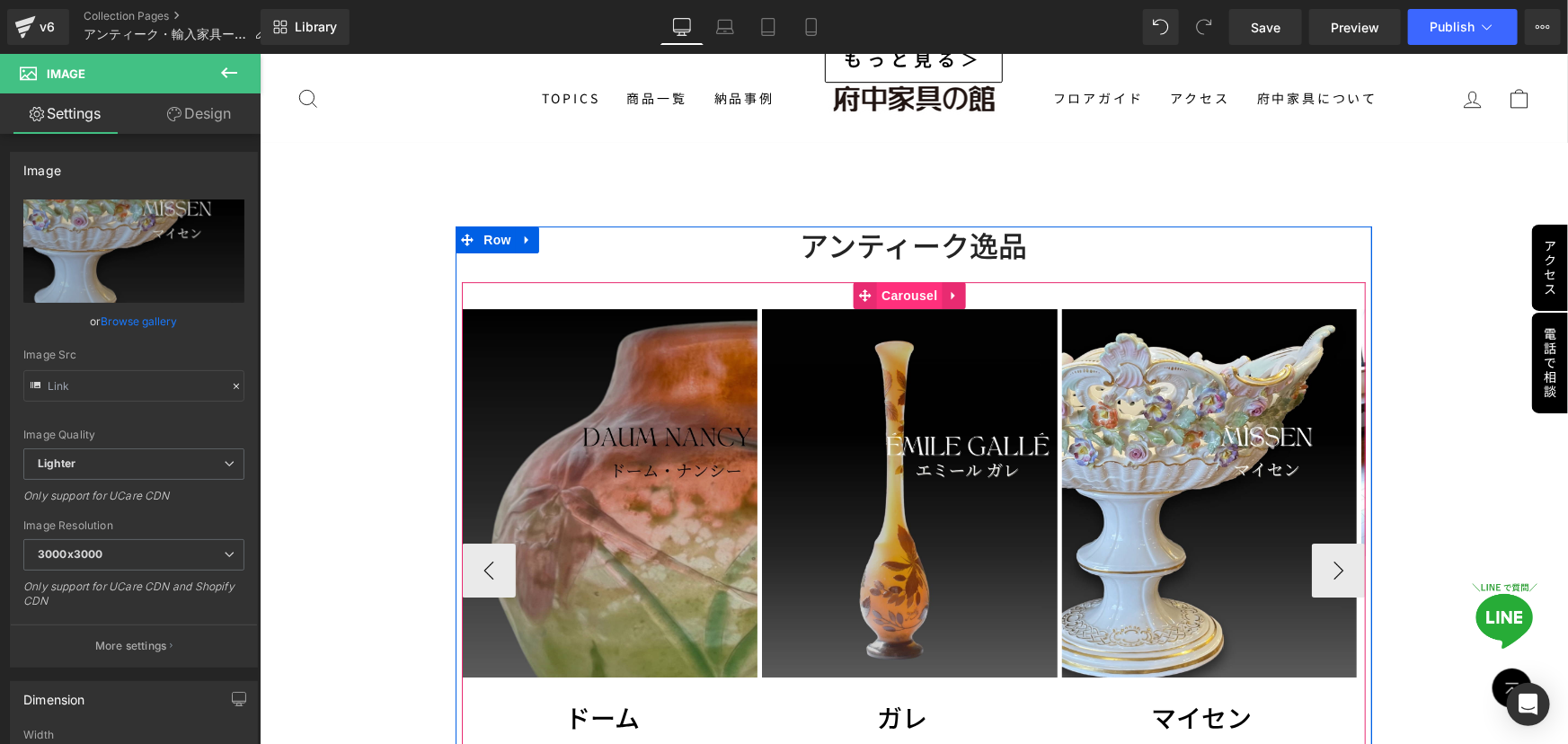
click at [920, 281] on span "Carousel" at bounding box center [908, 295] width 65 height 27
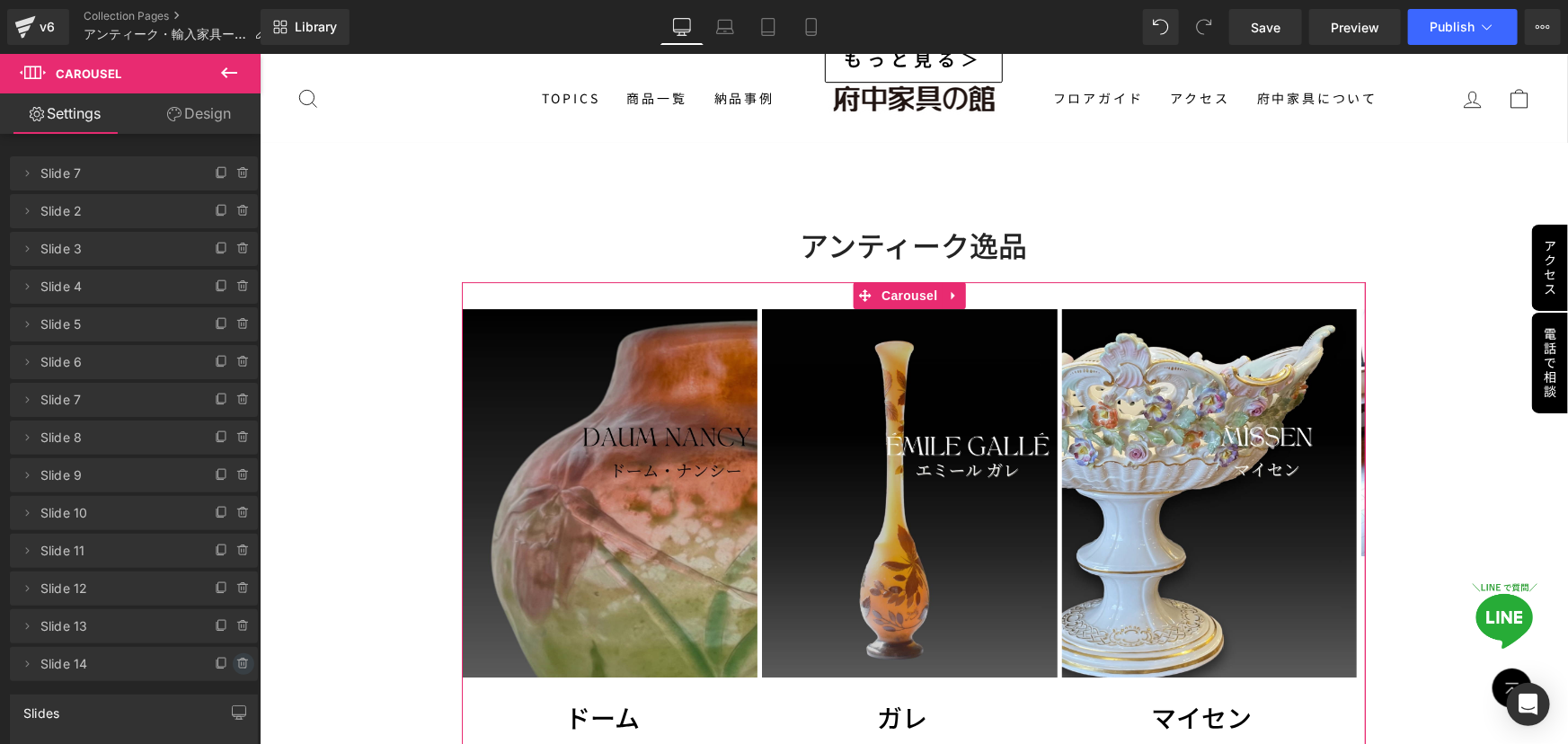
click at [239, 663] on icon at bounding box center [242, 664] width 7 height 8
click at [239, 663] on button "Delete" at bounding box center [224, 664] width 56 height 23
click at [239, 625] on icon at bounding box center [242, 627] width 7 height 8
click at [233, 625] on button "Delete" at bounding box center [224, 627] width 56 height 23
click at [237, 591] on icon at bounding box center [244, 588] width 15 height 15
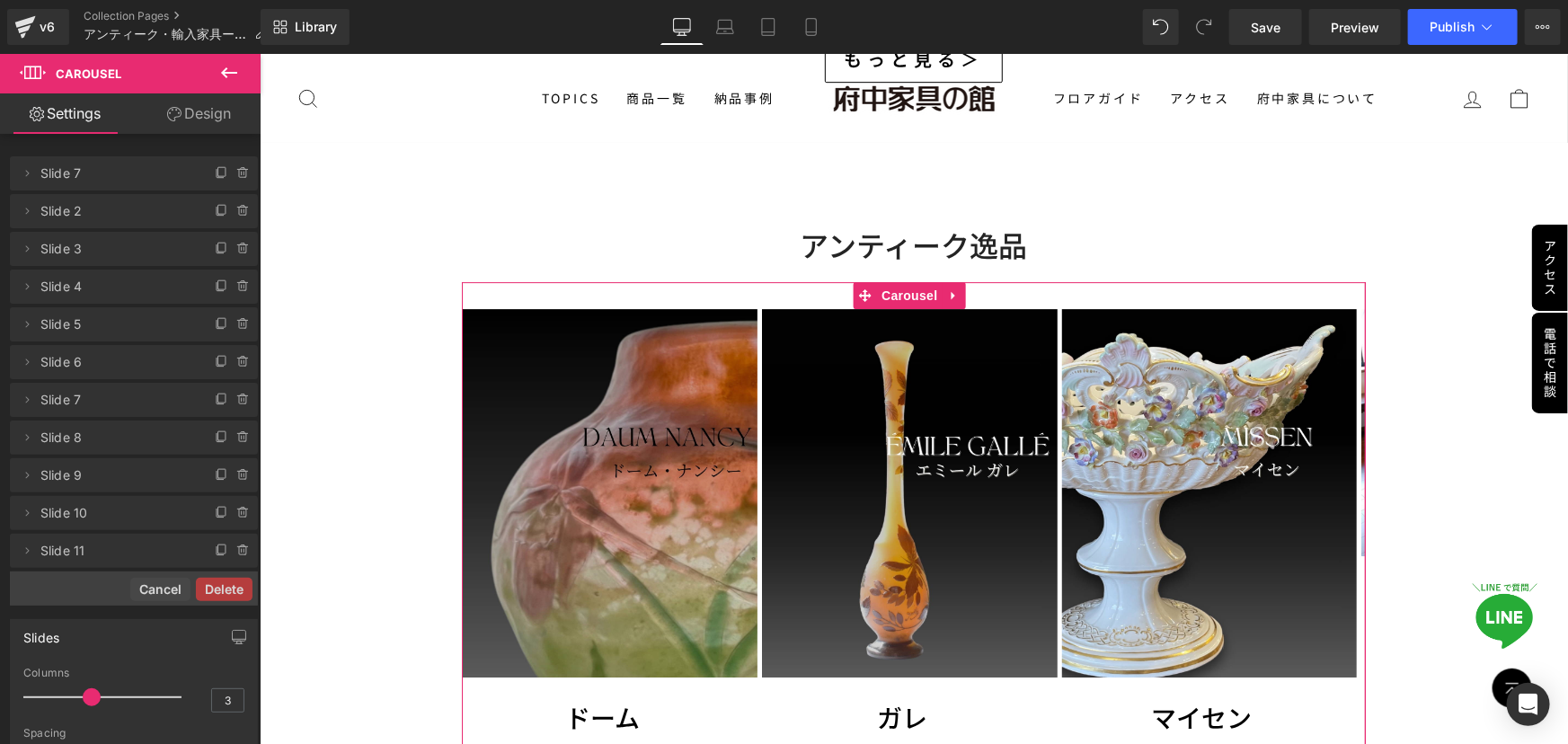
click at [235, 591] on button "Delete" at bounding box center [224, 590] width 56 height 23
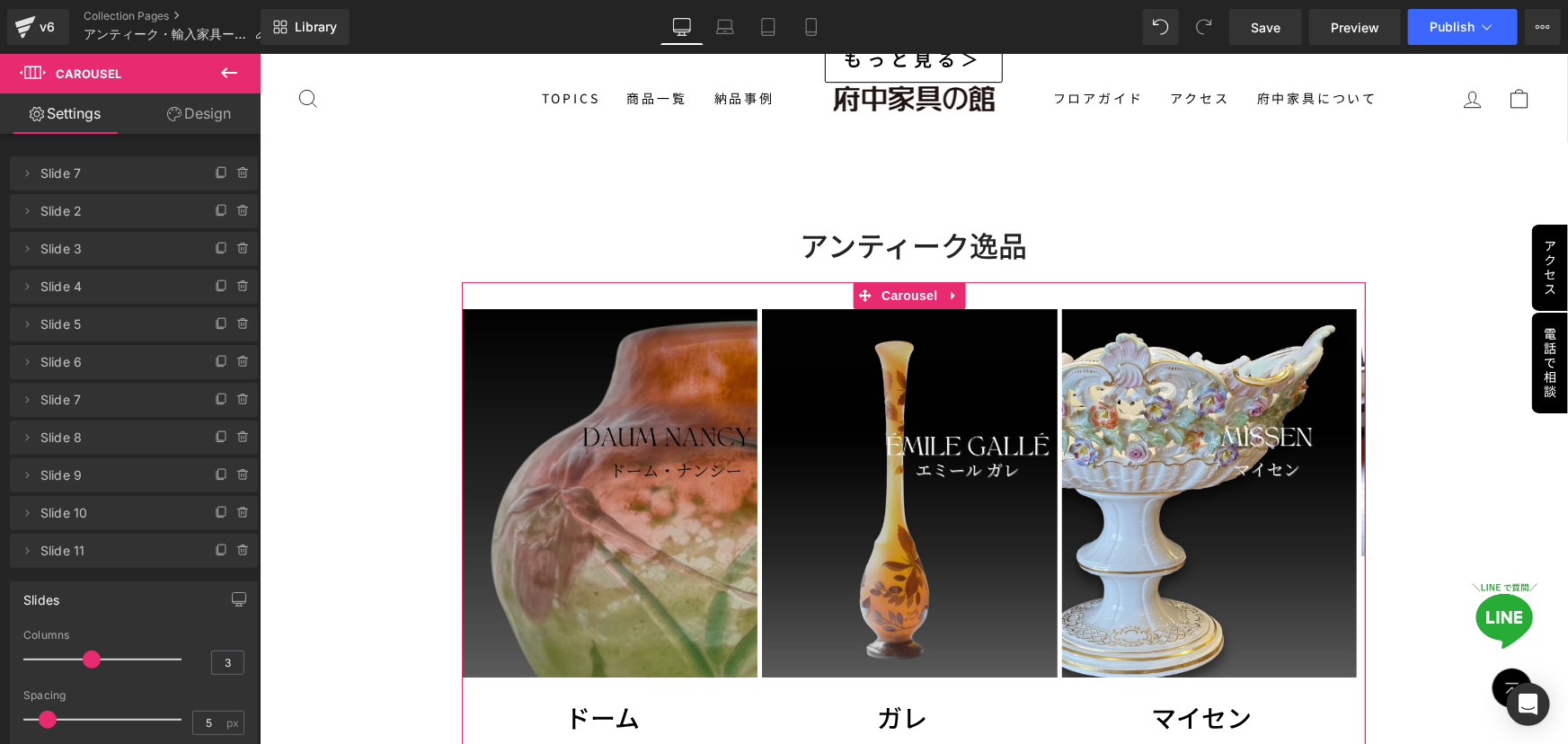
click at [239, 555] on icon at bounding box center [242, 551] width 7 height 8
click at [235, 555] on button "Delete" at bounding box center [224, 552] width 56 height 23
click at [245, 512] on span at bounding box center [244, 513] width 21 height 21
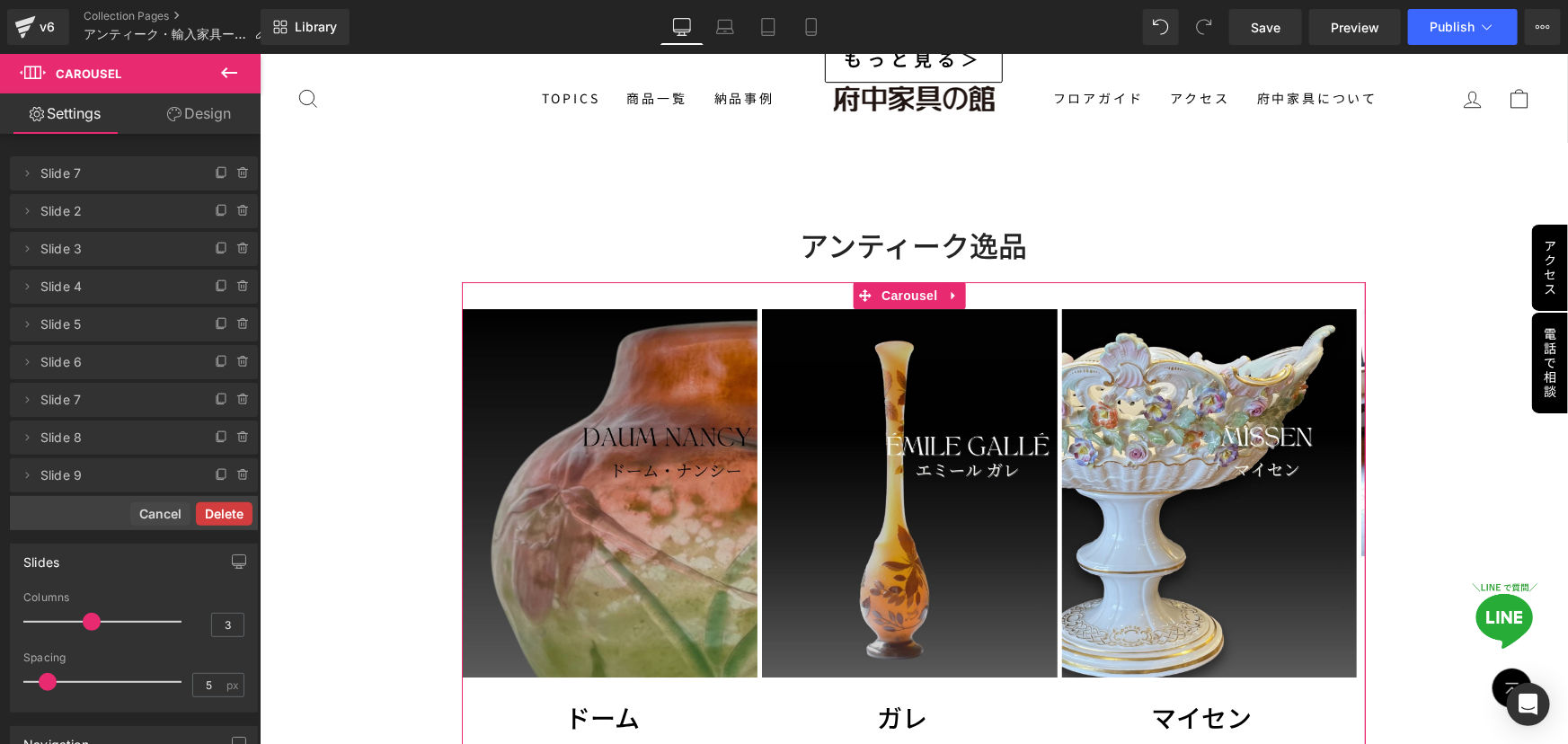
click at [237, 512] on button "Delete" at bounding box center [224, 514] width 56 height 23
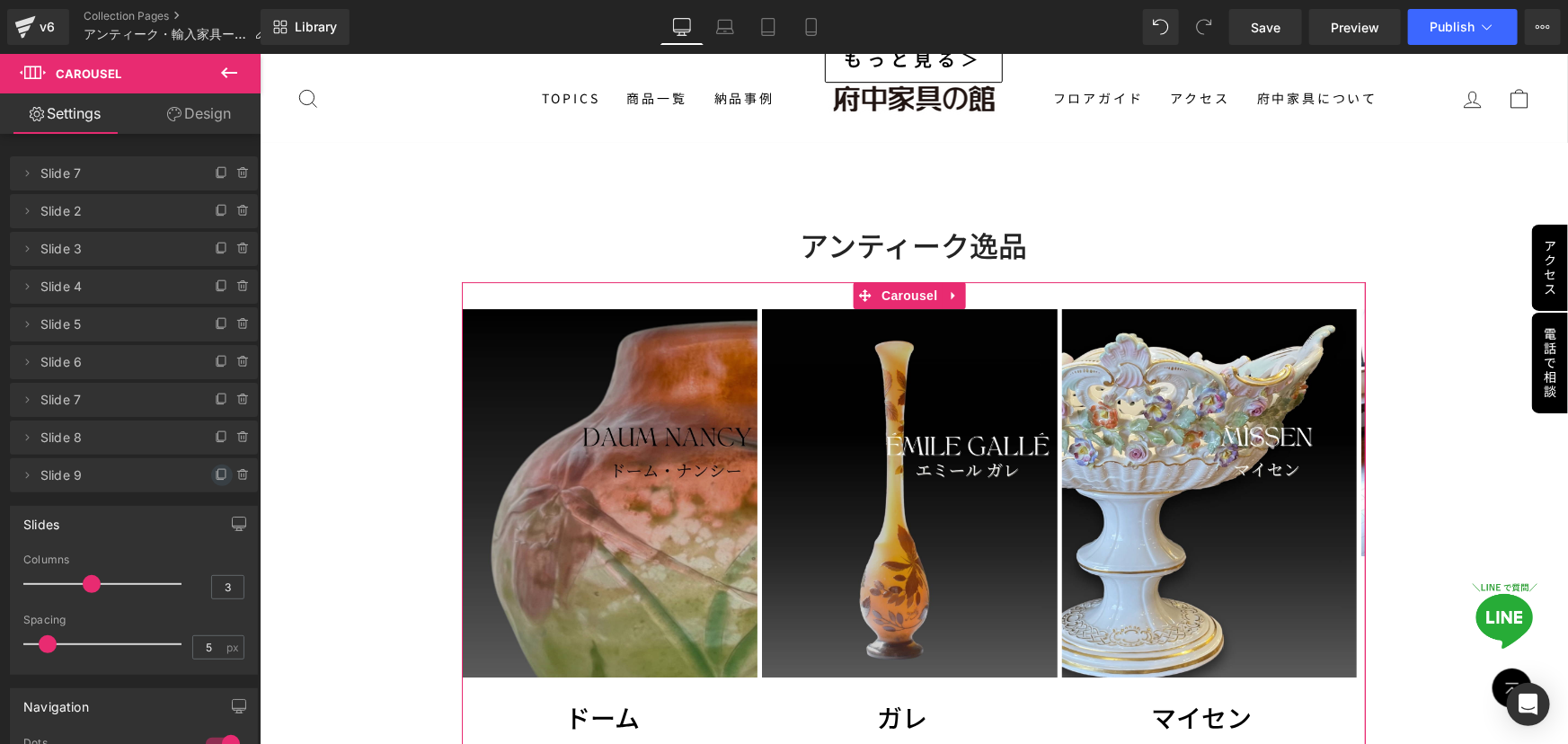
click at [224, 477] on span at bounding box center [222, 475] width 21 height 21
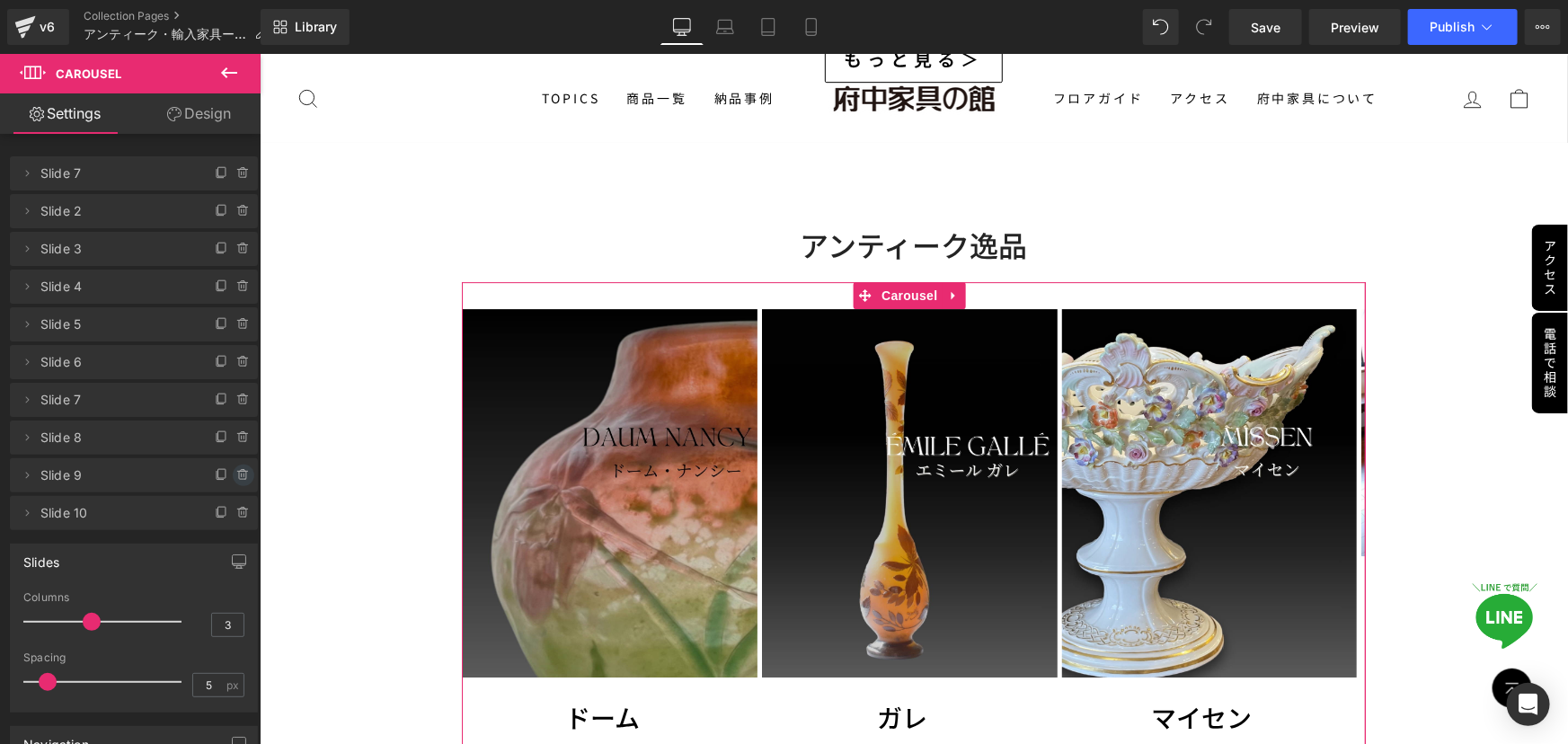
click at [237, 475] on icon at bounding box center [244, 475] width 15 height 15
click at [236, 475] on button "Delete" at bounding box center [224, 476] width 56 height 23
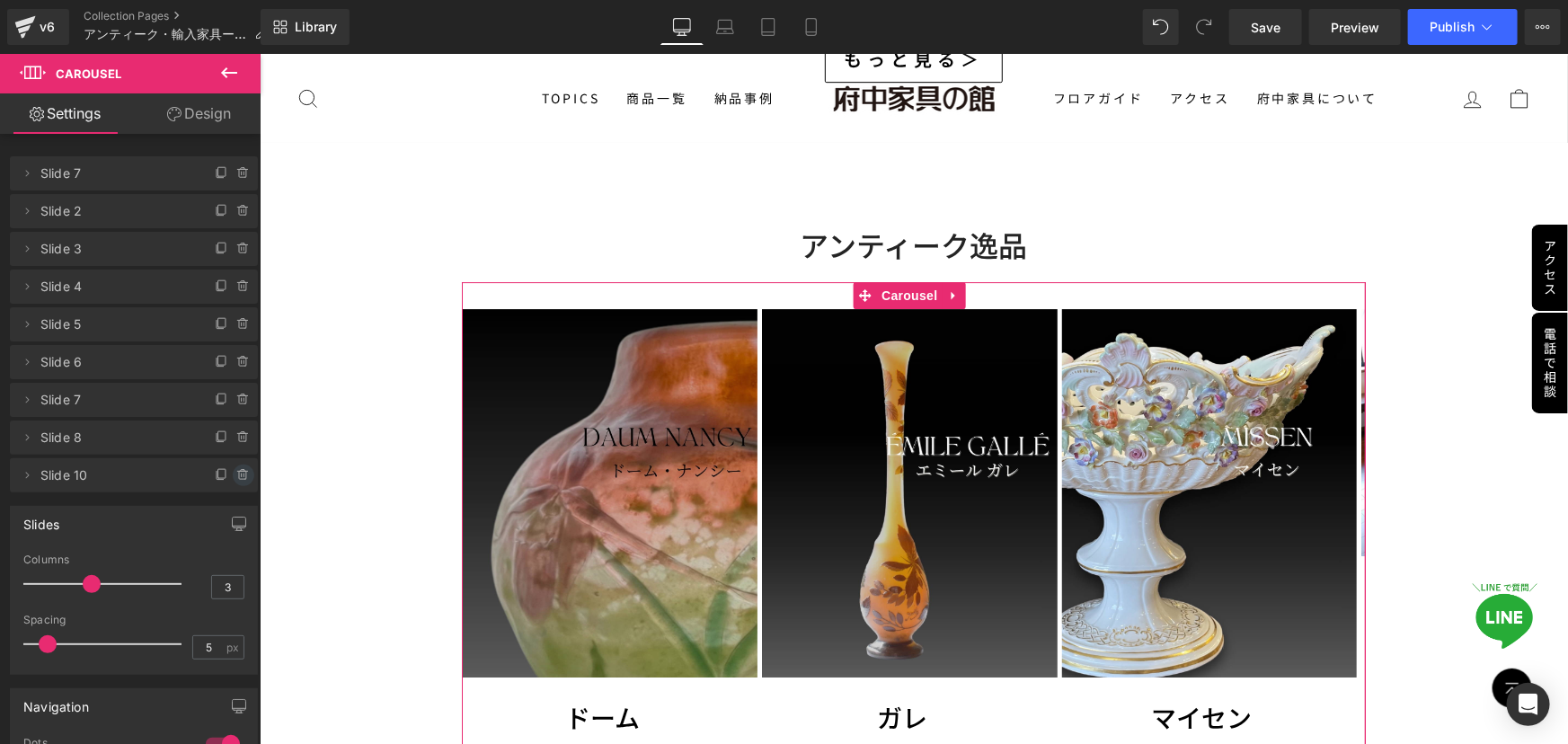
click at [237, 476] on icon at bounding box center [244, 475] width 15 height 15
click at [234, 476] on button "Delete" at bounding box center [224, 476] width 56 height 23
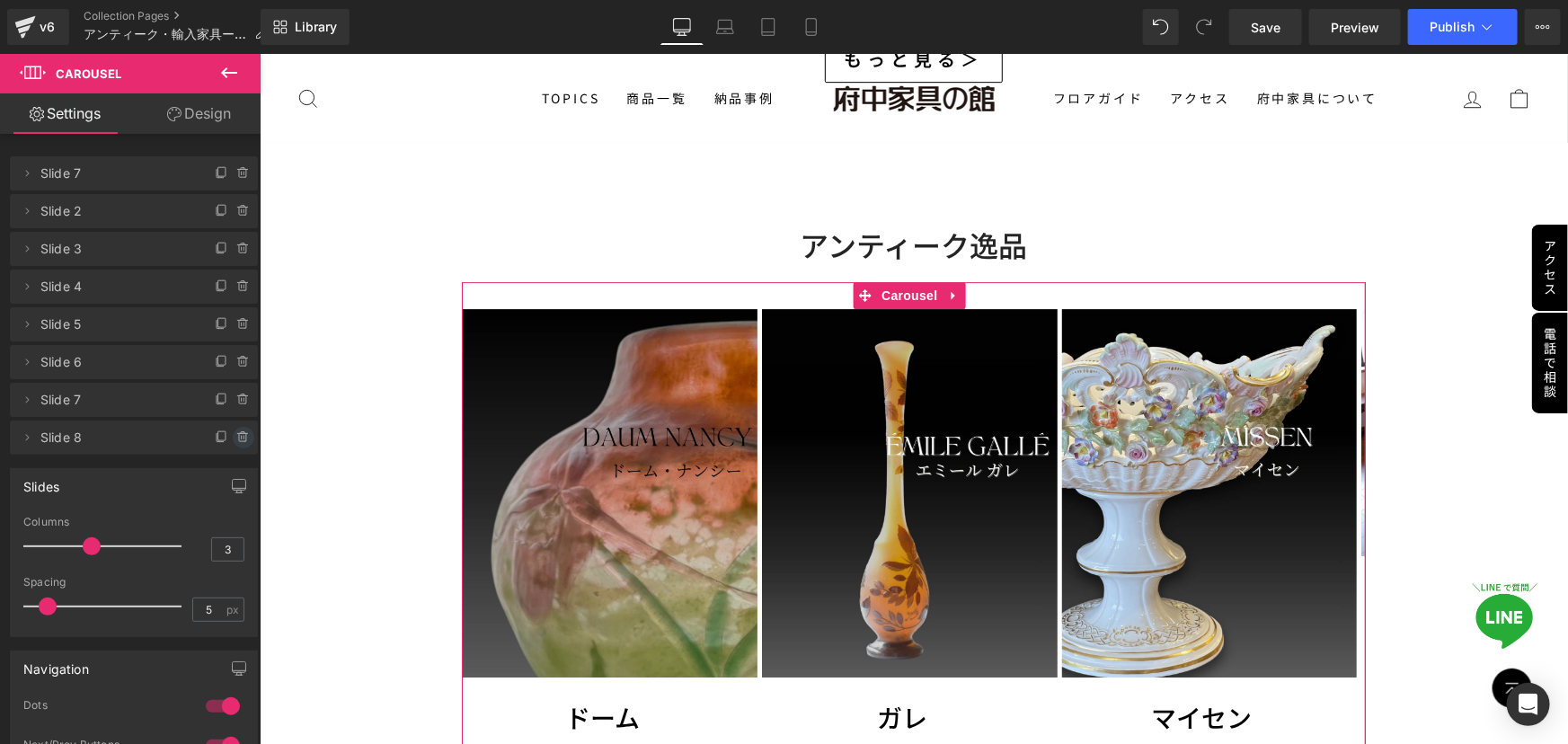
click at [237, 438] on icon at bounding box center [244, 437] width 15 height 15
click at [232, 438] on button "Delete" at bounding box center [224, 438] width 56 height 23
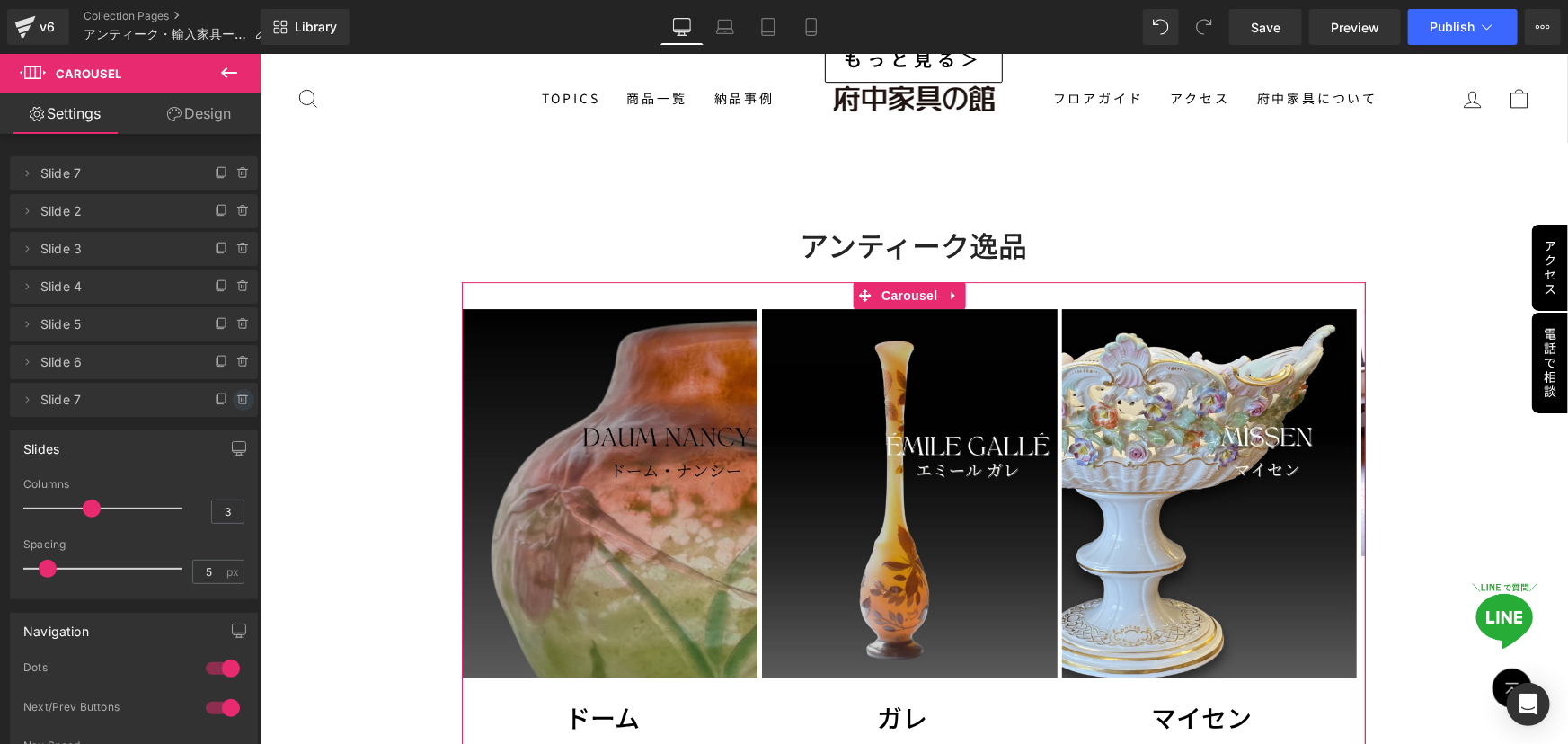
click at [239, 396] on icon at bounding box center [243, 396] width 10 height 0
click at [239, 395] on button "Delete" at bounding box center [224, 401] width 56 height 23
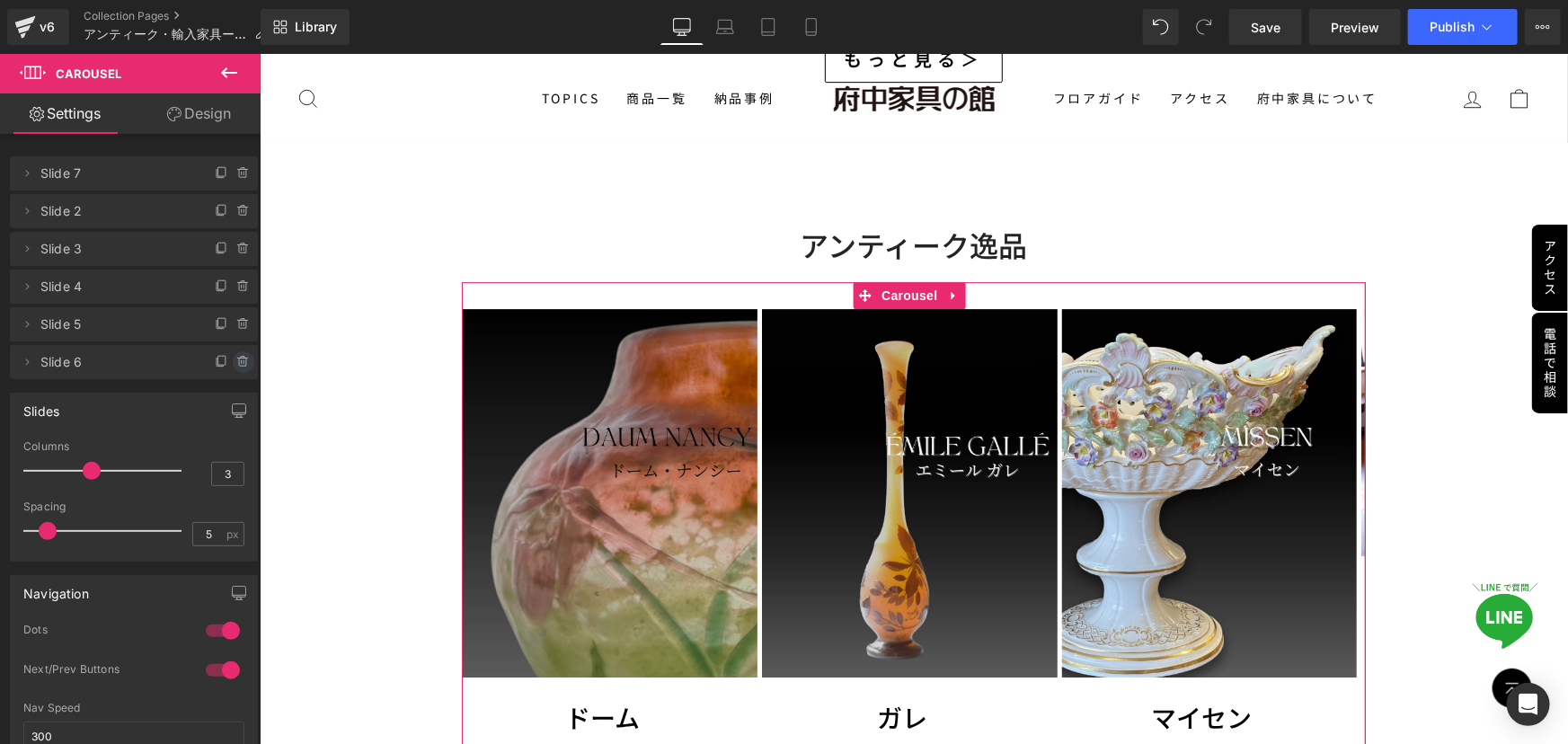
click at [237, 356] on icon at bounding box center [244, 362] width 15 height 15
click at [232, 356] on button "Delete" at bounding box center [224, 363] width 56 height 23
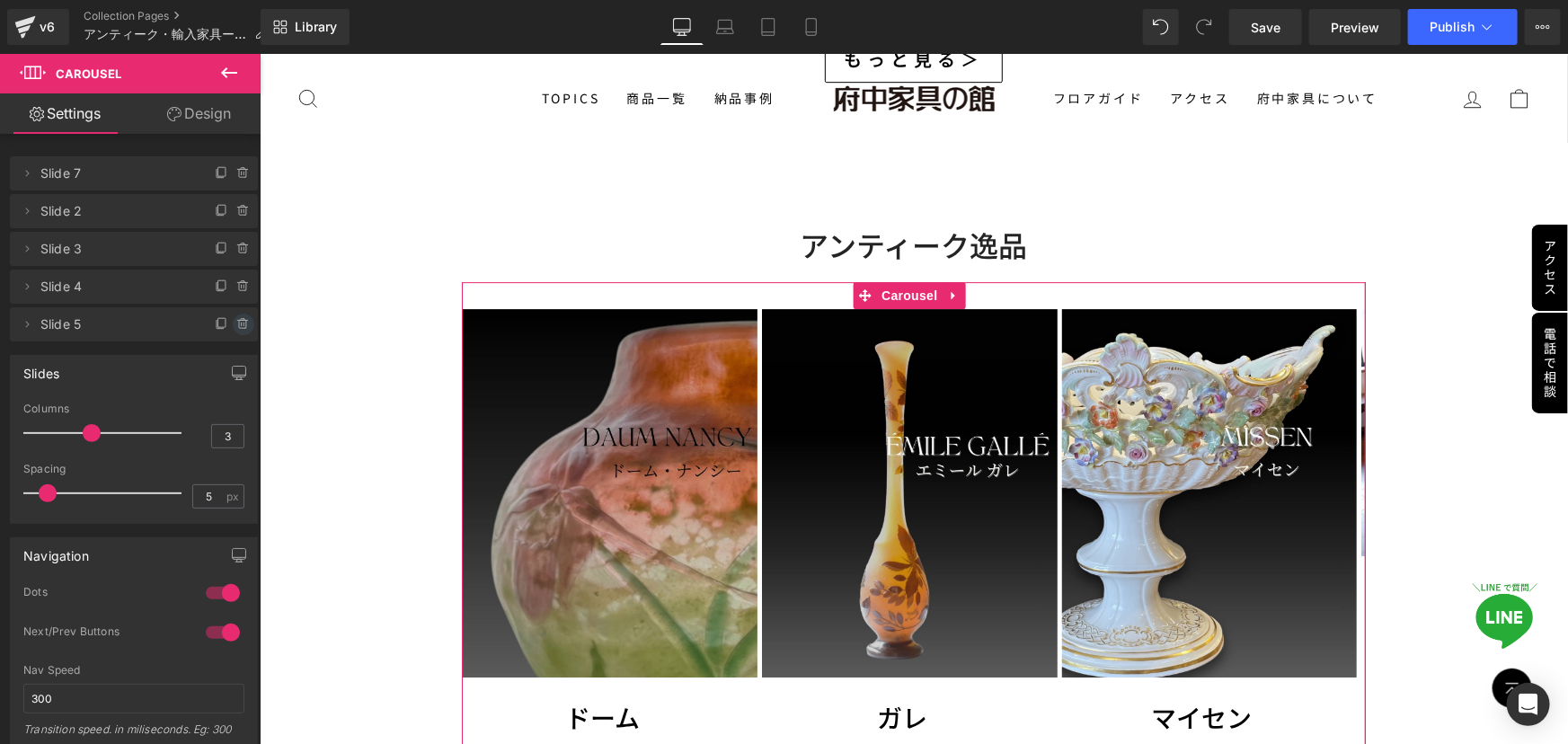
click at [237, 322] on icon at bounding box center [244, 324] width 15 height 15
click at [237, 322] on button "Delete" at bounding box center [224, 325] width 56 height 23
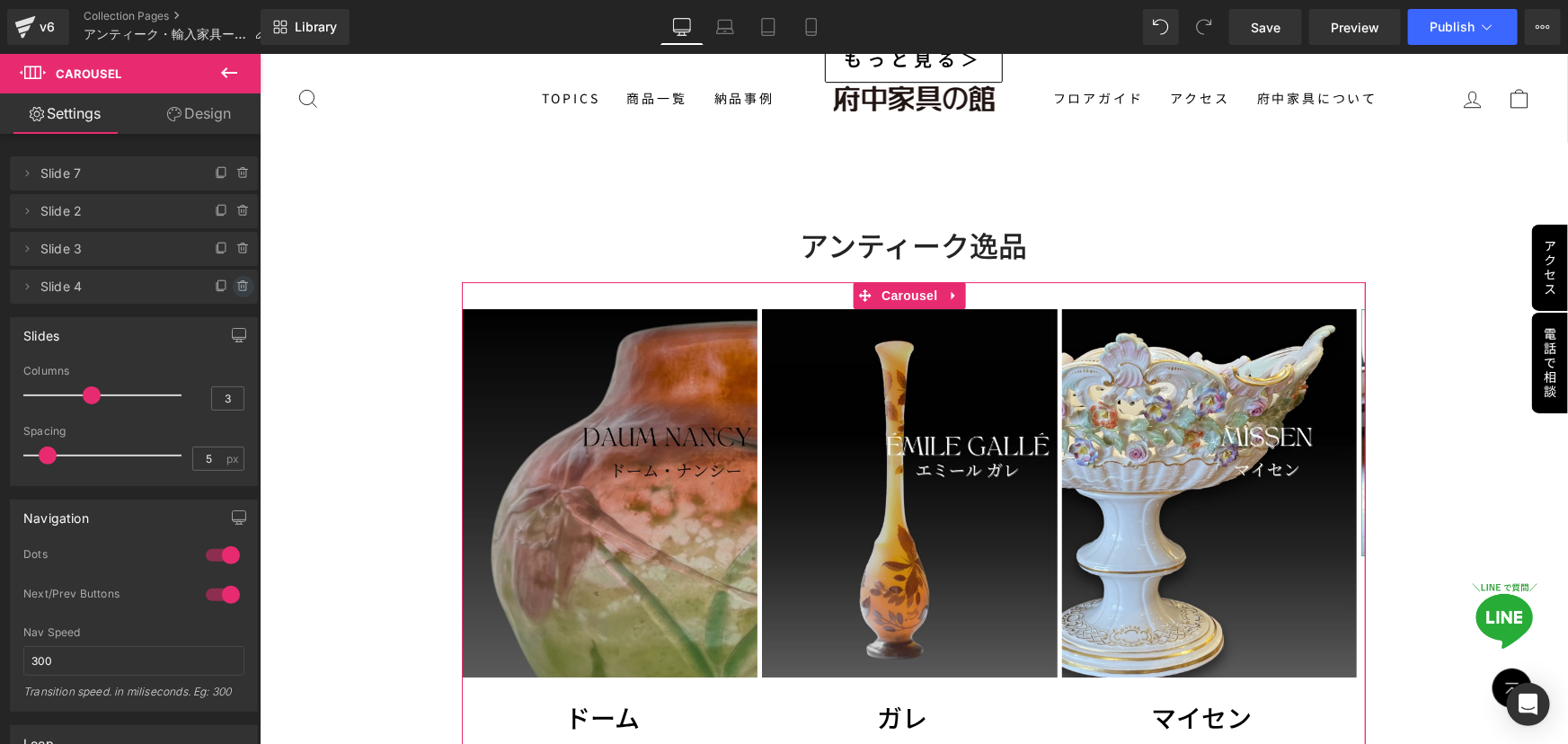
click at [237, 279] on icon at bounding box center [244, 286] width 15 height 15
click at [237, 279] on button "Delete" at bounding box center [224, 287] width 56 height 23
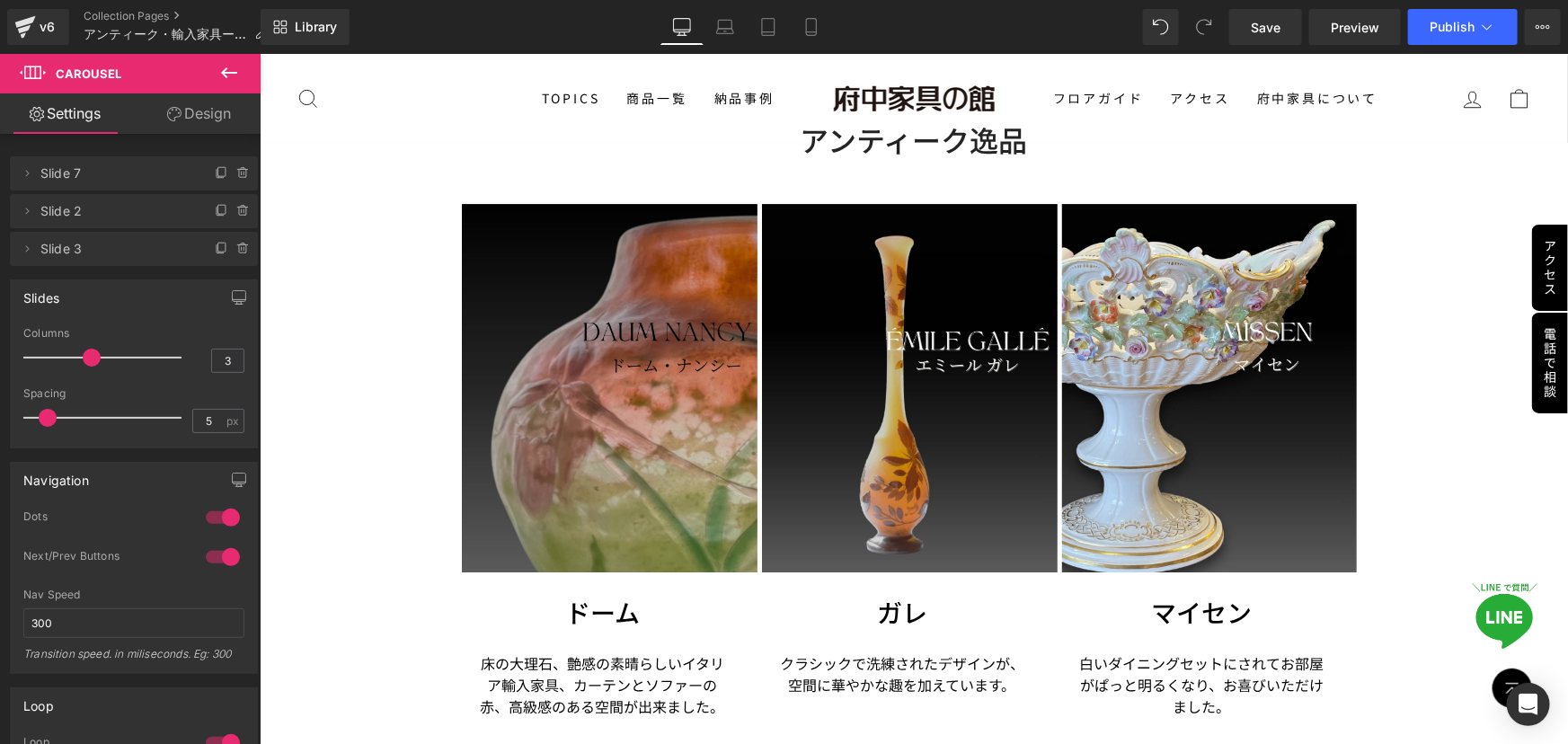
scroll to position [6535, 0]
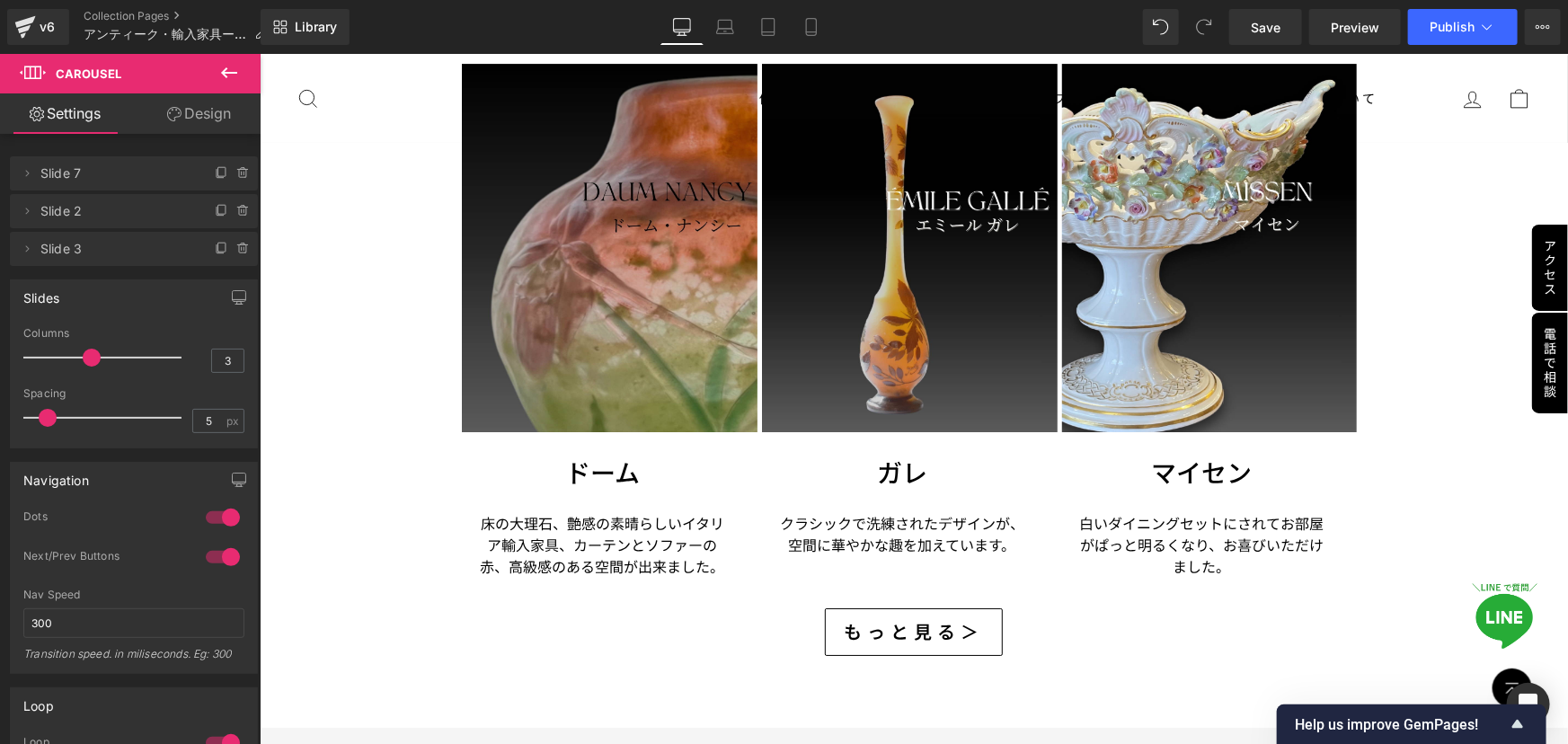
click at [504, 526] on p "床の大理石、艶感の素晴らしいイタリア輸入家具、カーテンとソファーの赤、高級感のある空間が出来ました。" at bounding box center [601, 543] width 253 height 65
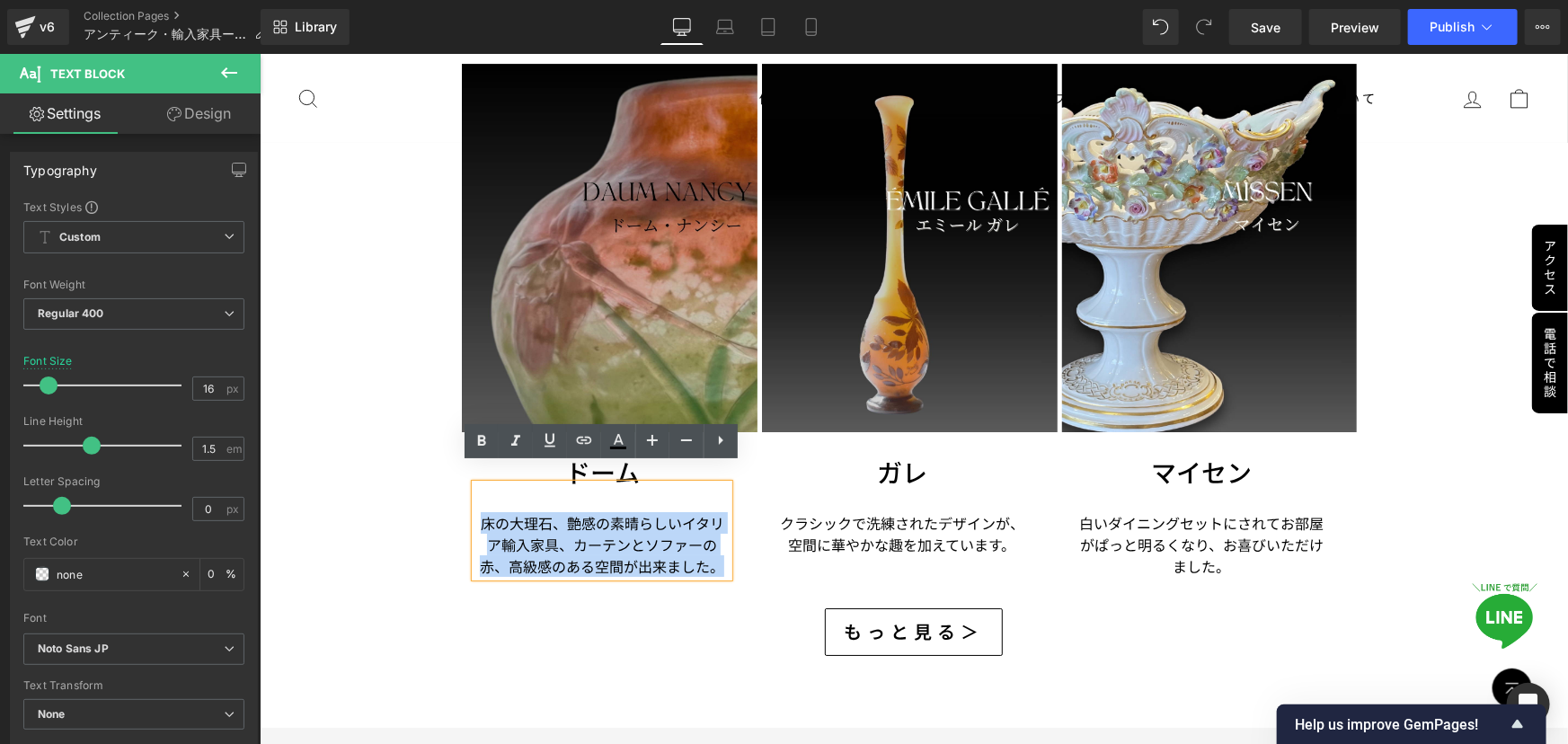
drag, startPoint x: 481, startPoint y: 497, endPoint x: 714, endPoint y: 553, distance: 239.6
click at [714, 553] on p "床の大理石、艶感の素晴らしいイタリア輸入家具、カーテンとソファーの赤、高級感のある空間が出来ました。" at bounding box center [601, 543] width 253 height 65
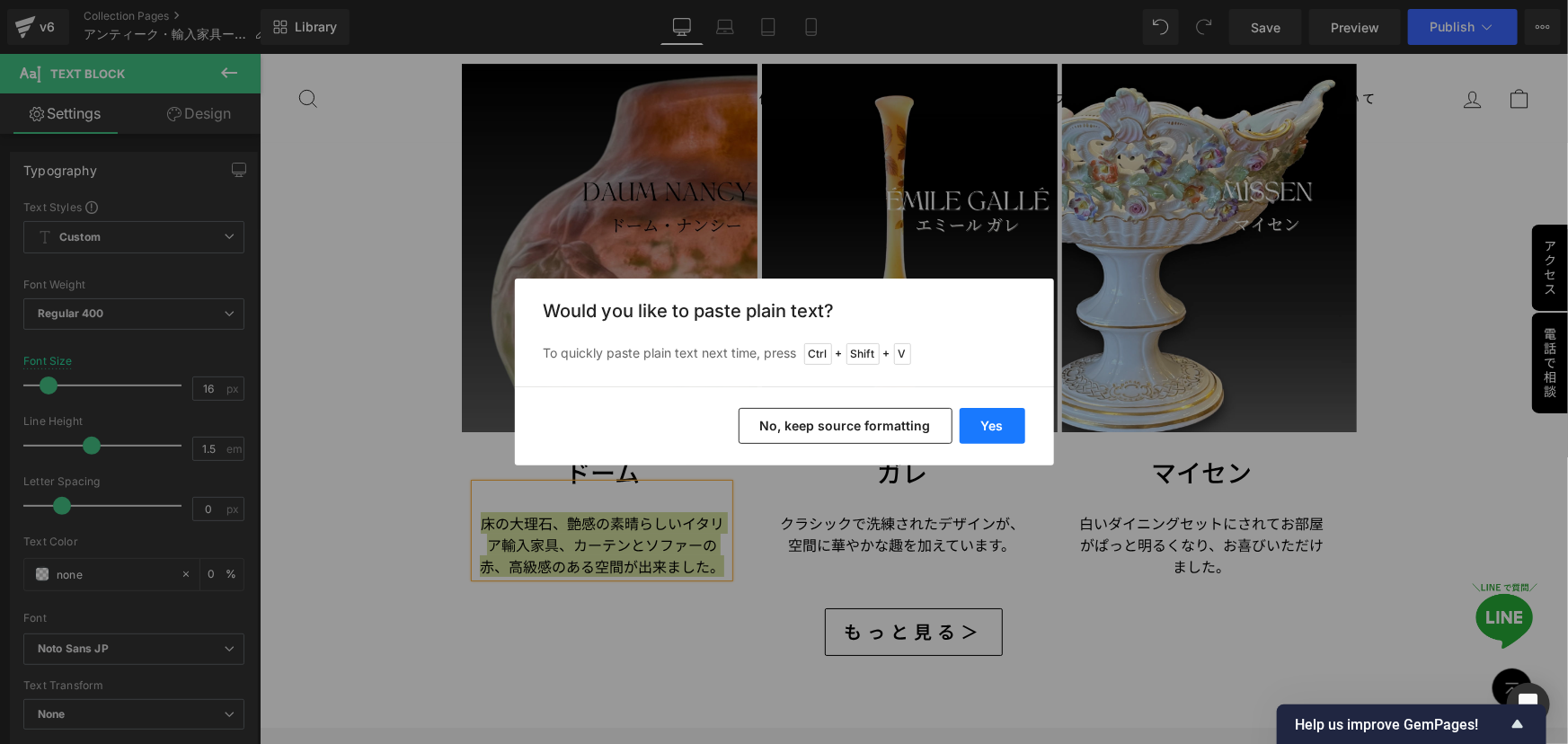
drag, startPoint x: 989, startPoint y: 418, endPoint x: 705, endPoint y: 416, distance: 284.0
click at [989, 418] on button "Yes" at bounding box center [993, 426] width 66 height 36
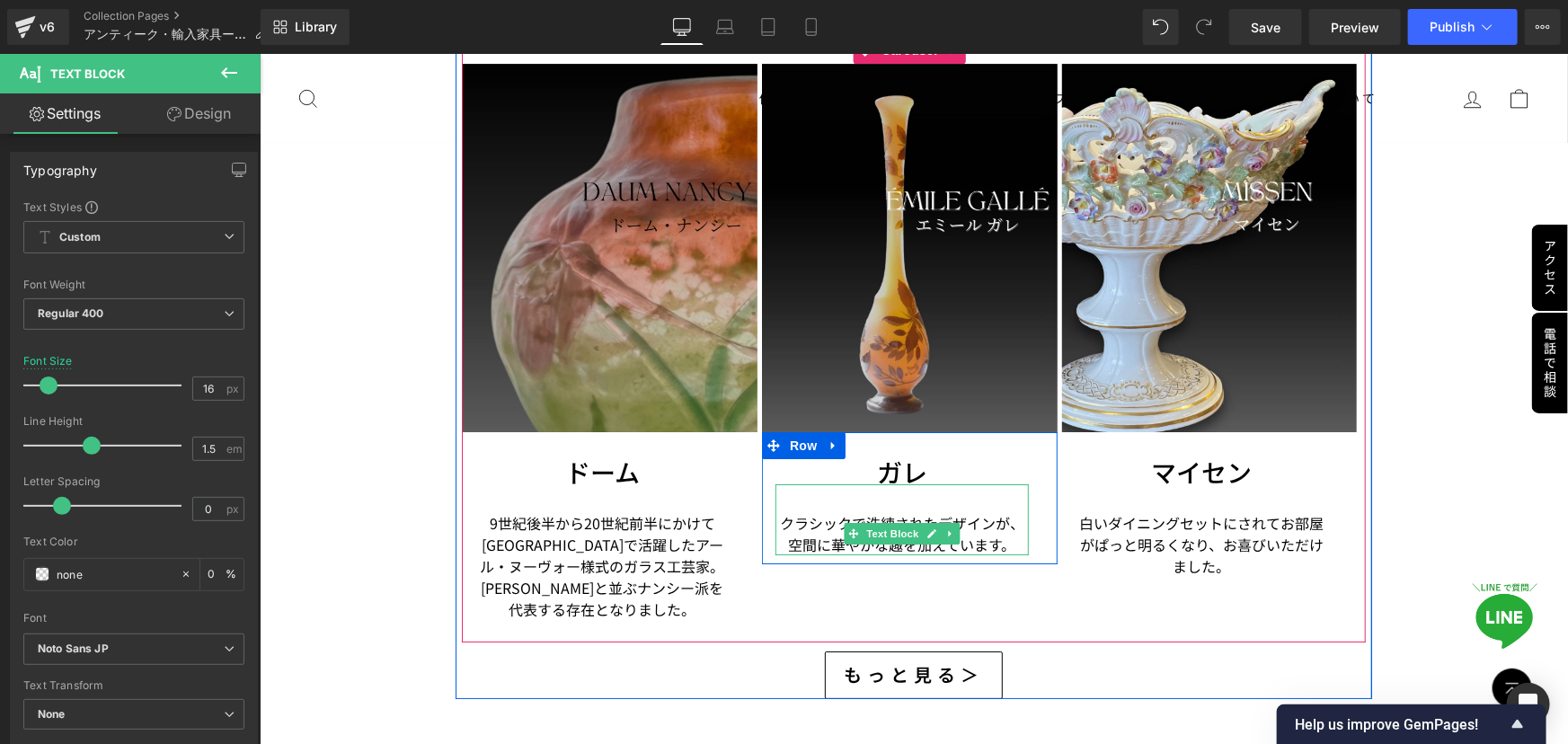
click at [793, 511] on p "クラシックで洗練されたデザインが、空間に華やかな趣を加えています。" at bounding box center [900, 533] width 253 height 43
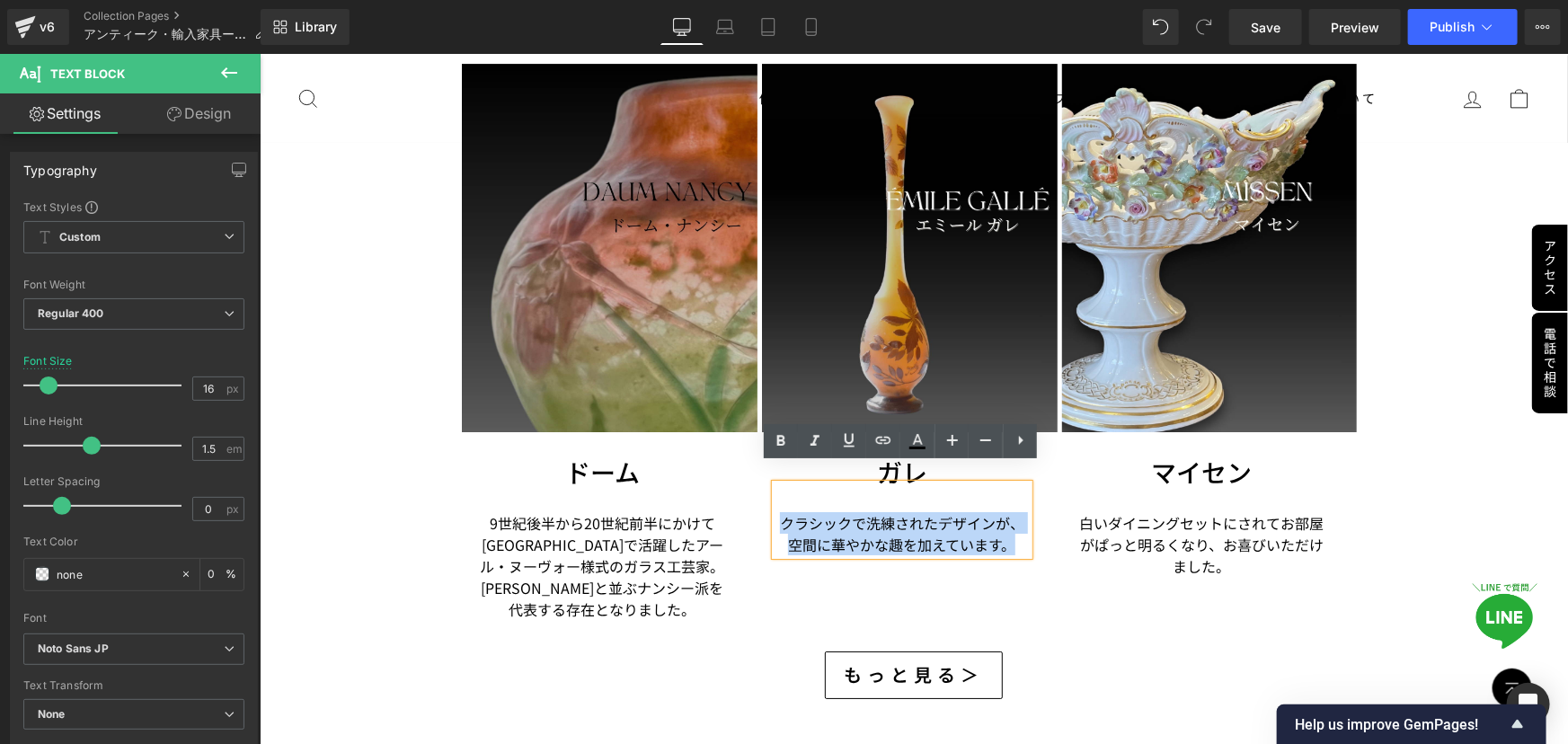
drag, startPoint x: 784, startPoint y: 496, endPoint x: 1054, endPoint y: 542, distance: 273.9
click at [1054, 542] on div "ガレ Heading クラシックで洗練されたデザインが、空間に華やかな趣を加えています。 Text Block Row" at bounding box center [909, 498] width 296 height 132
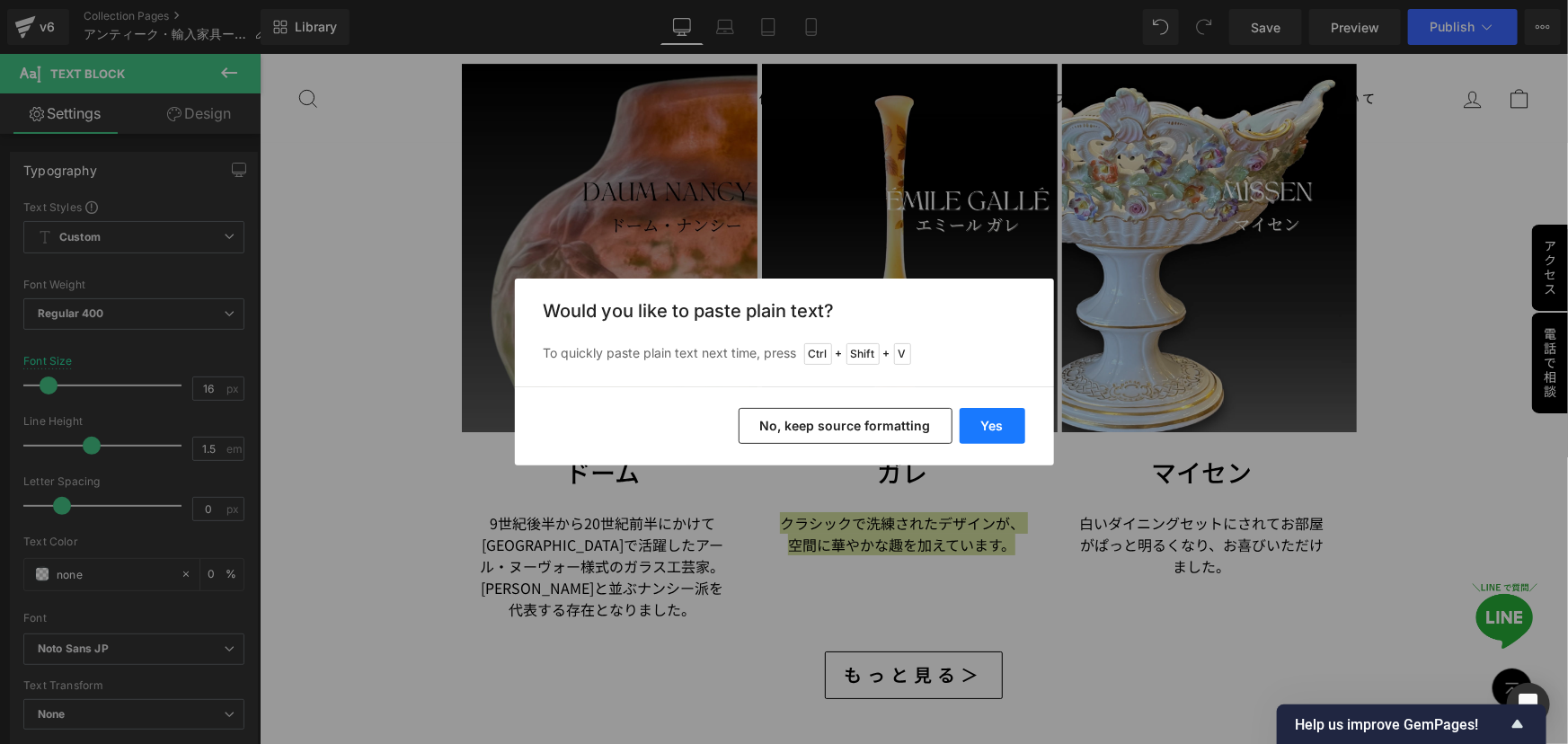
click at [1004, 431] on button "Yes" at bounding box center [993, 426] width 66 height 36
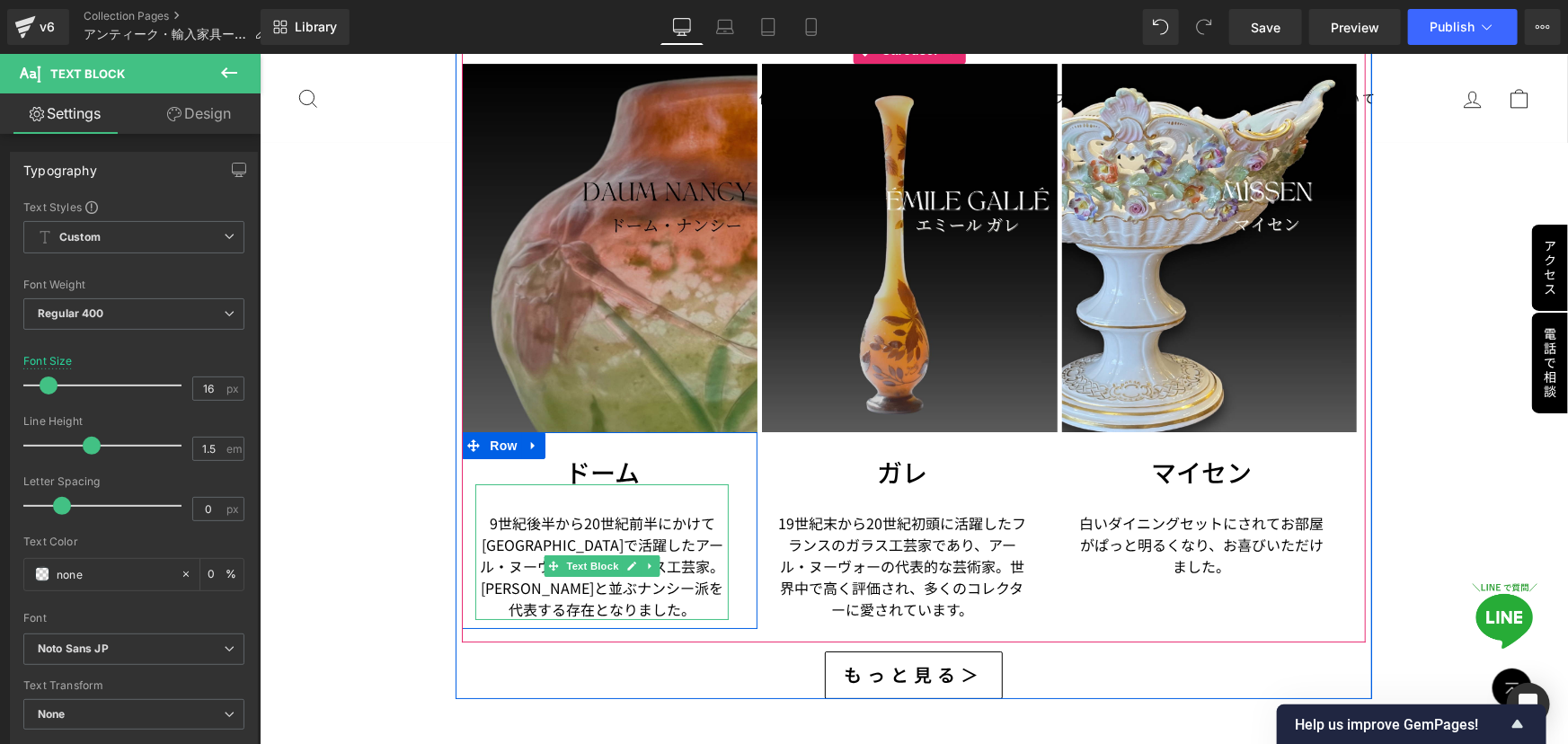
click at [640, 527] on p "9世紀後半から20世紀前半にかけて[GEOGRAPHIC_DATA]で活躍したアール・ヌーヴォー様式のガラス工芸家。[PERSON_NAME]と並ぶナンシー派…" at bounding box center [601, 565] width 253 height 108
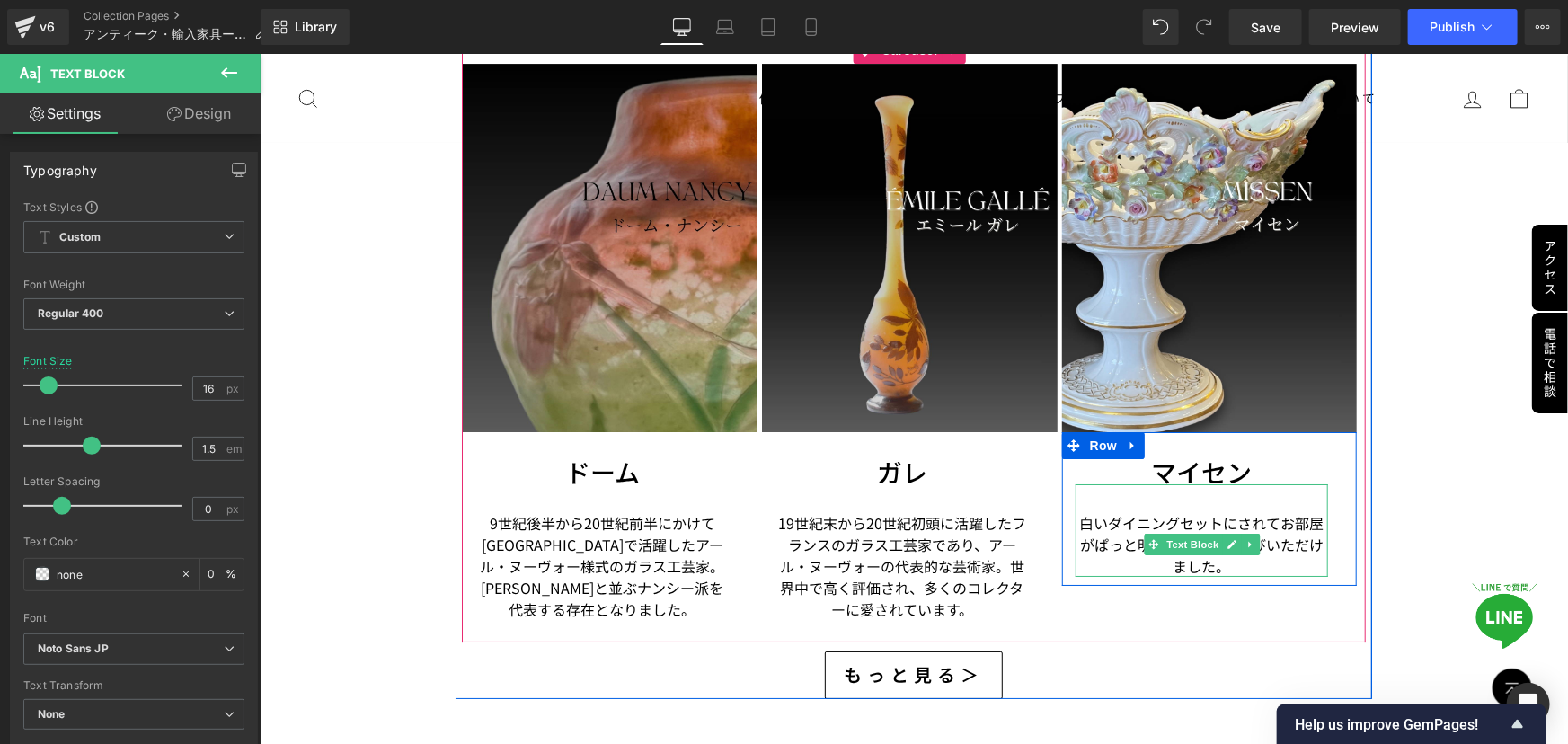
click at [1187, 511] on p "白いダイニングセットにされてお部屋がぱっと明るくなり、お喜びいただけました。" at bounding box center [1201, 543] width 253 height 65
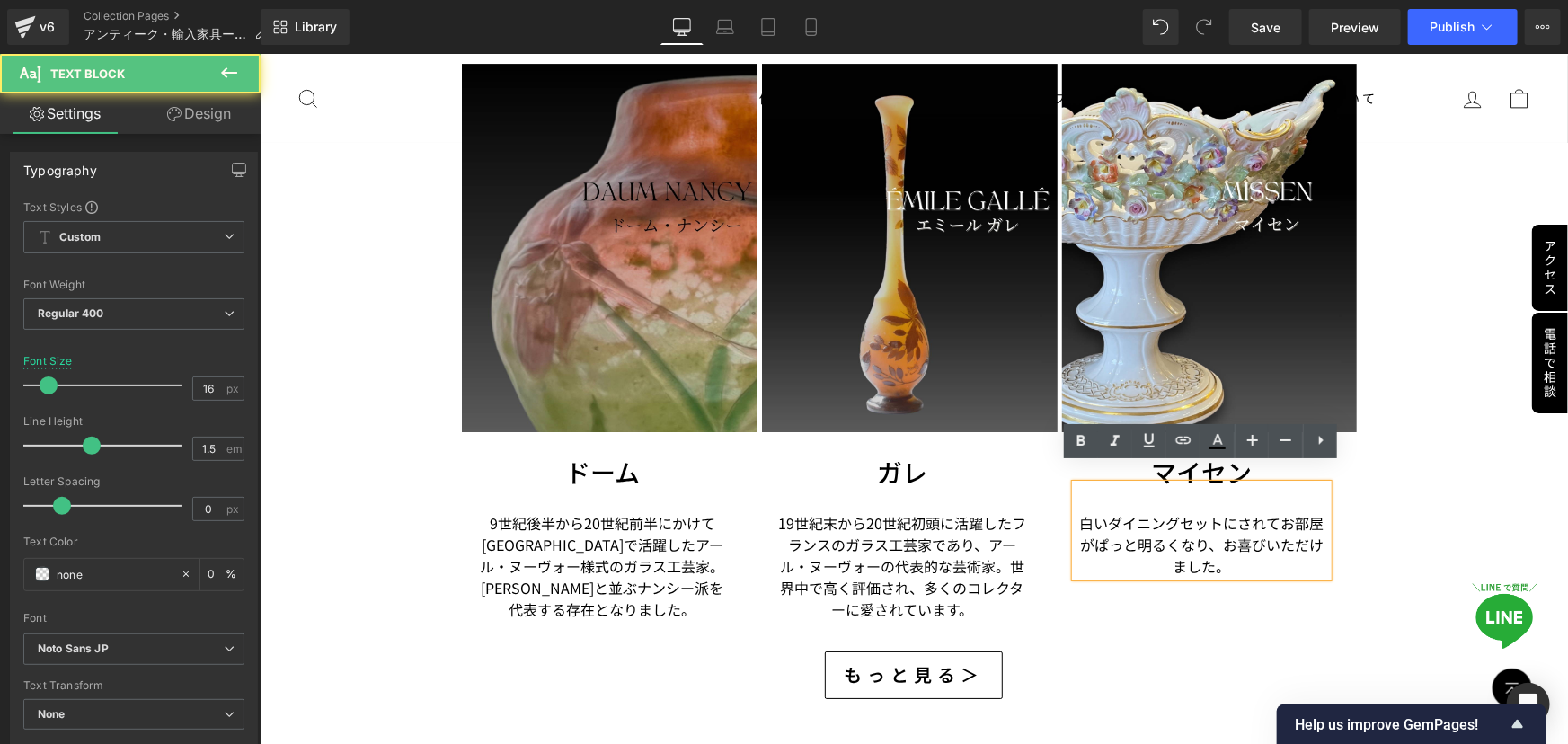
click at [1094, 511] on p "白いダイニングセットにされてお部屋がぱっと明るくなり、お喜びいただけました。" at bounding box center [1201, 543] width 253 height 65
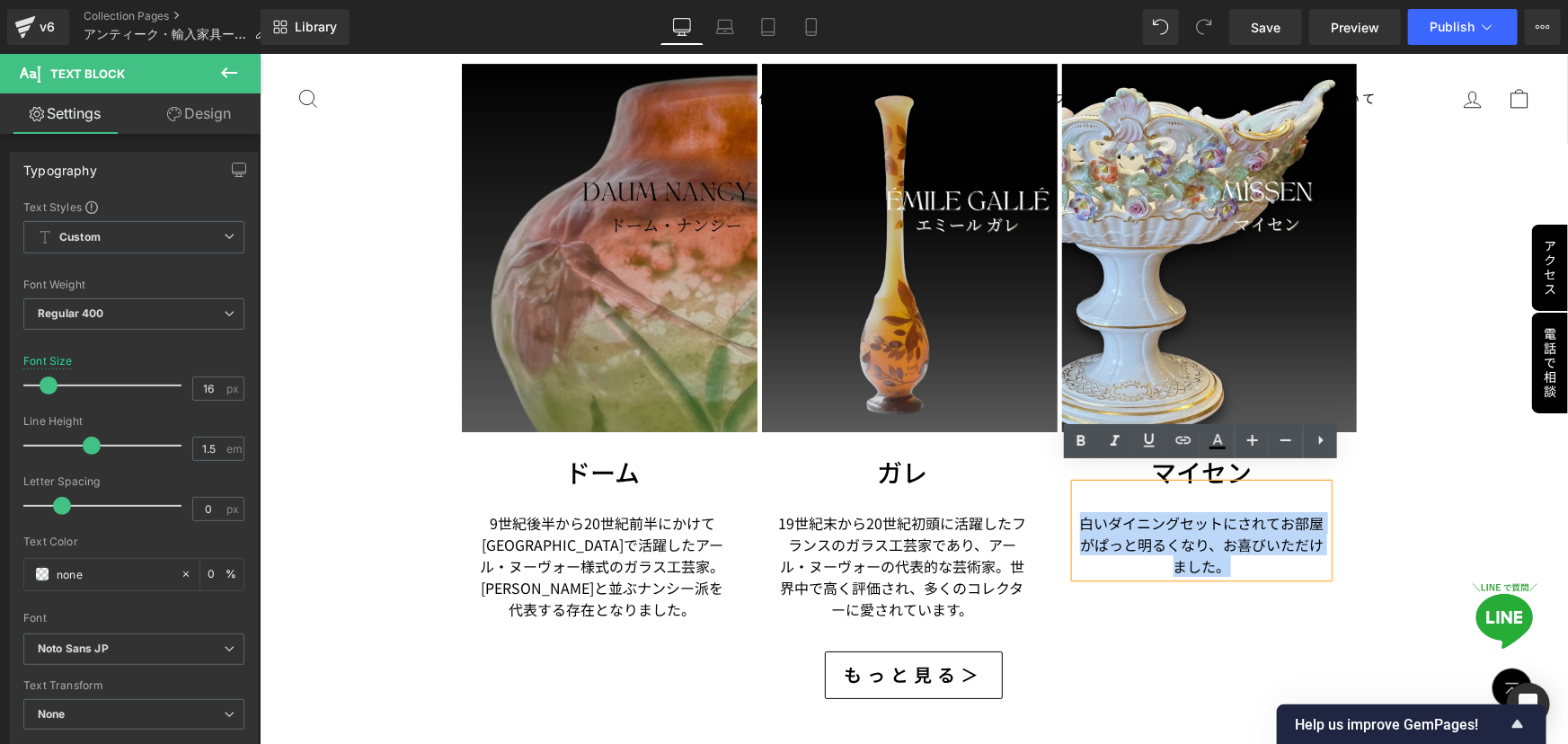
drag, startPoint x: 1077, startPoint y: 499, endPoint x: 1268, endPoint y: 539, distance: 195.1
click at [1268, 539] on p "白いダイニングセットにされてお部屋がぱっと明るくなり、お喜びいただけました。" at bounding box center [1201, 543] width 253 height 65
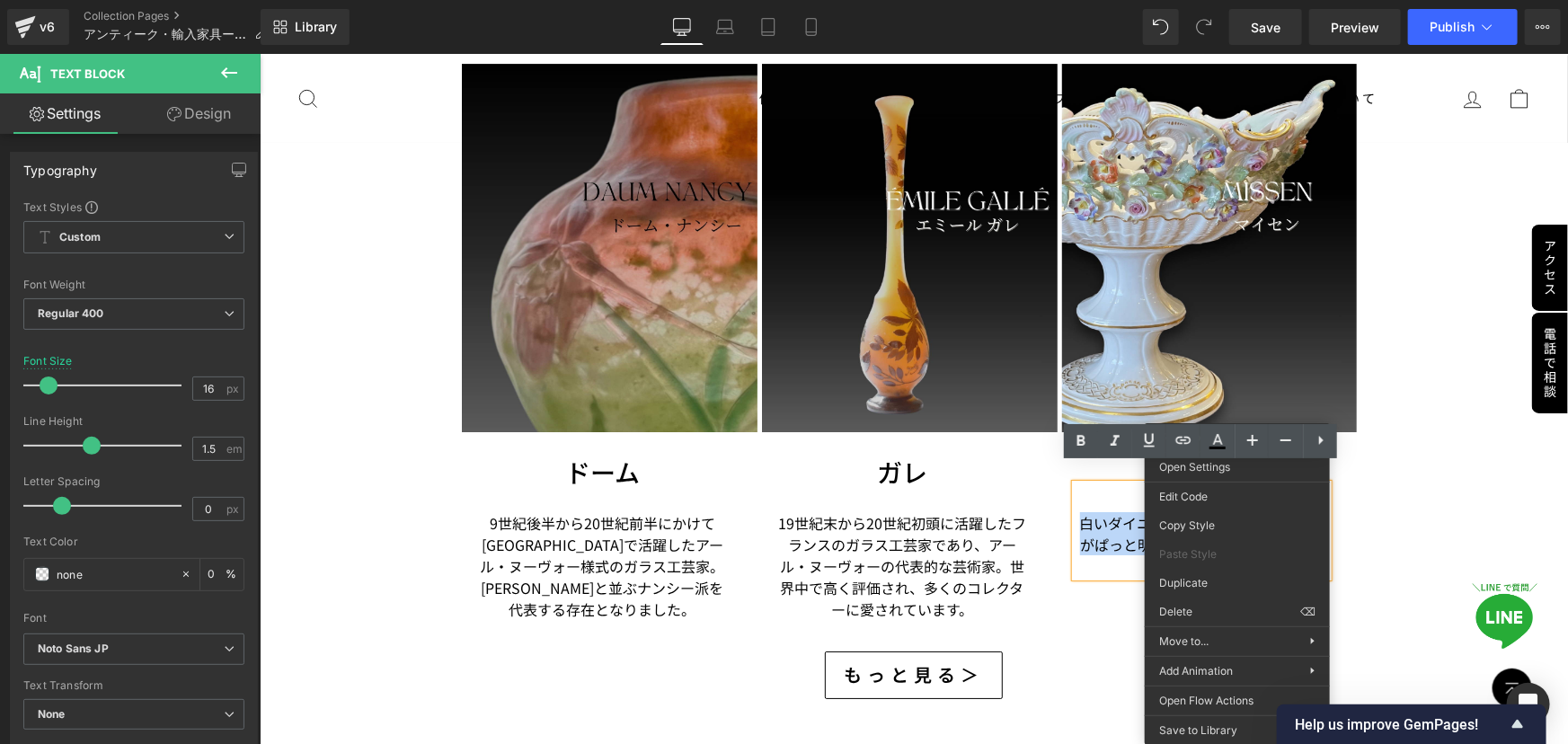
click at [1129, 511] on p "白いダイニングセットにされてお部屋がぱっと明るくなり、お喜びいただけました。" at bounding box center [1201, 543] width 253 height 65
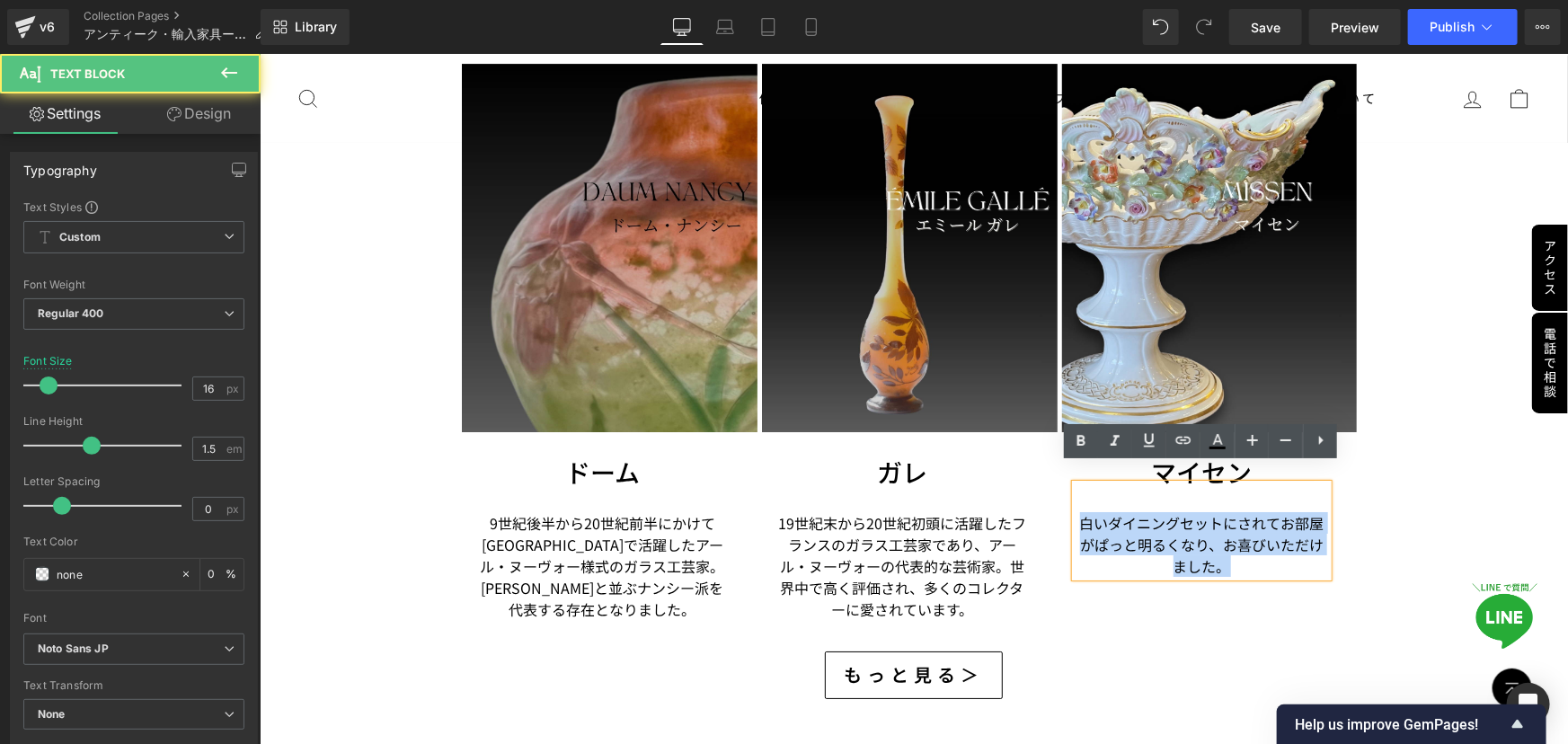
click at [1082, 511] on p "白いダイニングセットにされてお部屋がぱっと明るくなり、お喜びいただけました。" at bounding box center [1201, 543] width 253 height 65
click at [1077, 511] on p "白いダイニングセットにされてお部屋がぱっと明るくなり、お喜びいただけました。" at bounding box center [1201, 543] width 253 height 65
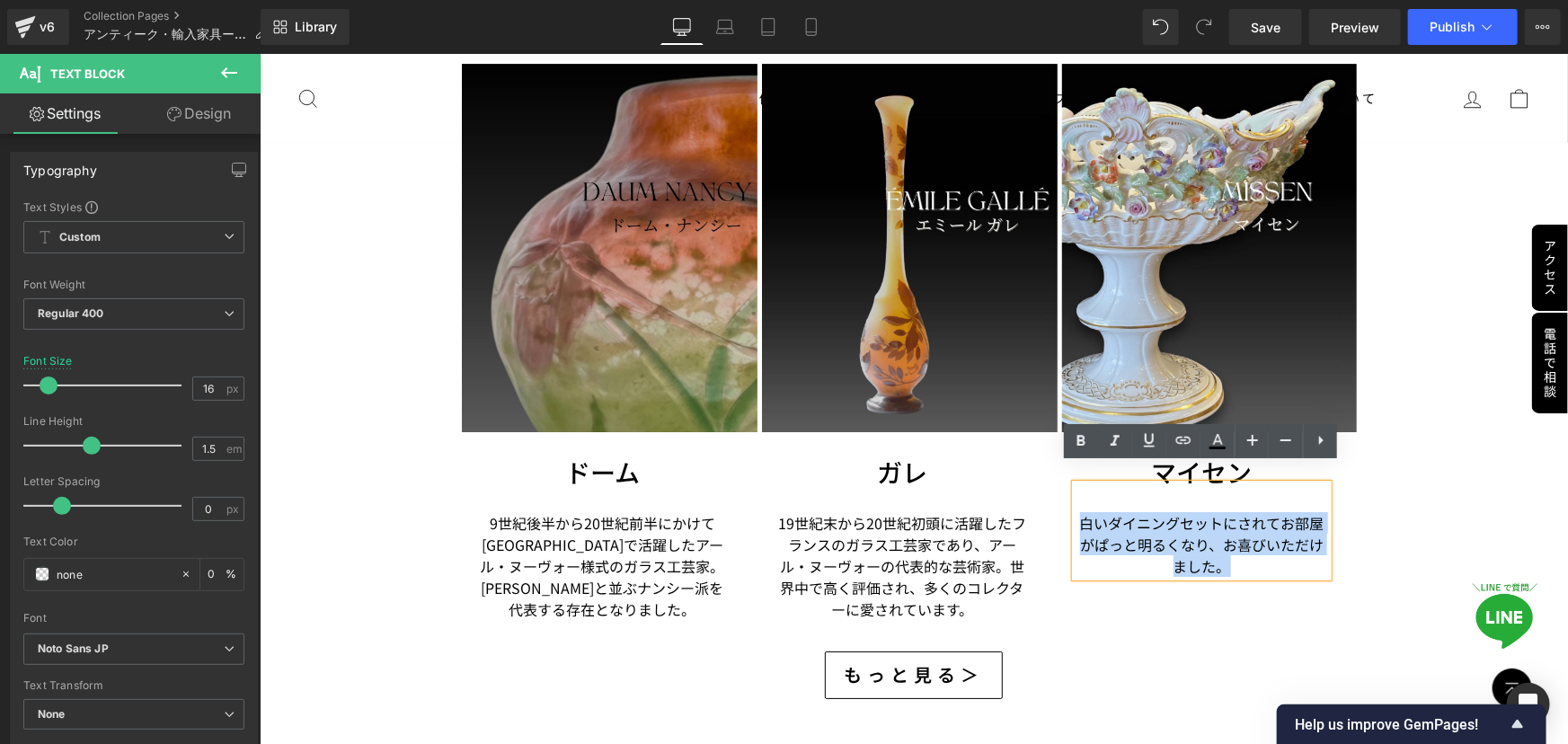
click at [1086, 511] on p "白いダイニングセットにされてお部屋がぱっと明るくなり、お喜びいただけました。" at bounding box center [1201, 543] width 253 height 65
drag, startPoint x: 1072, startPoint y: 501, endPoint x: 1259, endPoint y: 565, distance: 197.6
click at [1259, 565] on div "マイセン Heading 白いダイニングセットにされてお部屋がぱっと明るくなり、お喜びいただけました。 Text Block Row" at bounding box center [1209, 508] width 296 height 153
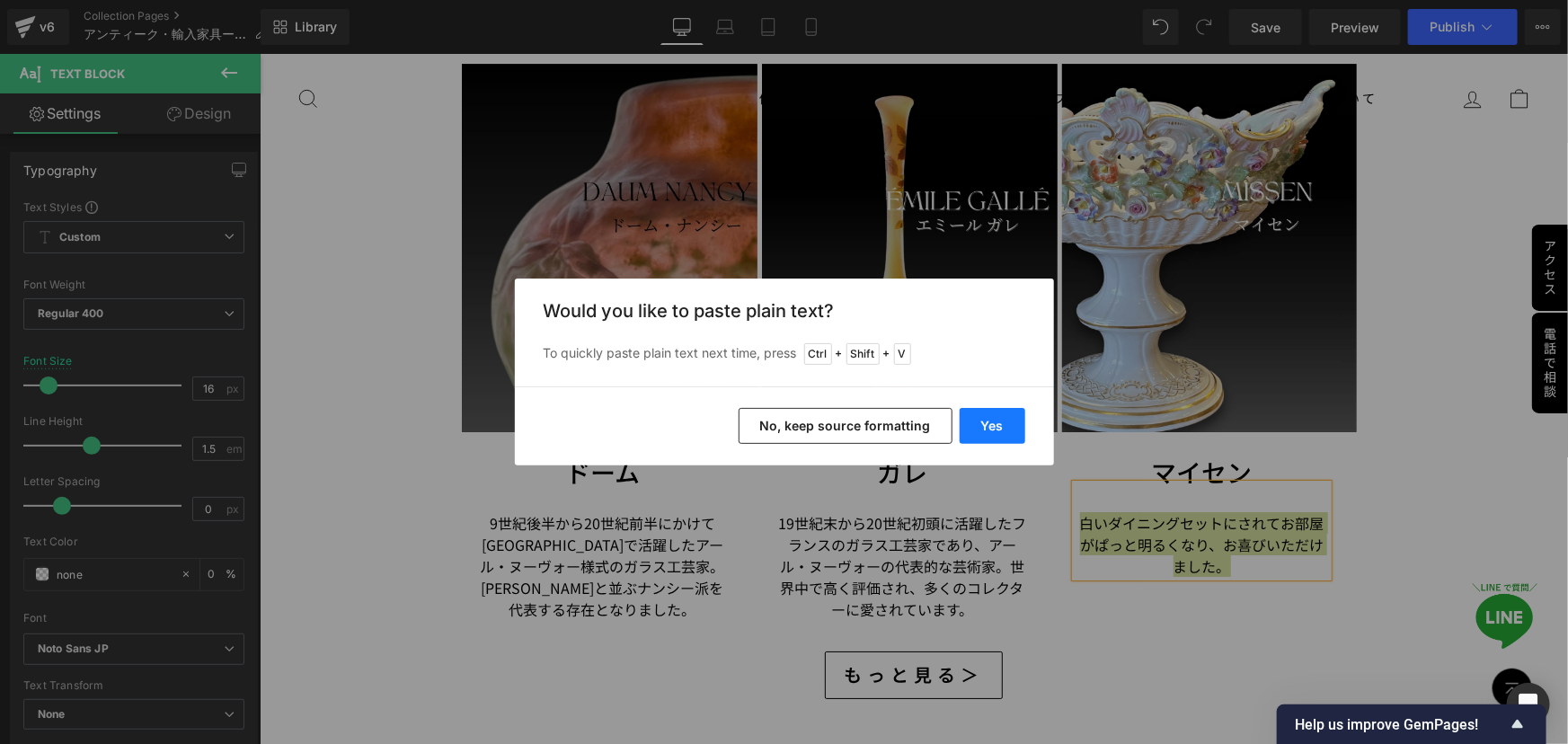
click at [1008, 432] on button "Yes" at bounding box center [993, 426] width 66 height 36
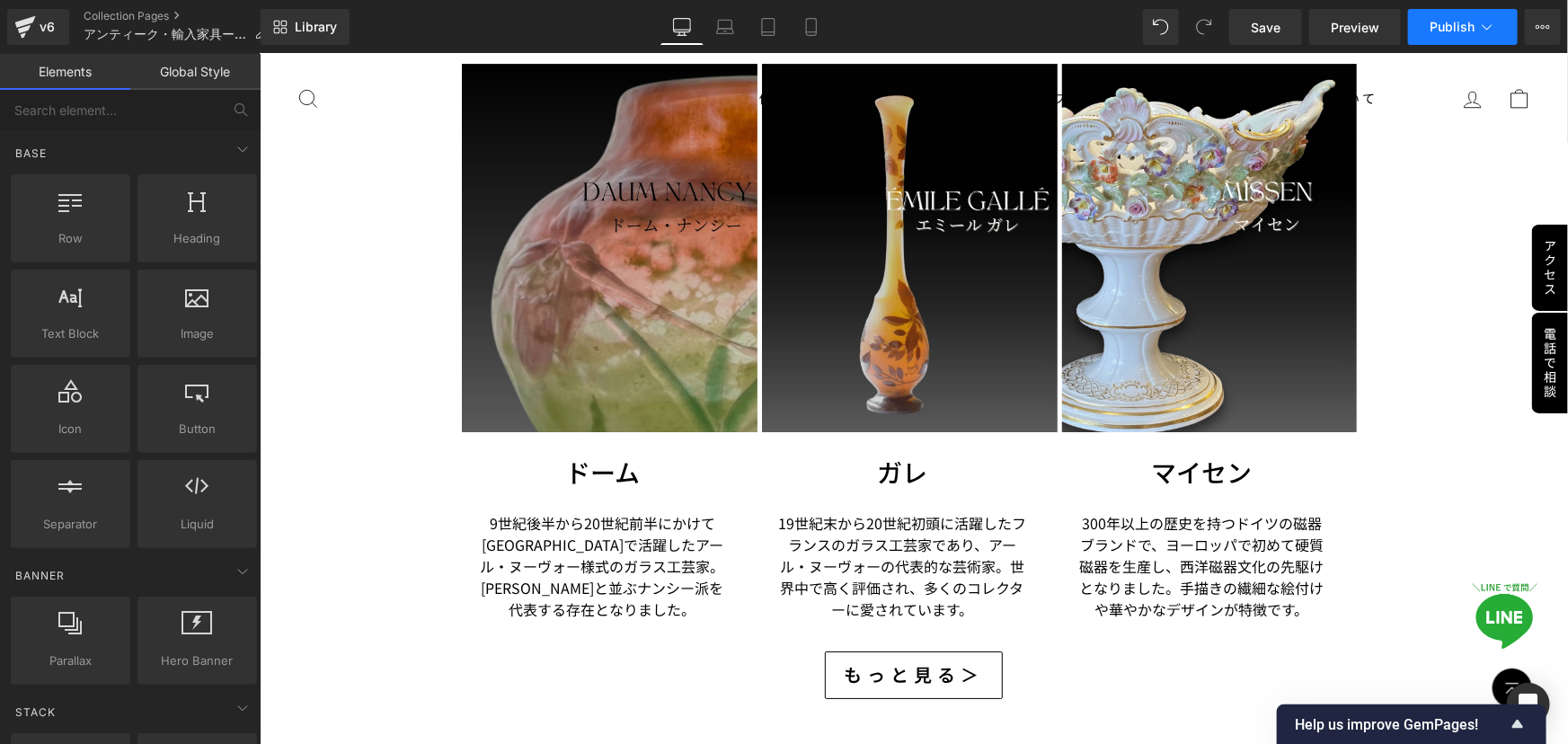
click at [1483, 30] on icon at bounding box center [1487, 27] width 18 height 18
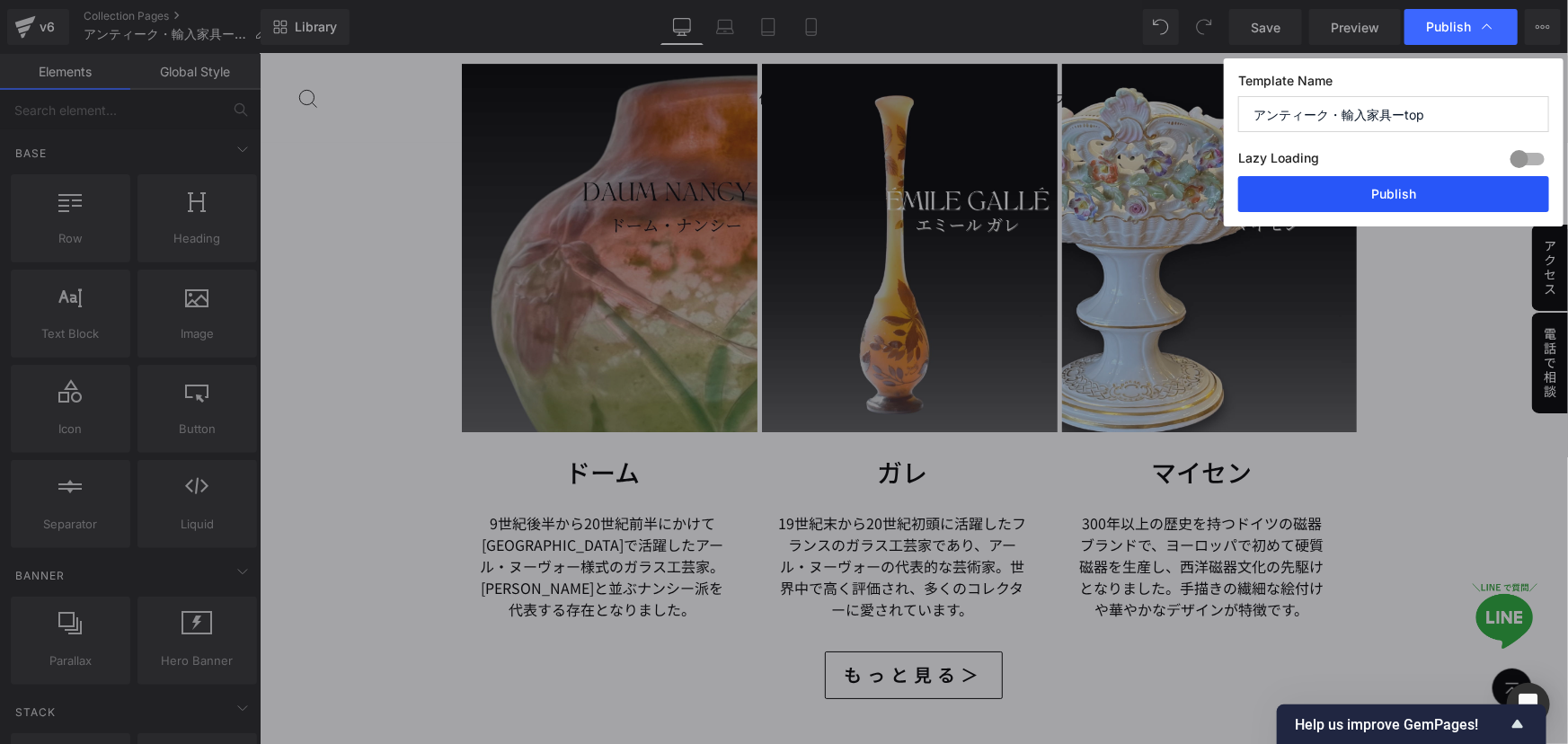
click at [1421, 203] on button "Publish" at bounding box center [1393, 194] width 310 height 36
